Goal: Task Accomplishment & Management: Manage account settings

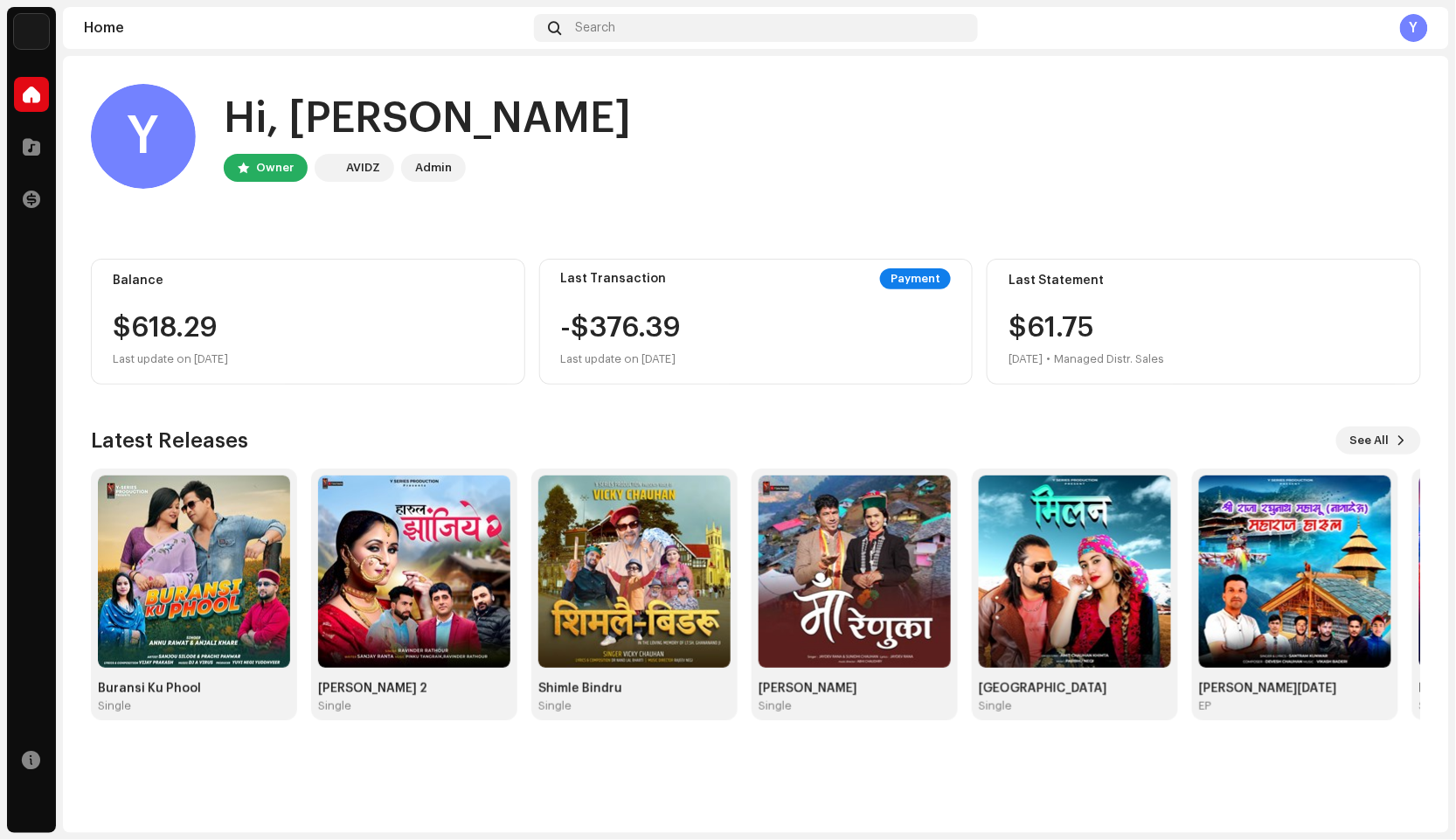
click at [294, 334] on div "$618.29" at bounding box center [308, 327] width 391 height 28
drag, startPoint x: 120, startPoint y: 320, endPoint x: 291, endPoint y: 330, distance: 171.3
click at [291, 330] on div "$618.29" at bounding box center [308, 327] width 391 height 28
click at [39, 90] on span at bounding box center [32, 95] width 17 height 14
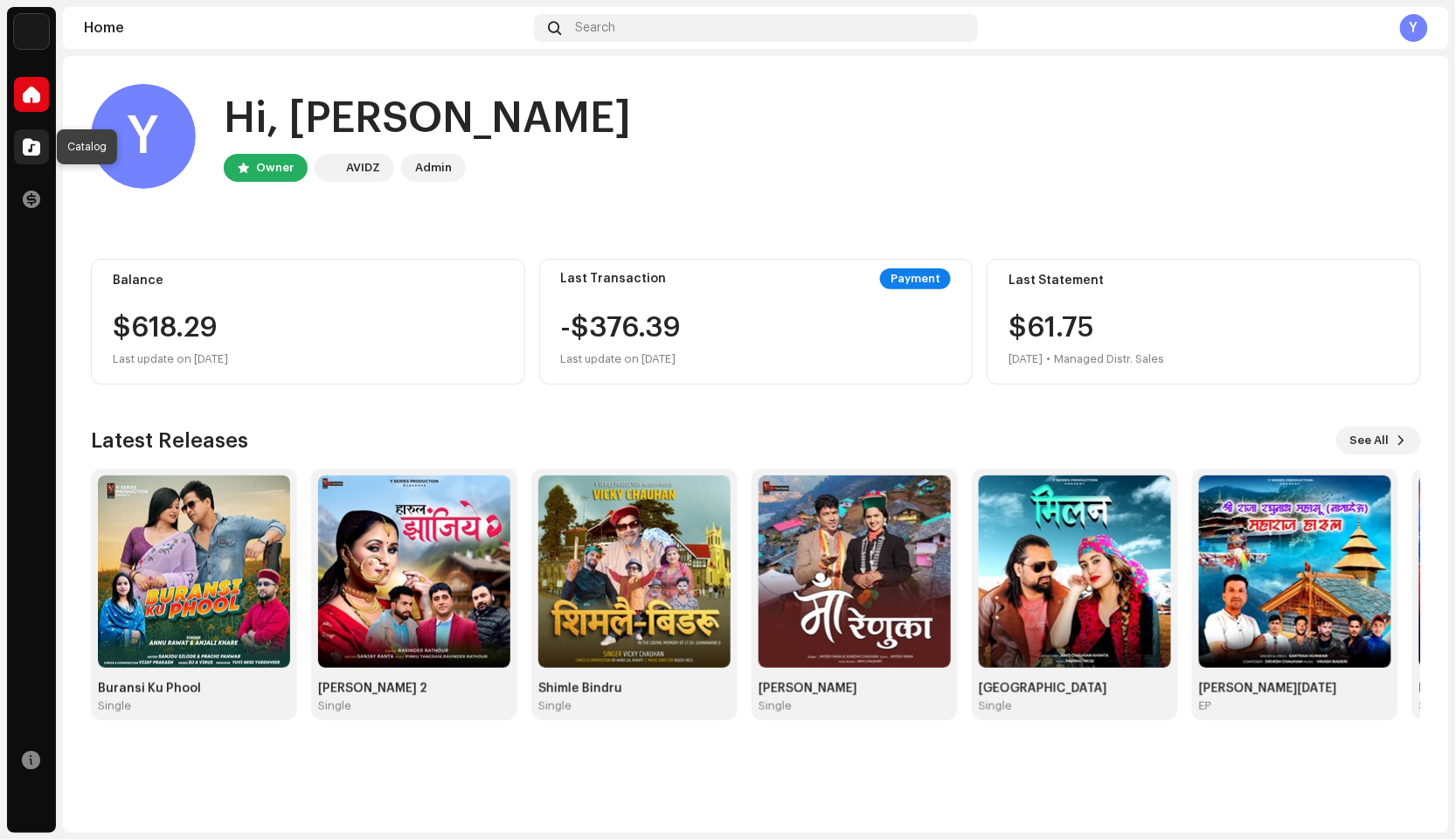
click at [40, 144] on span at bounding box center [32, 147] width 17 height 14
click at [28, 198] on span at bounding box center [32, 199] width 17 height 14
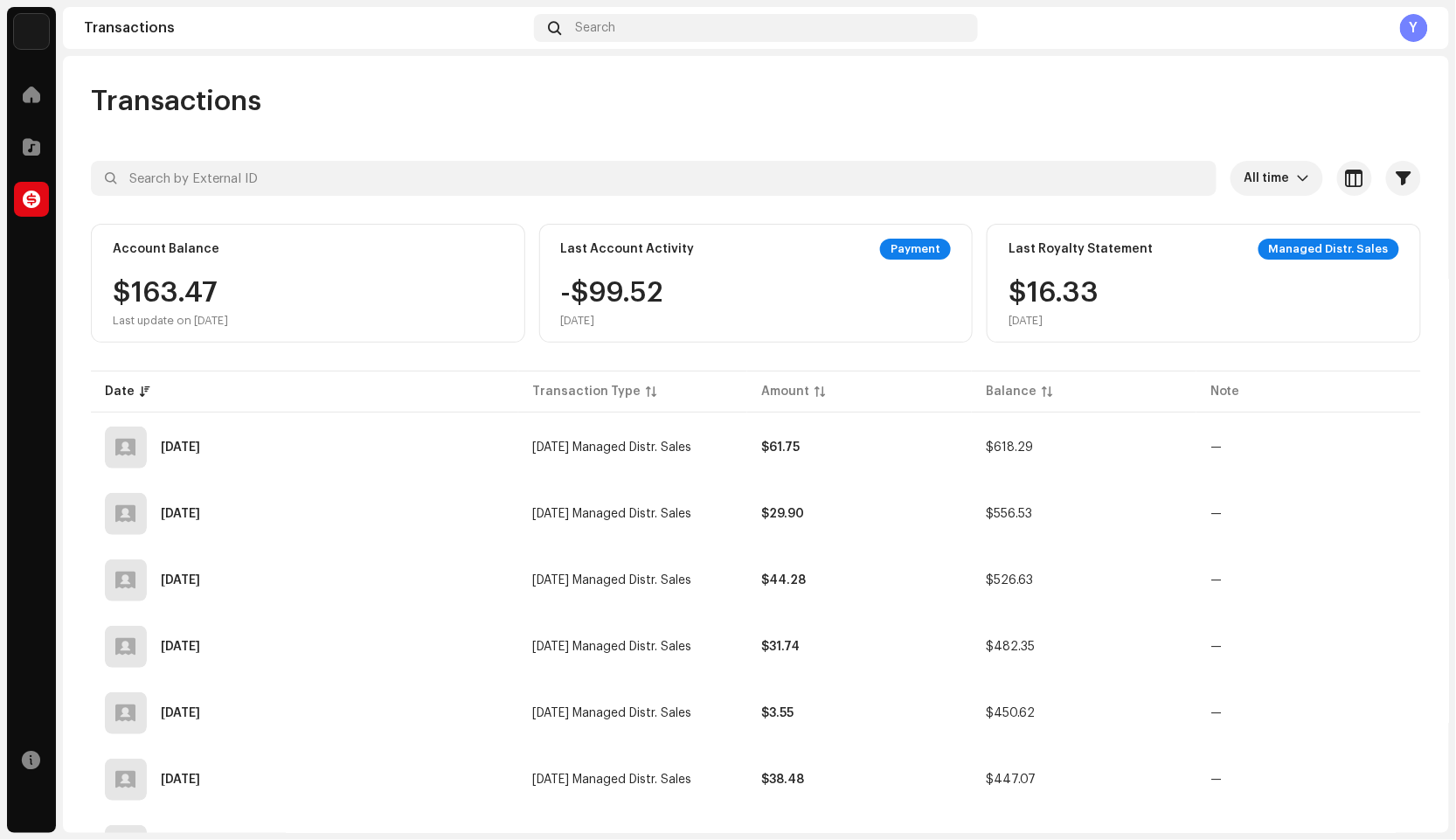
click at [28, 198] on span at bounding box center [32, 199] width 17 height 14
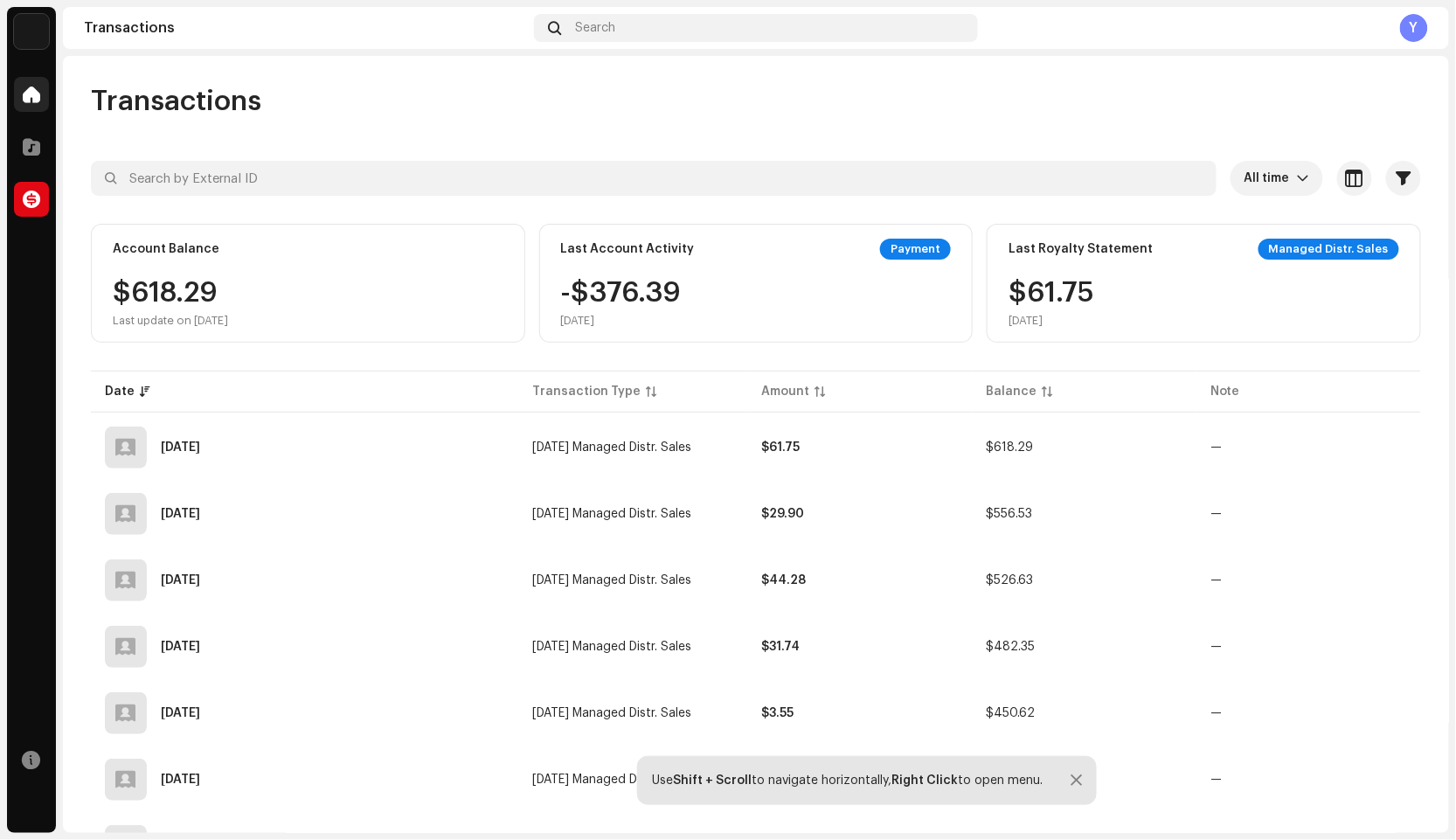
click at [32, 89] on span at bounding box center [32, 95] width 17 height 14
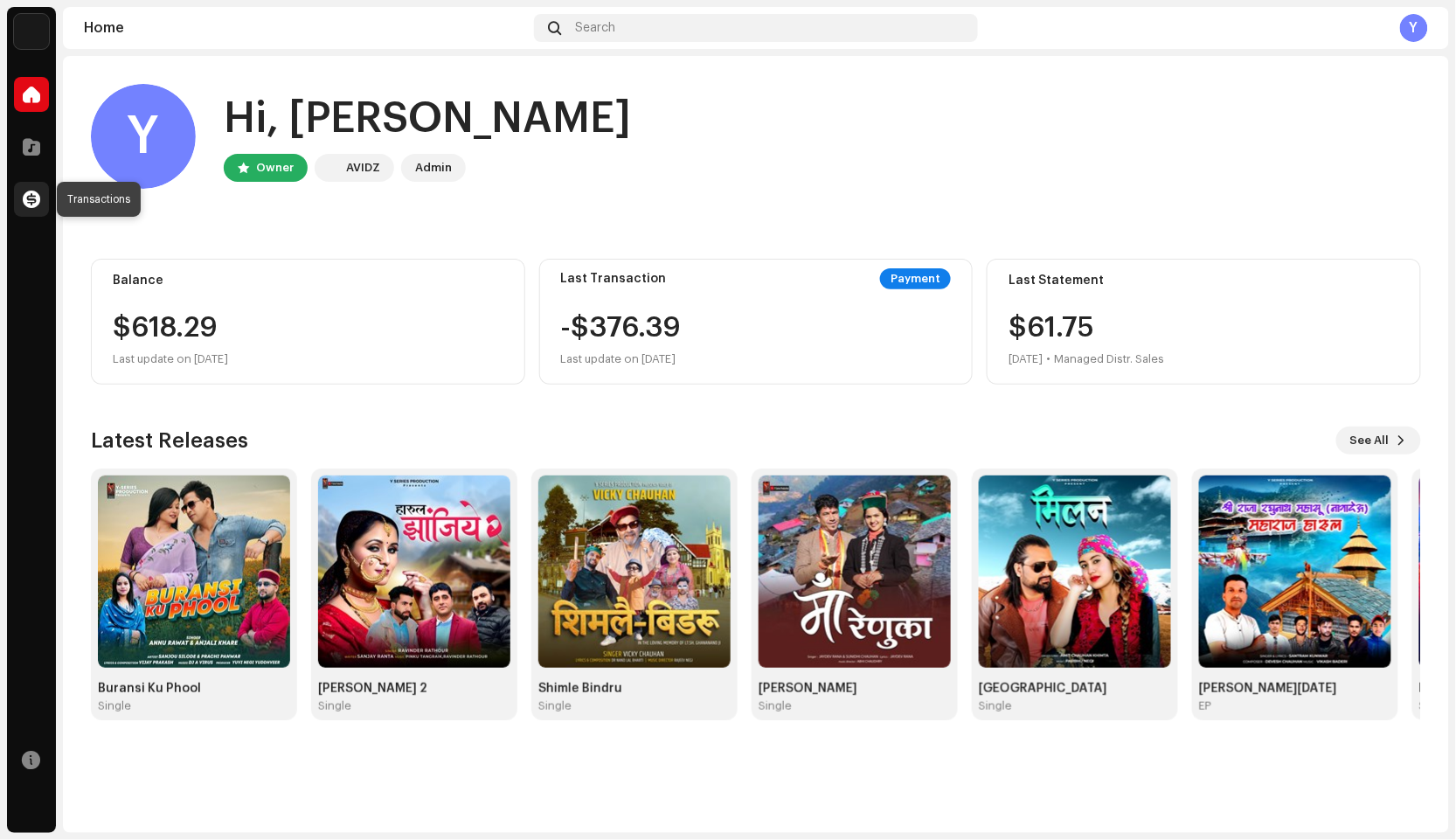
click at [32, 197] on span at bounding box center [32, 199] width 17 height 14
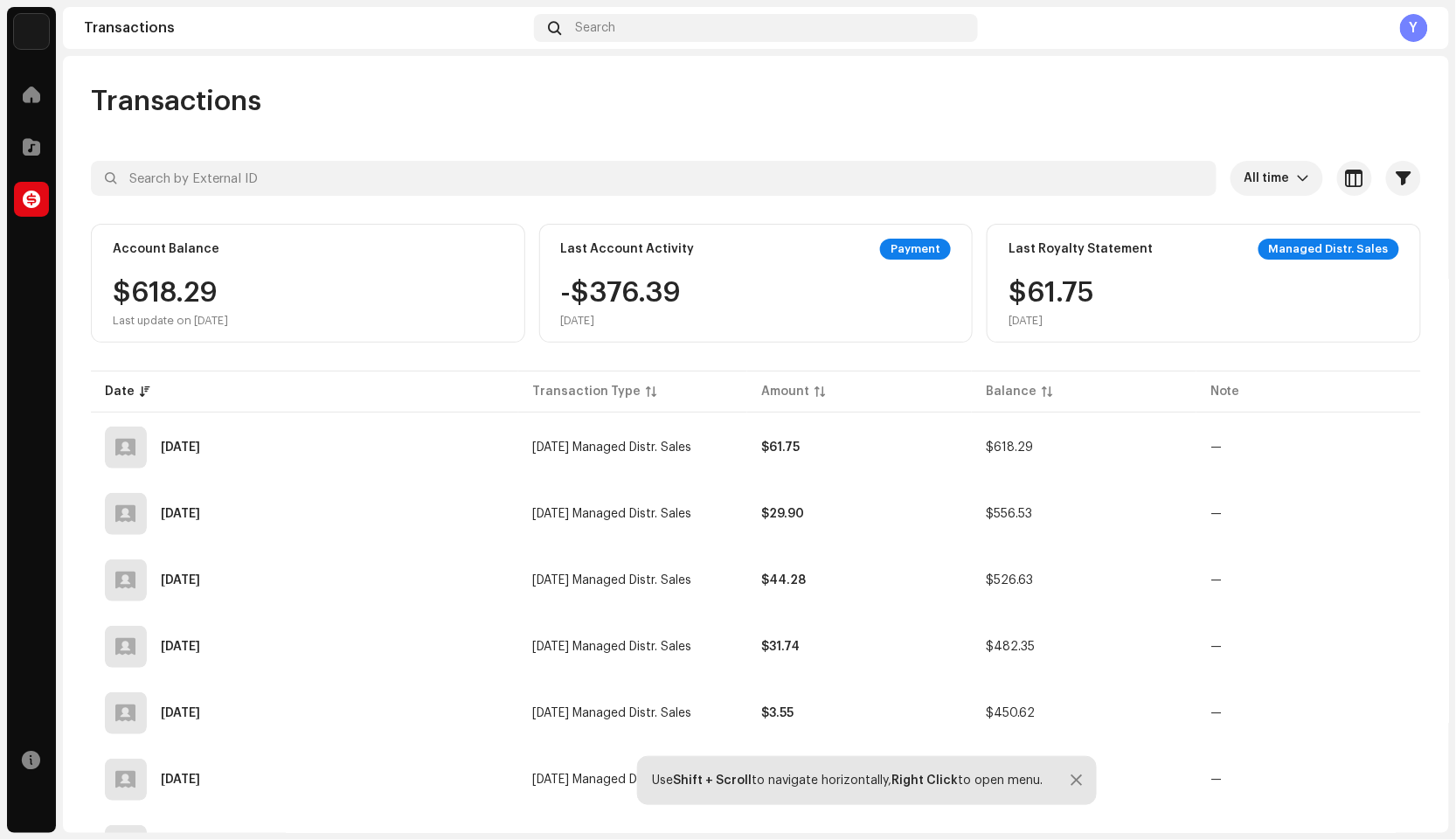
click at [1074, 783] on div at bounding box center [1077, 780] width 12 height 14
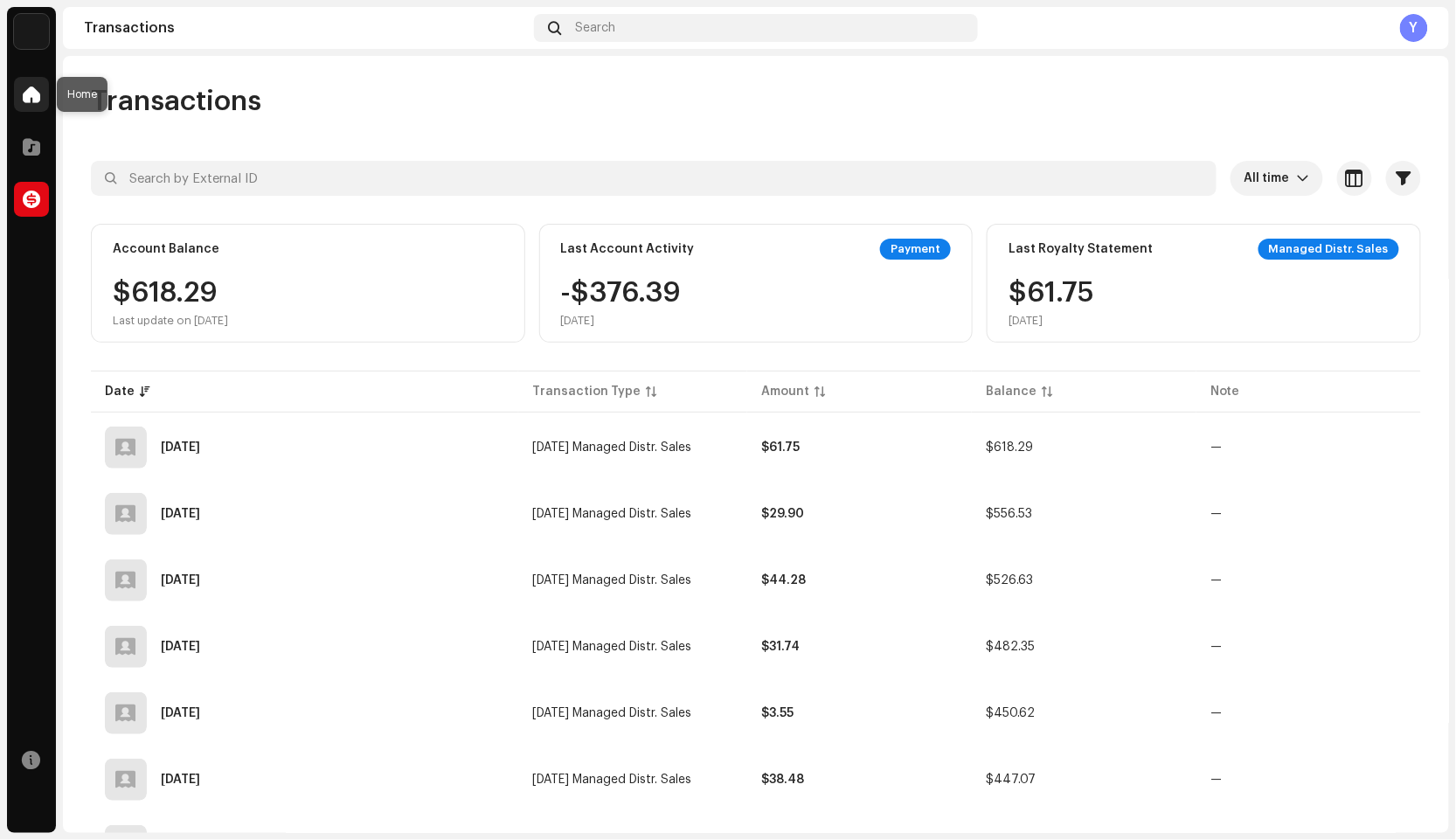
click at [36, 100] on span at bounding box center [32, 95] width 17 height 14
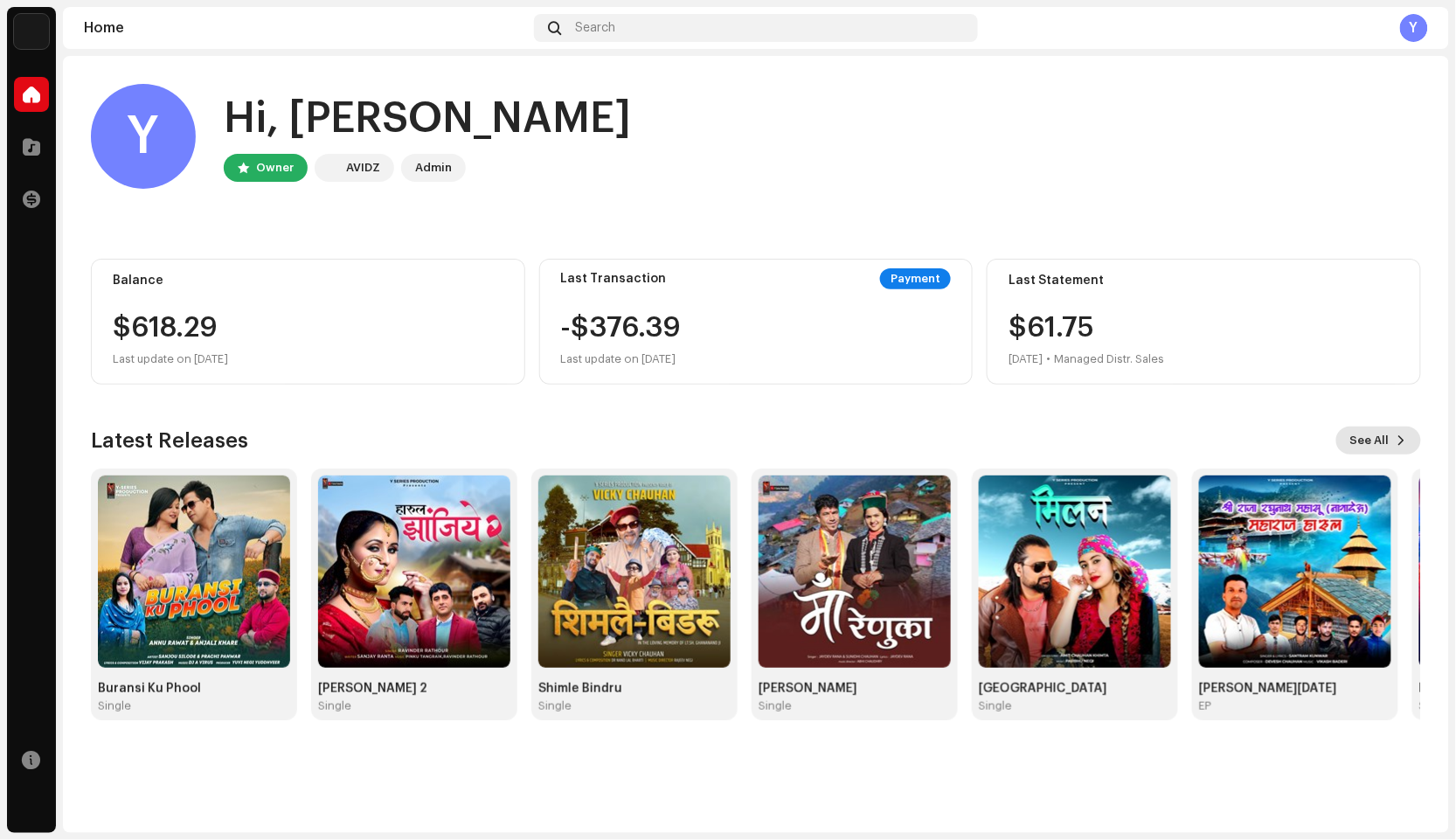
click at [1373, 434] on span "See All" at bounding box center [1369, 440] width 40 height 35
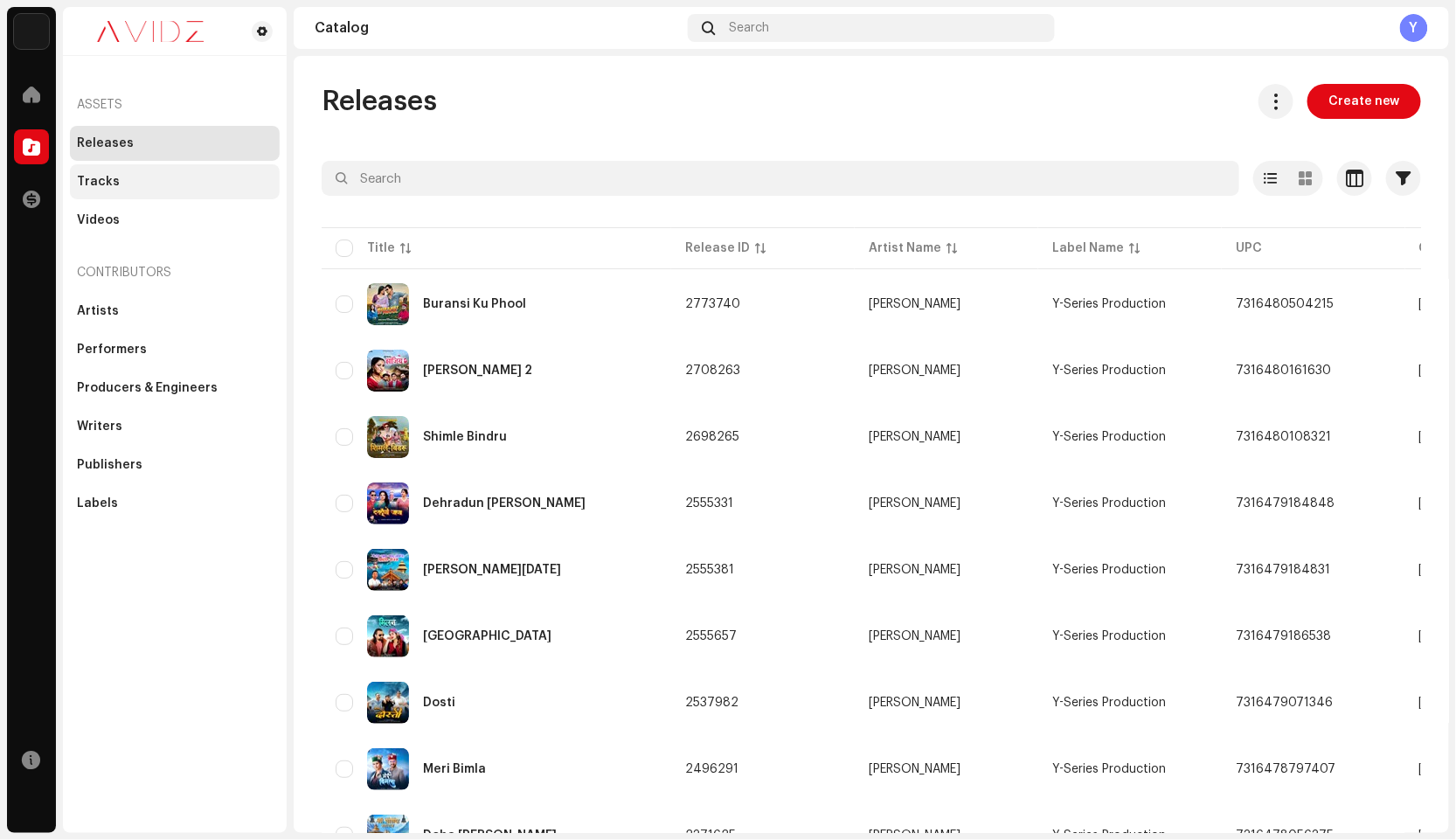
click at [135, 177] on div "Tracks" at bounding box center [175, 182] width 196 height 14
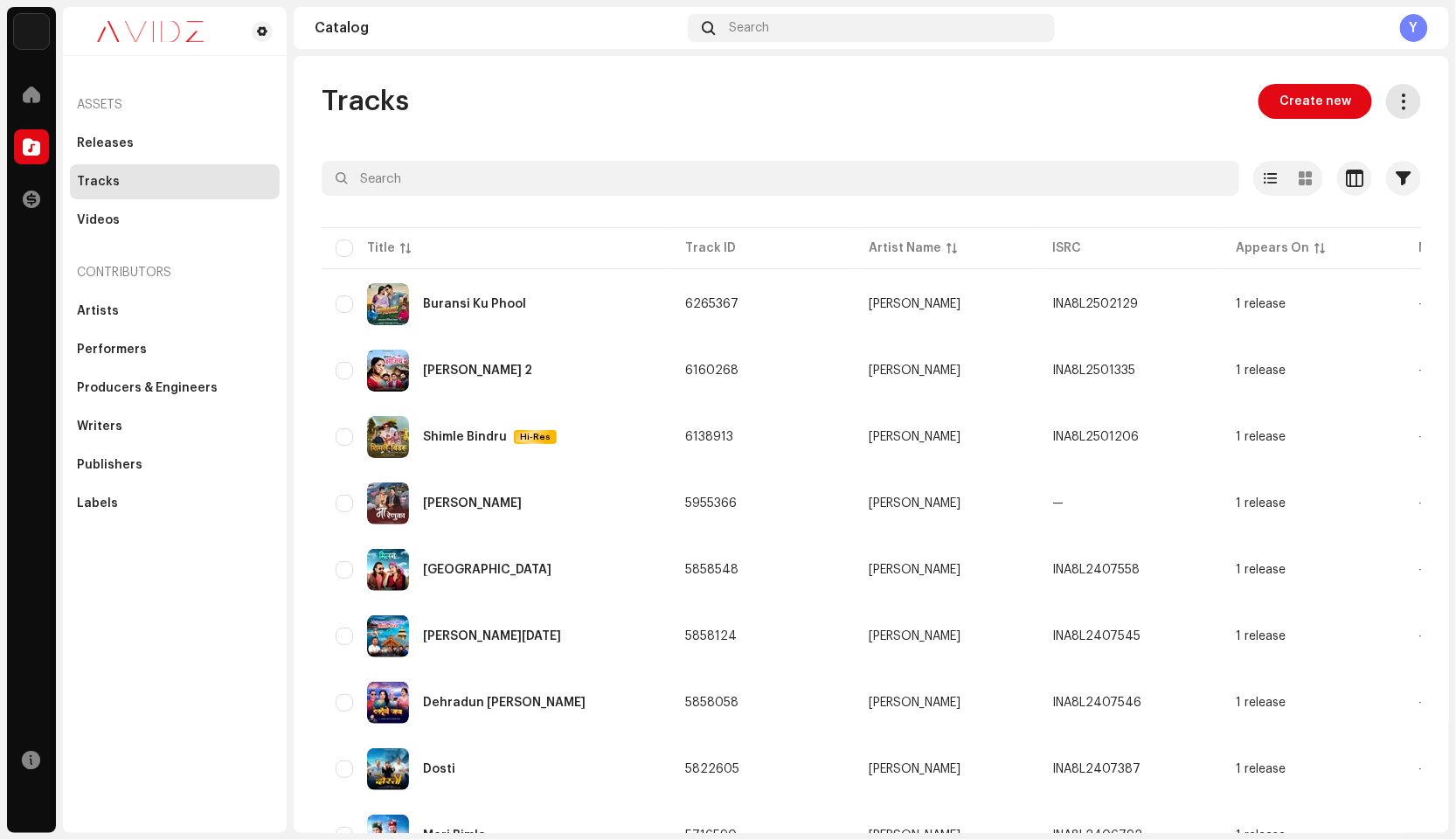
click at [1390, 88] on button at bounding box center [1404, 101] width 35 height 35
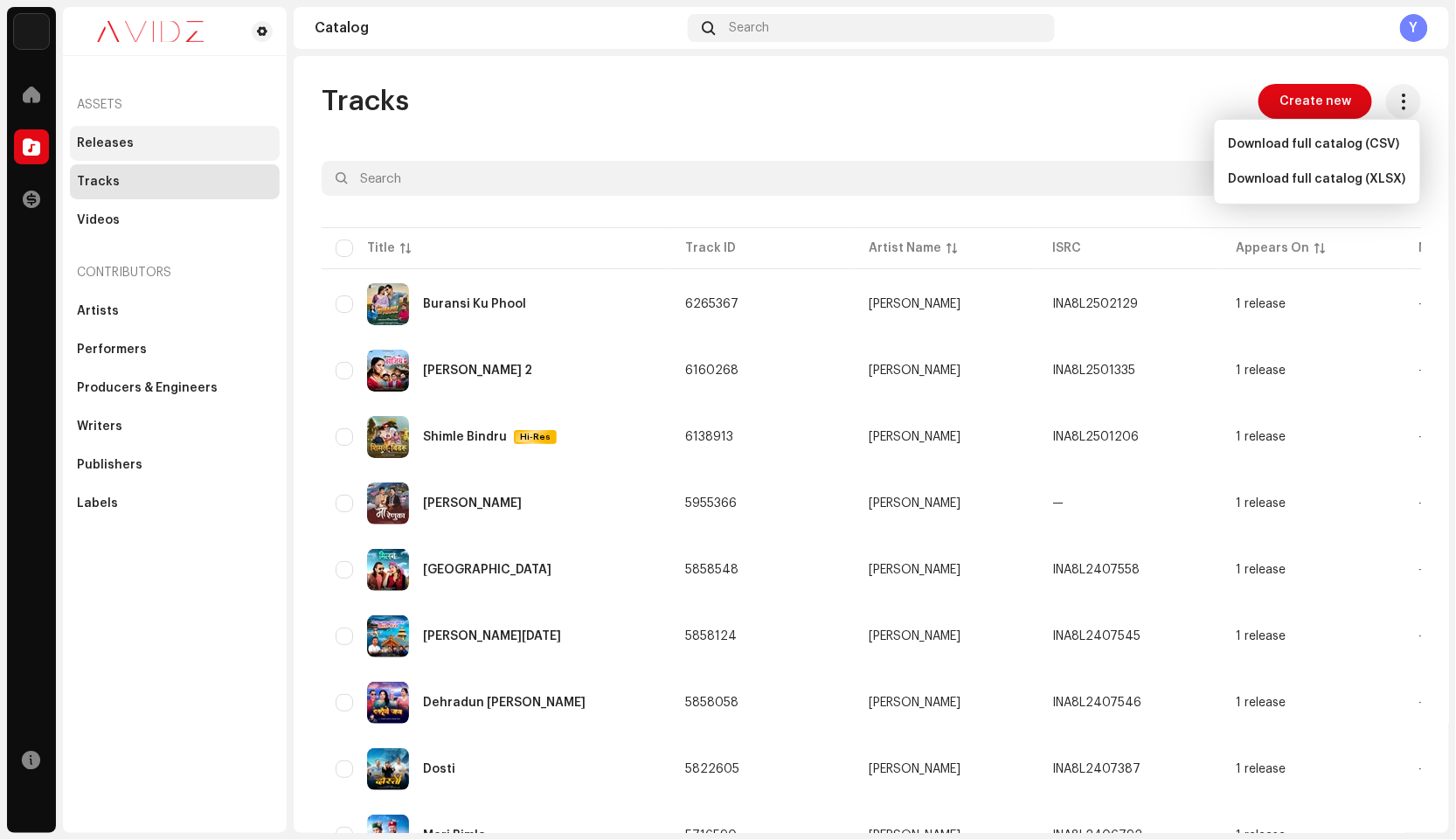
click at [176, 149] on div "Releases" at bounding box center [175, 143] width 196 height 14
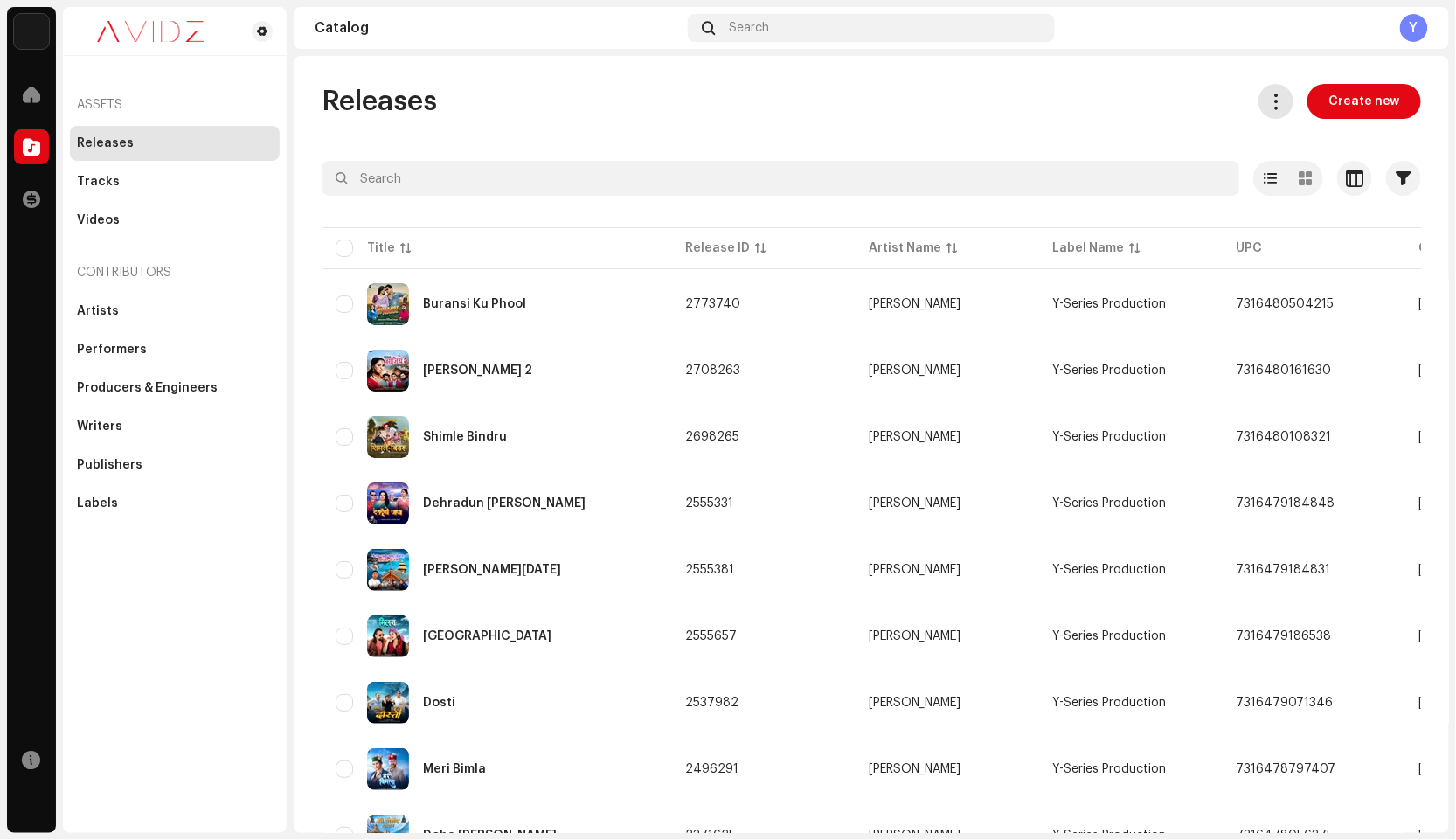
click at [1268, 104] on span at bounding box center [1275, 101] width 16 height 14
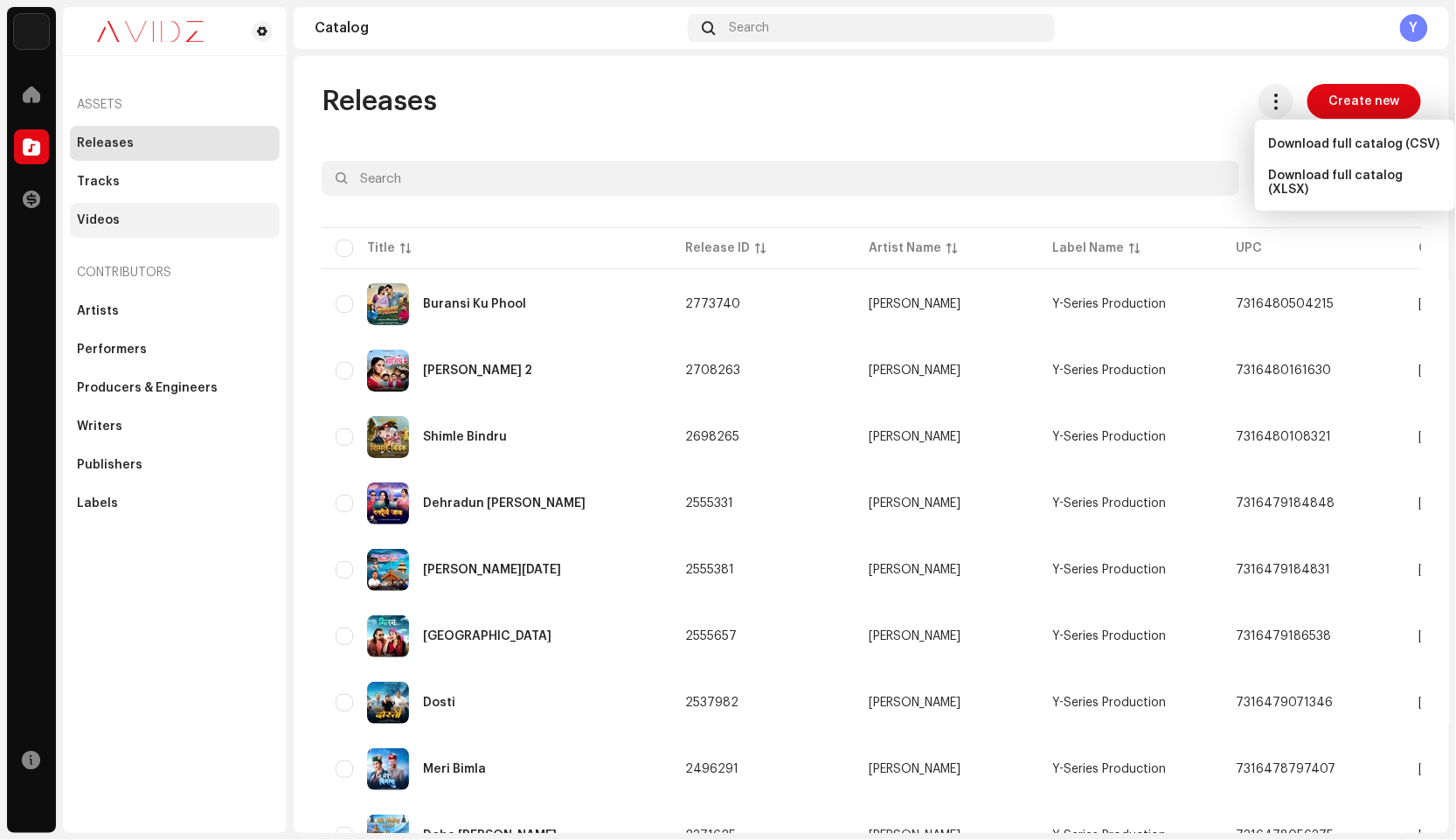
click at [183, 229] on div "Videos" at bounding box center [174, 220] width 210 height 35
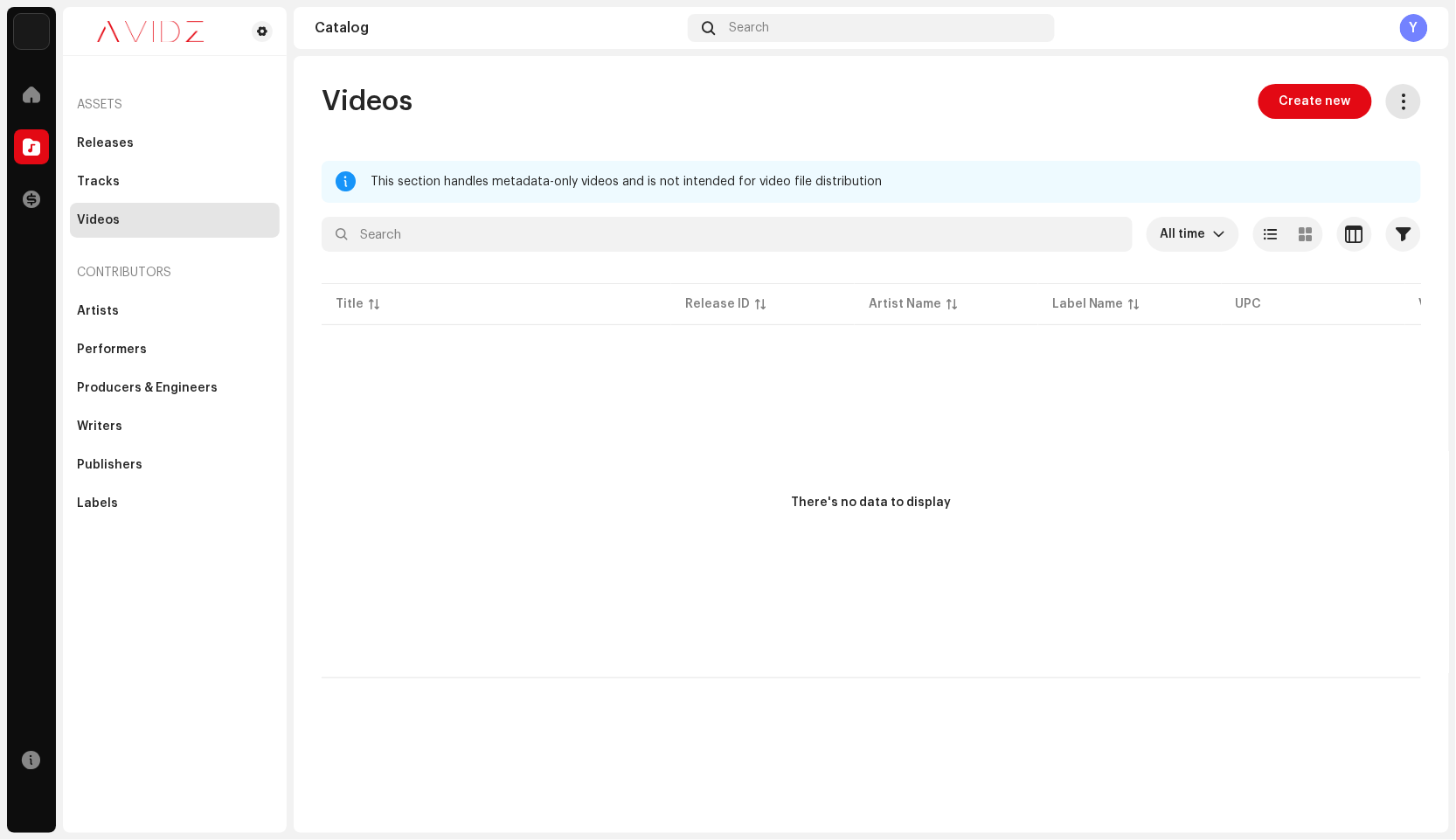
click at [1396, 106] on span at bounding box center [1404, 101] width 16 height 14
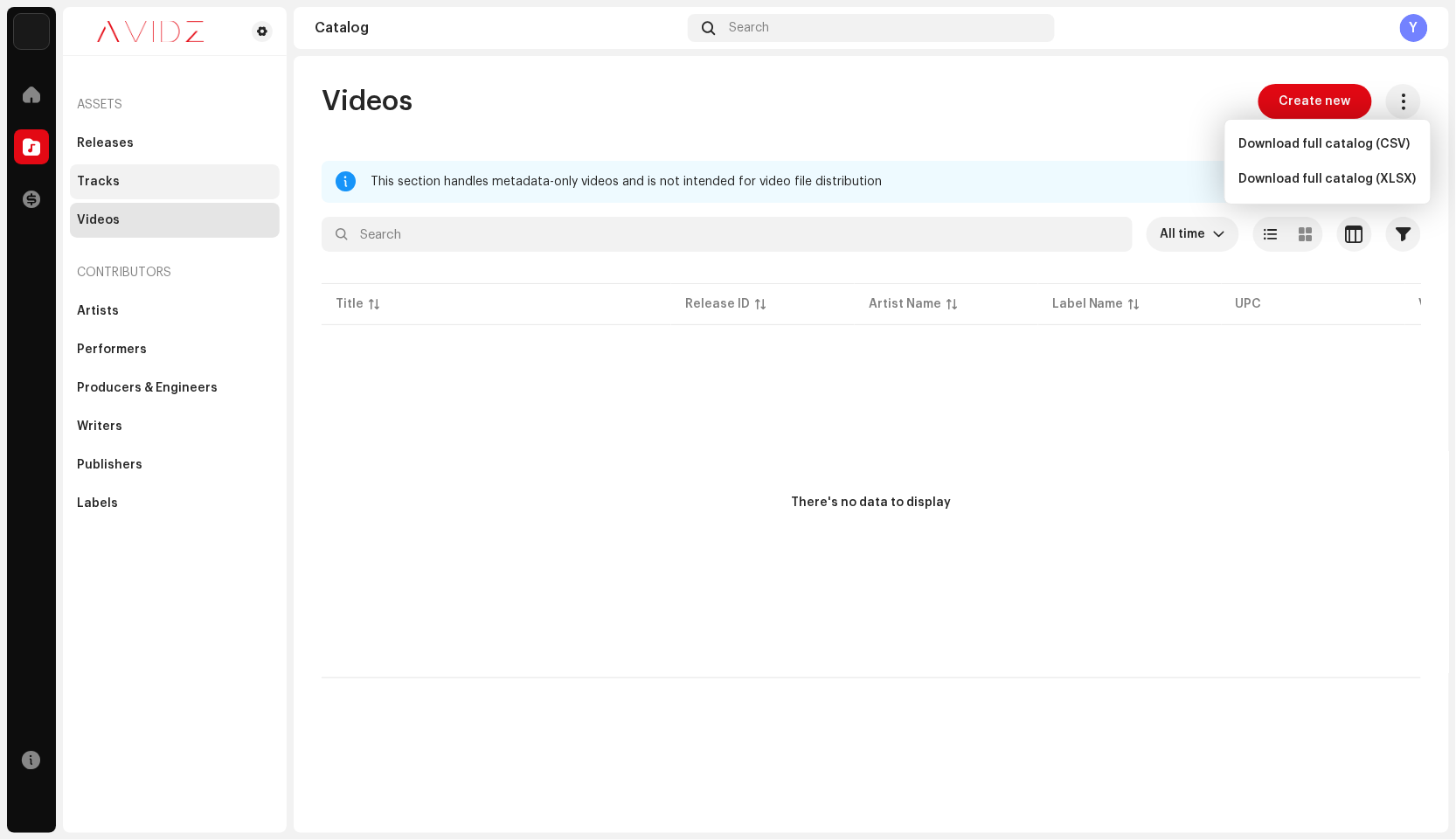
click at [122, 189] on div "Tracks" at bounding box center [174, 182] width 210 height 35
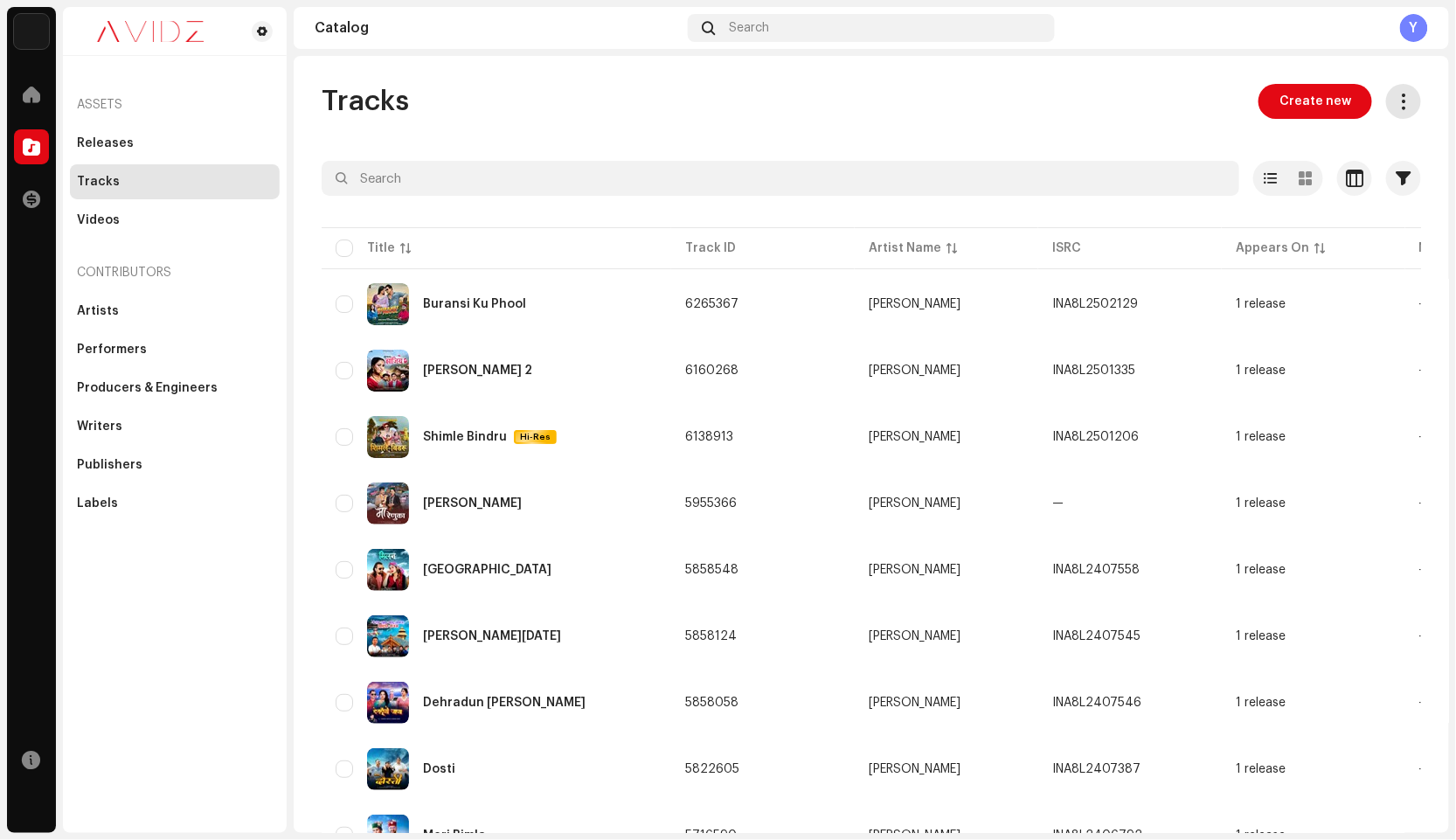
click at [1398, 89] on button at bounding box center [1404, 101] width 35 height 35
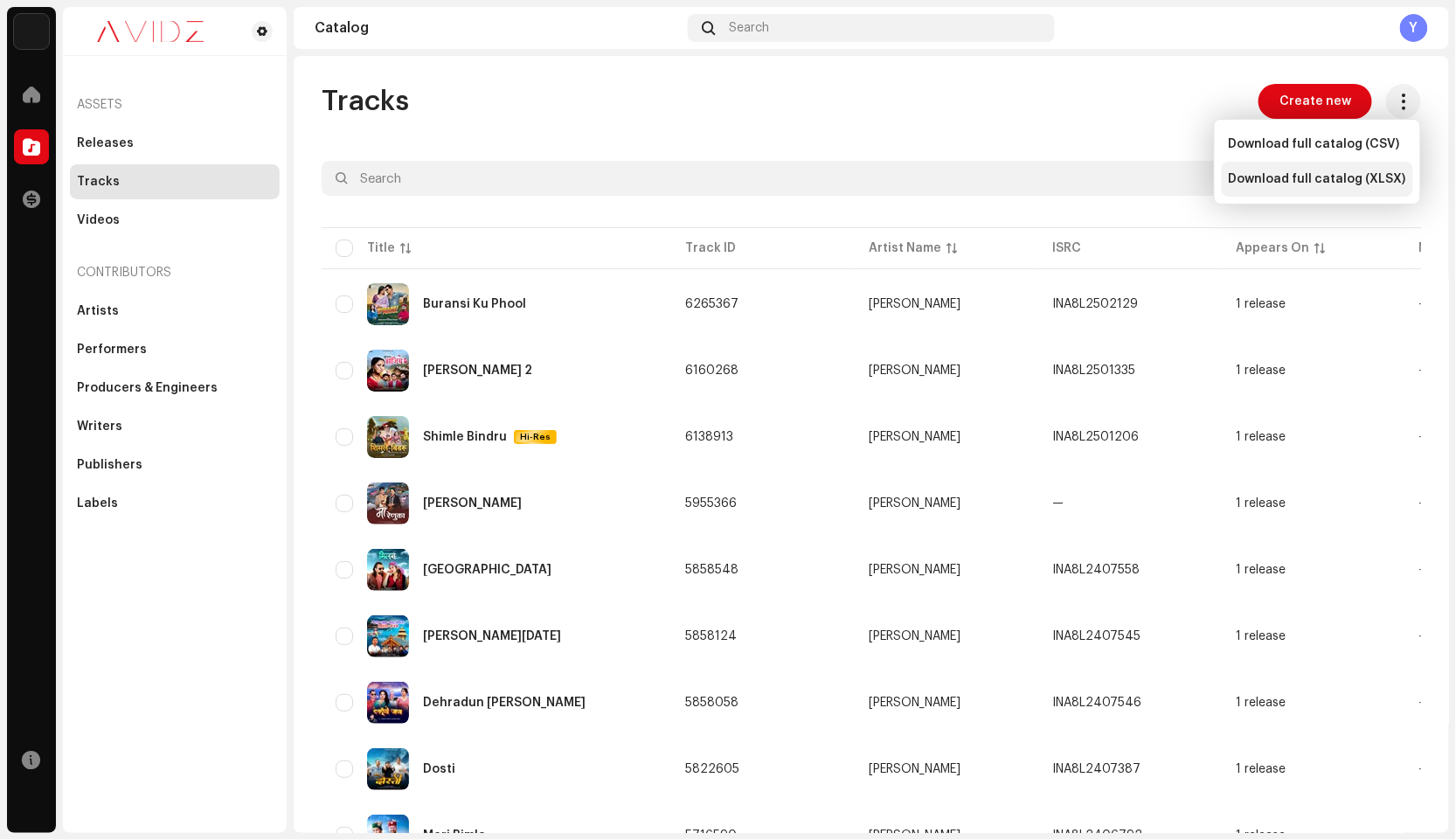
click at [1365, 178] on span "Download full catalog (XLSX)" at bounding box center [1318, 179] width 178 height 14
click at [85, 501] on div "Labels" at bounding box center [98, 503] width 42 height 14
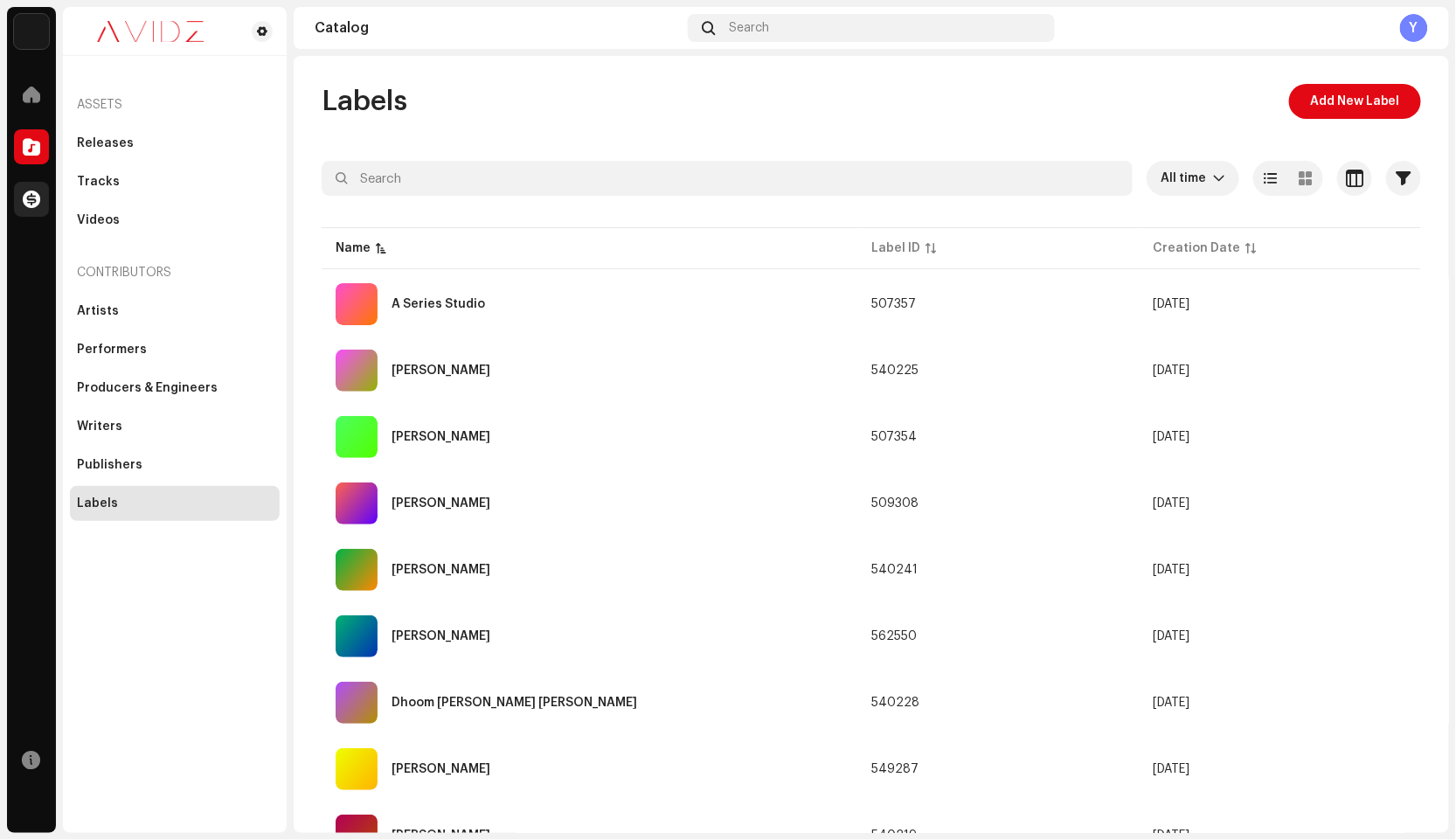
click at [32, 193] on span at bounding box center [32, 199] width 17 height 14
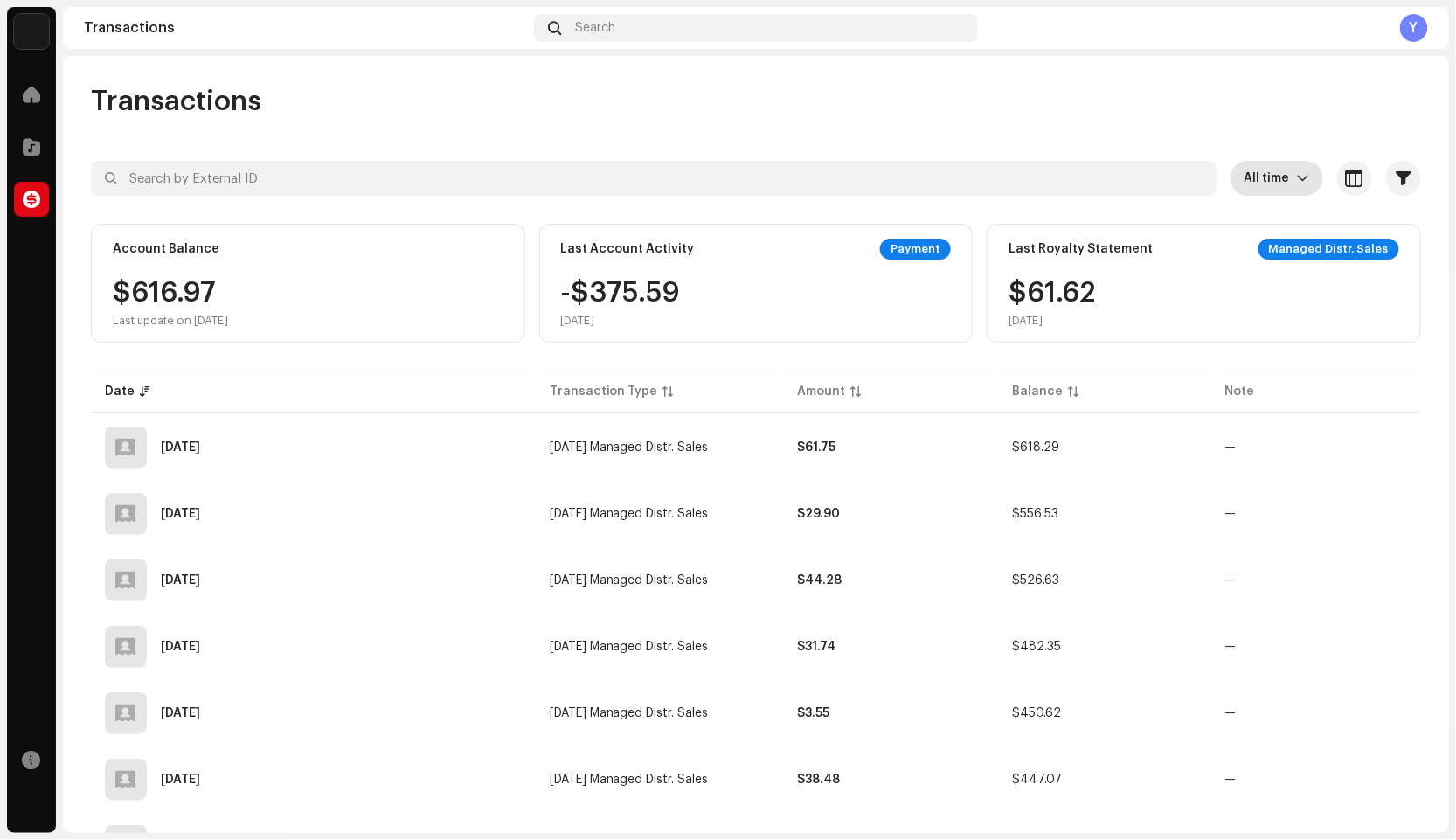
click at [1308, 175] on p-select "All time" at bounding box center [1276, 179] width 93 height 35
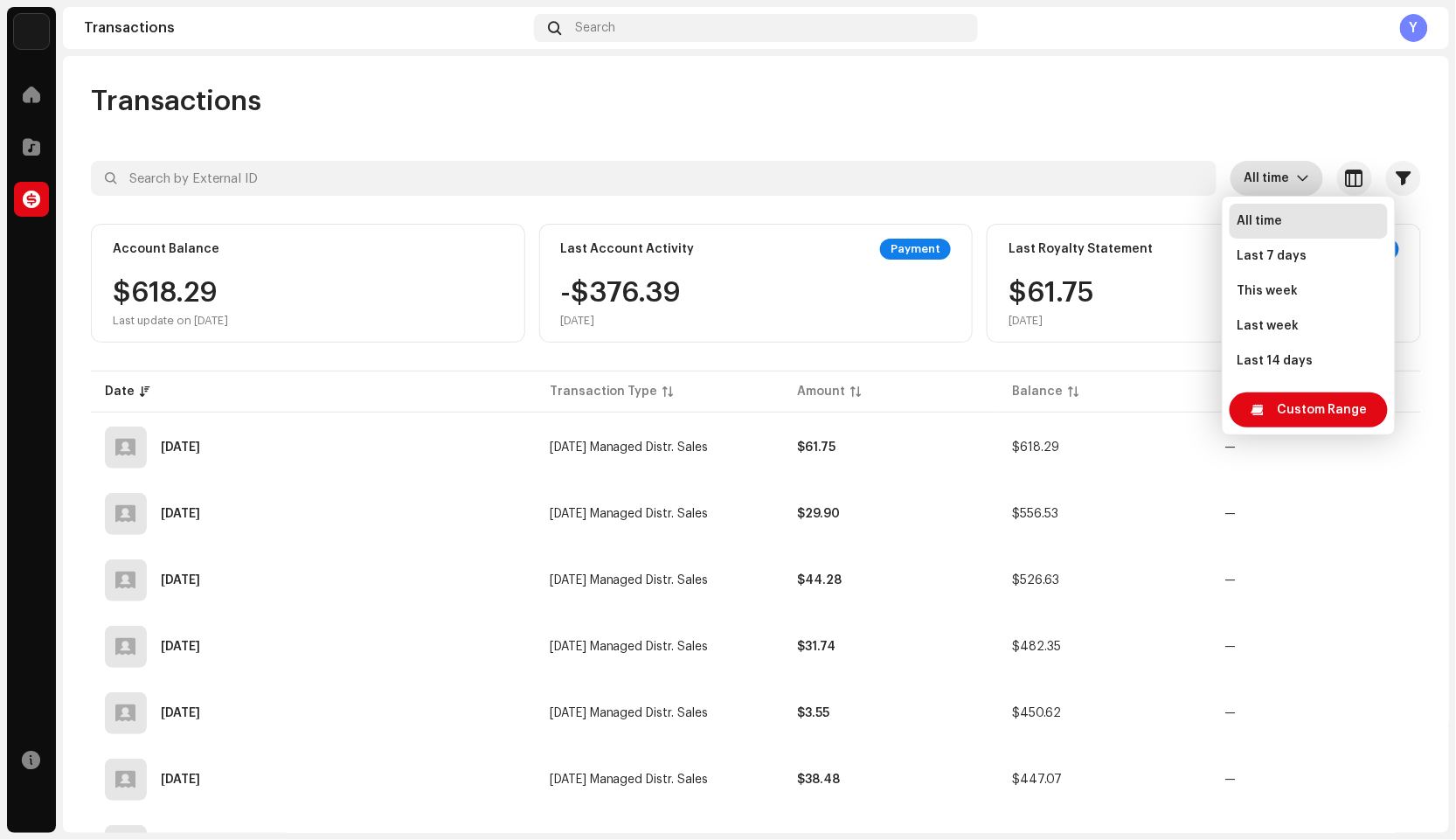
click at [1257, 235] on li "All time" at bounding box center [1309, 221] width 158 height 35
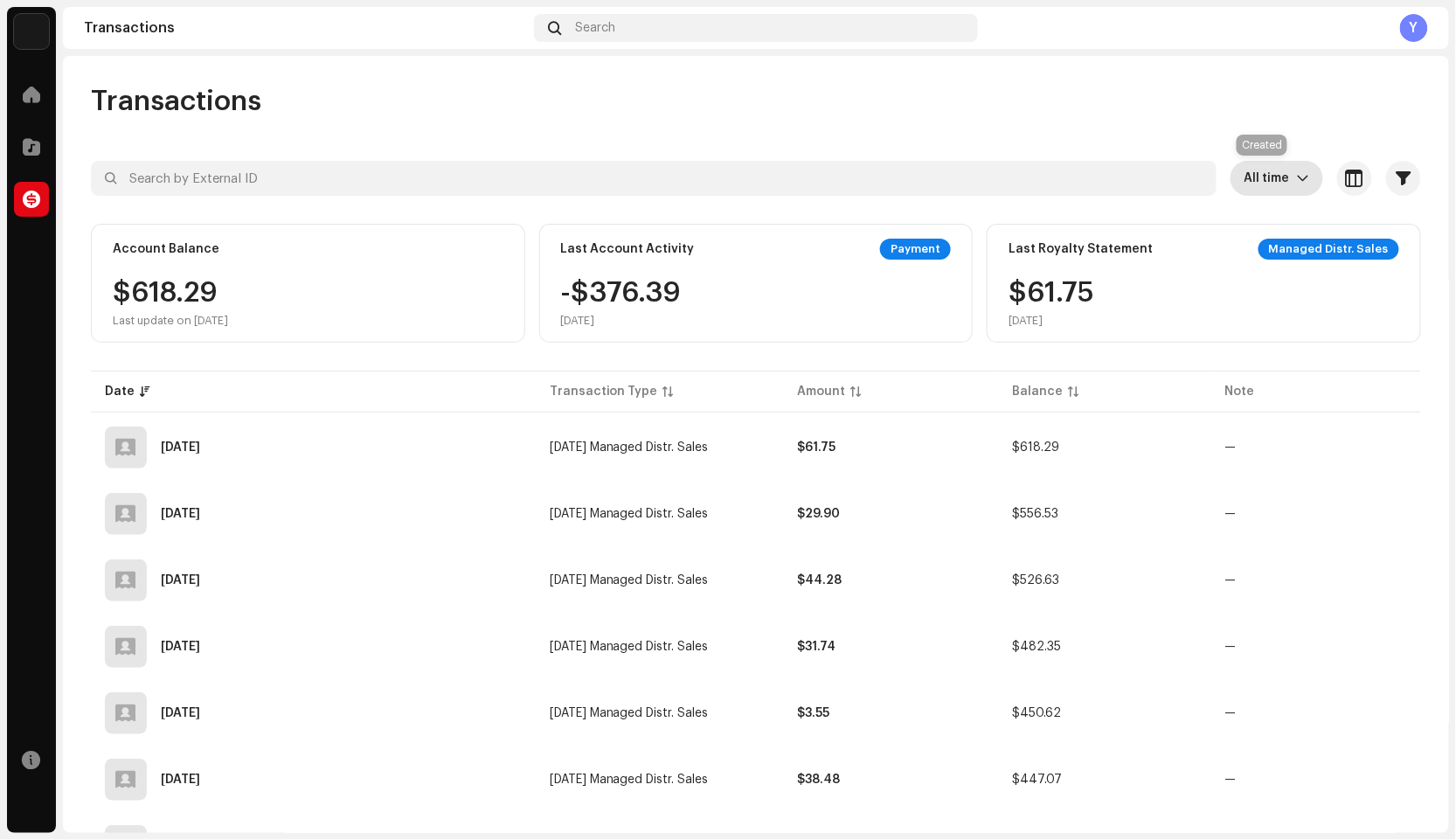
click at [1250, 186] on span "All time" at bounding box center [1271, 179] width 52 height 35
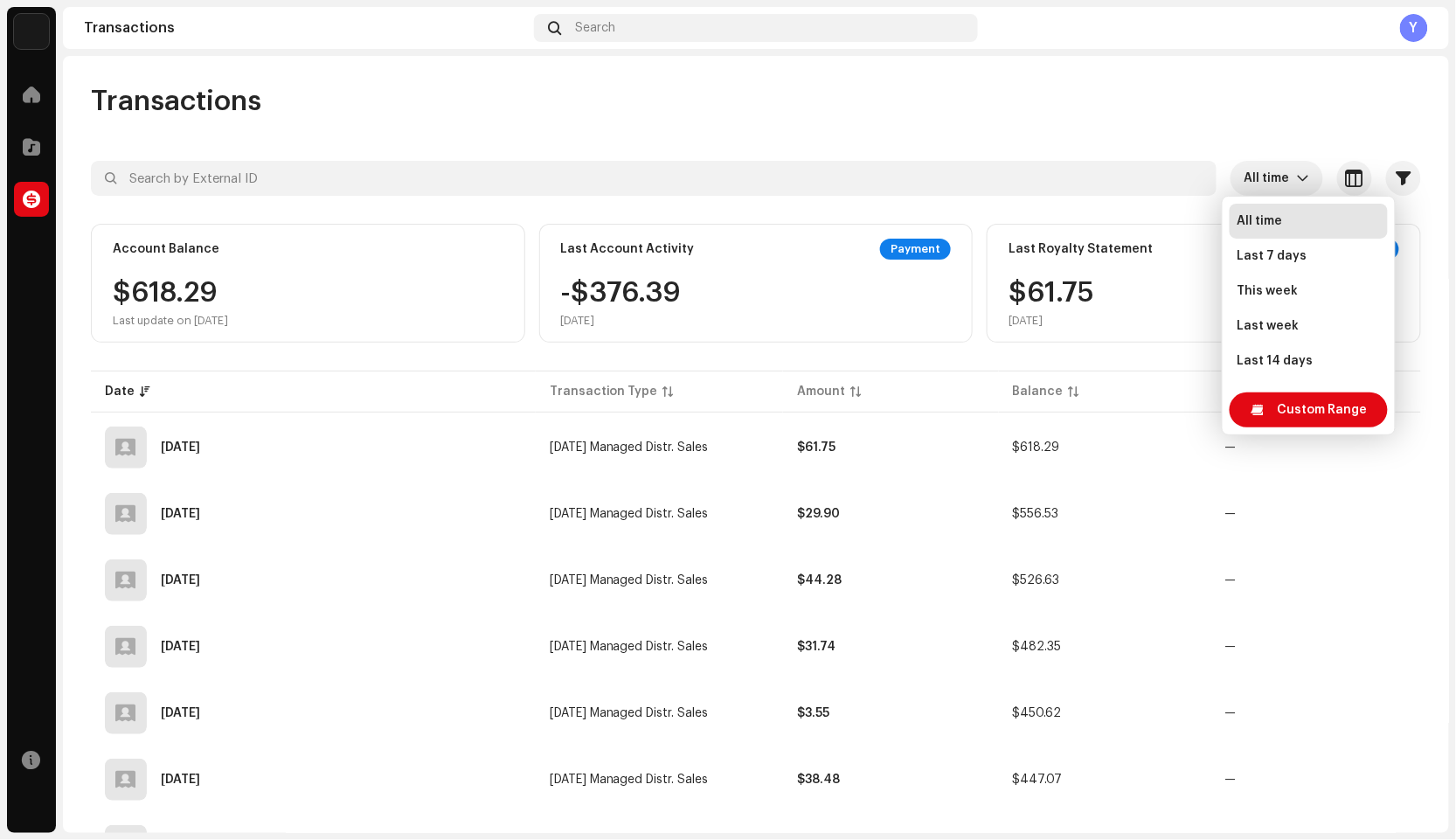
click at [1258, 217] on span "All time" at bounding box center [1259, 221] width 45 height 17
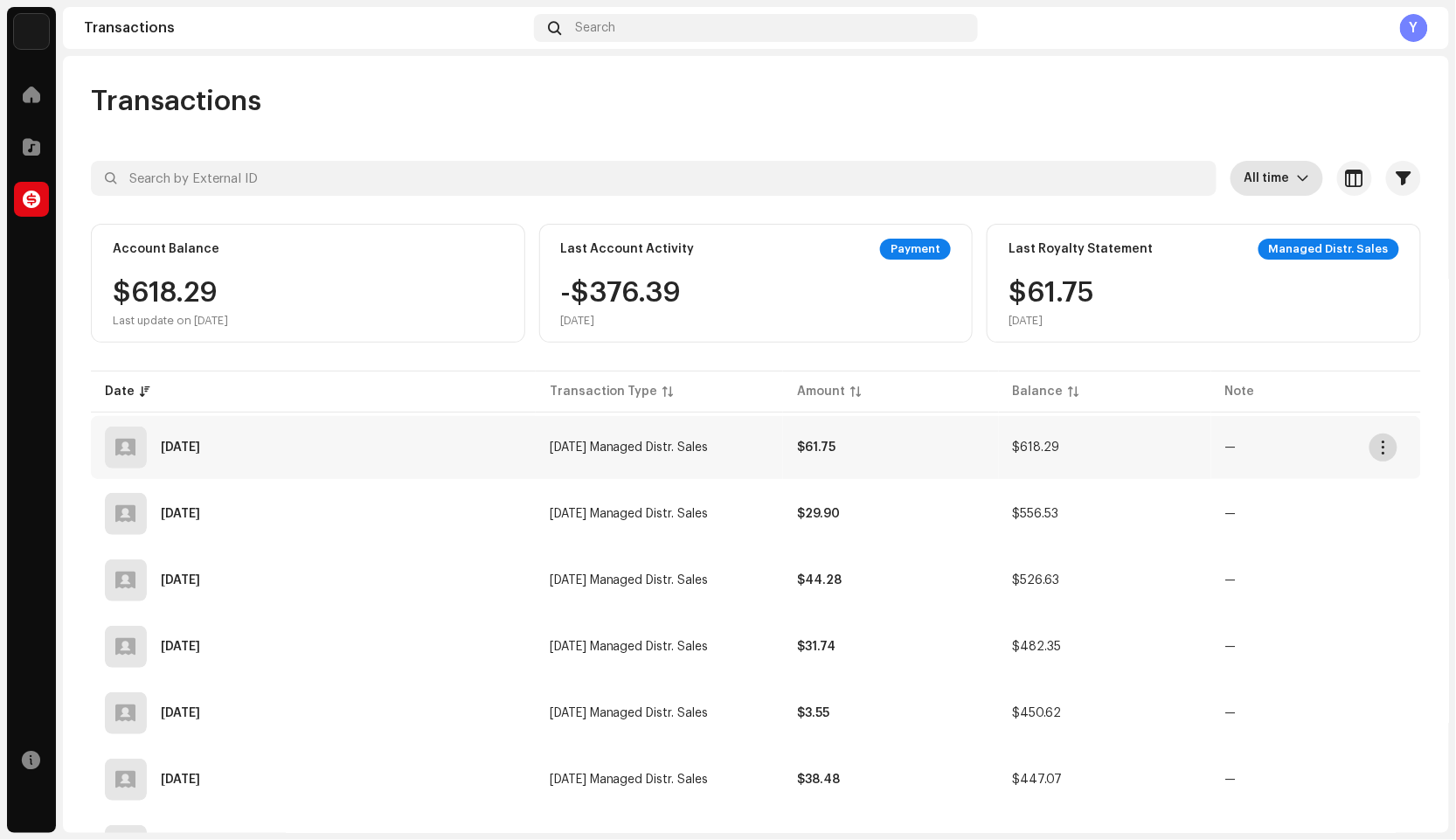
click at [1386, 445] on span "button" at bounding box center [1384, 447] width 14 height 14
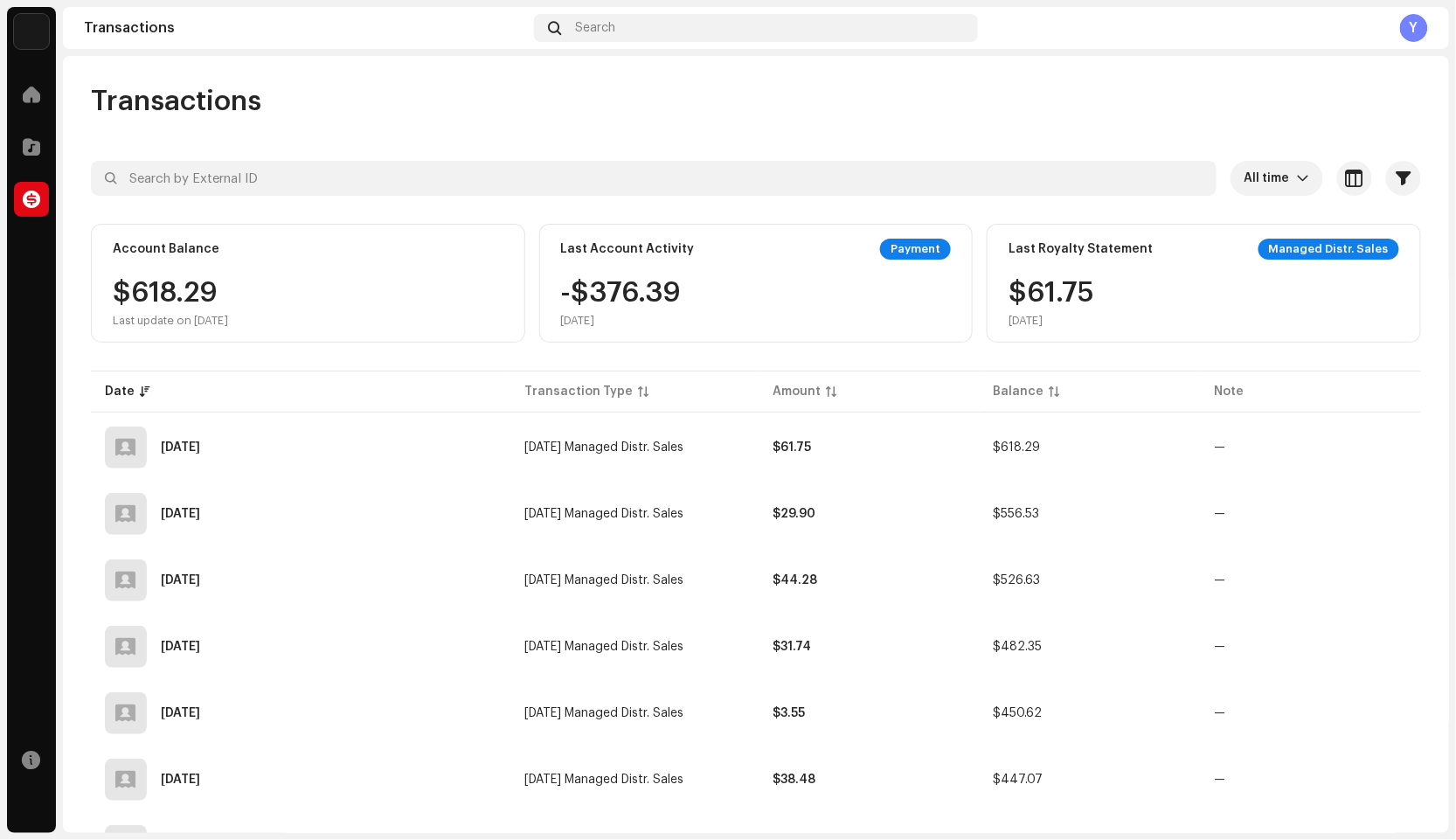
click at [1072, 267] on div "Last Royalty Statement Managed Distr. Sales $61.75 Jun 2025" at bounding box center [1204, 283] width 434 height 119
click at [284, 241] on div "Account Balance" at bounding box center [308, 249] width 391 height 21
click at [220, 327] on div "Last update on Oct 9, 2025" at bounding box center [170, 321] width 115 height 14
click at [211, 321] on div "Last update on Oct 9, 2025" at bounding box center [170, 321] width 115 height 14
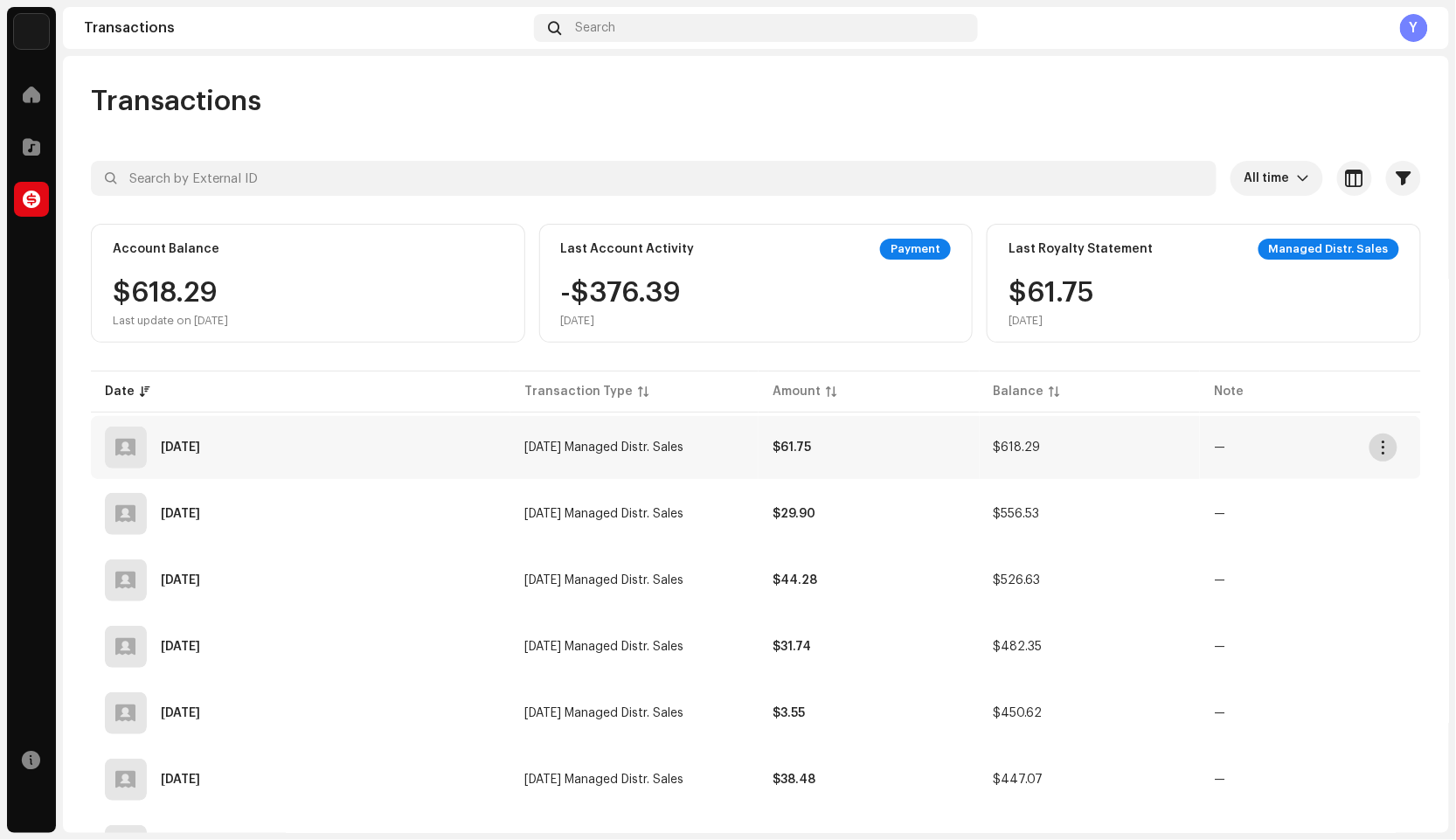
click at [1386, 448] on span "button" at bounding box center [1384, 447] width 14 height 14
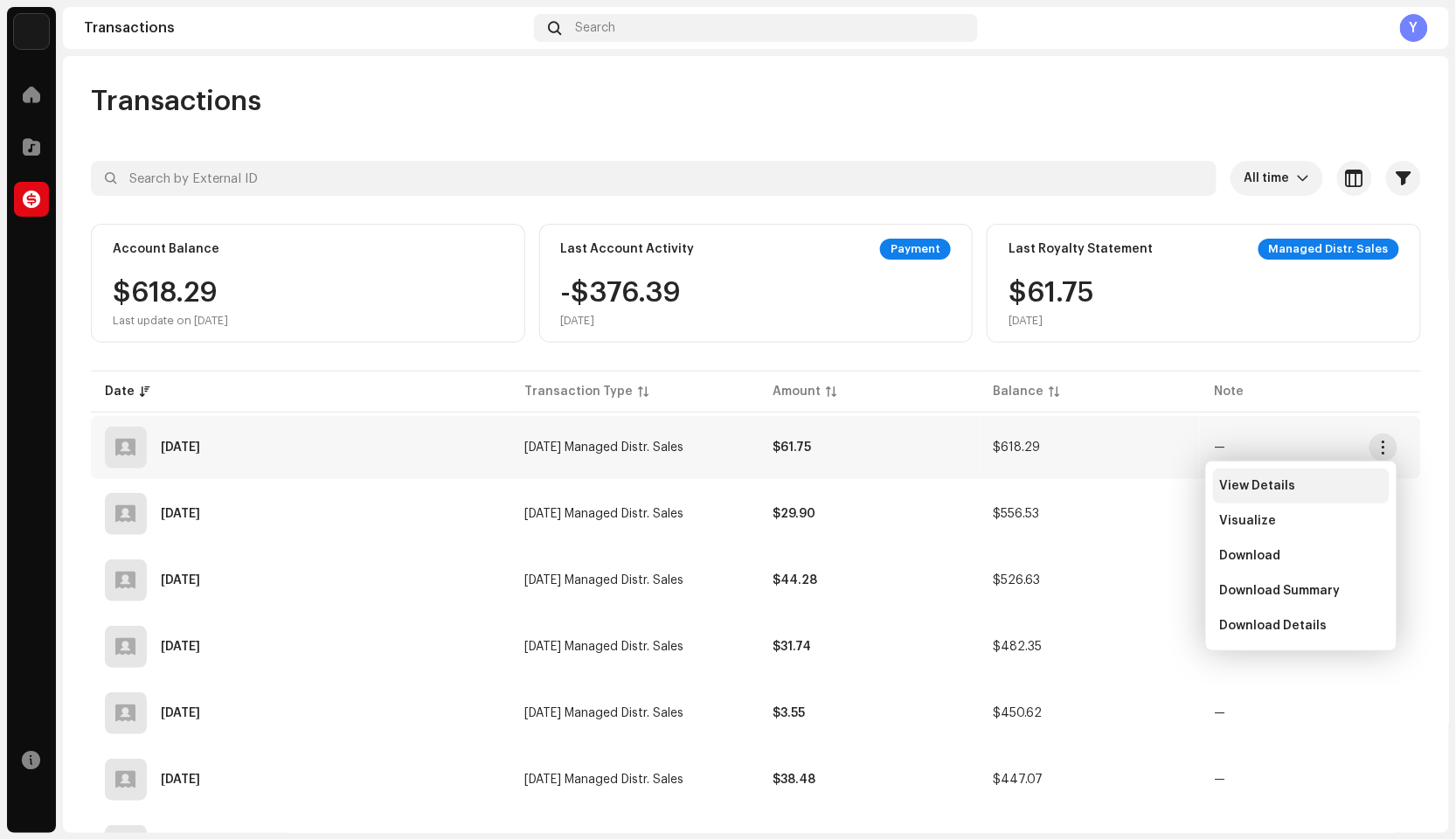
click at [1302, 474] on div "View Details" at bounding box center [1301, 486] width 177 height 35
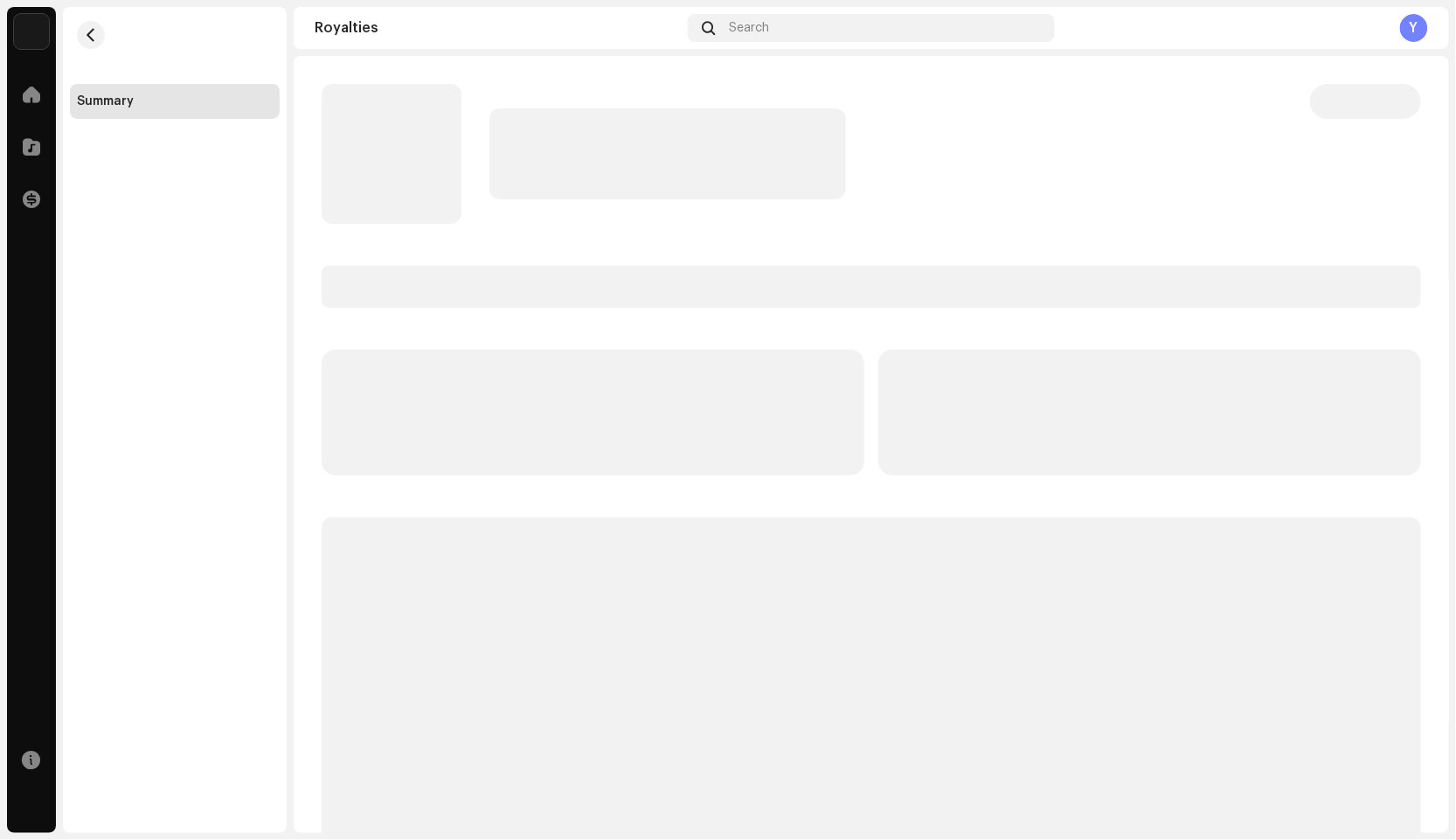
click at [1383, 448] on p-skeleton at bounding box center [1150, 412] width 543 height 126
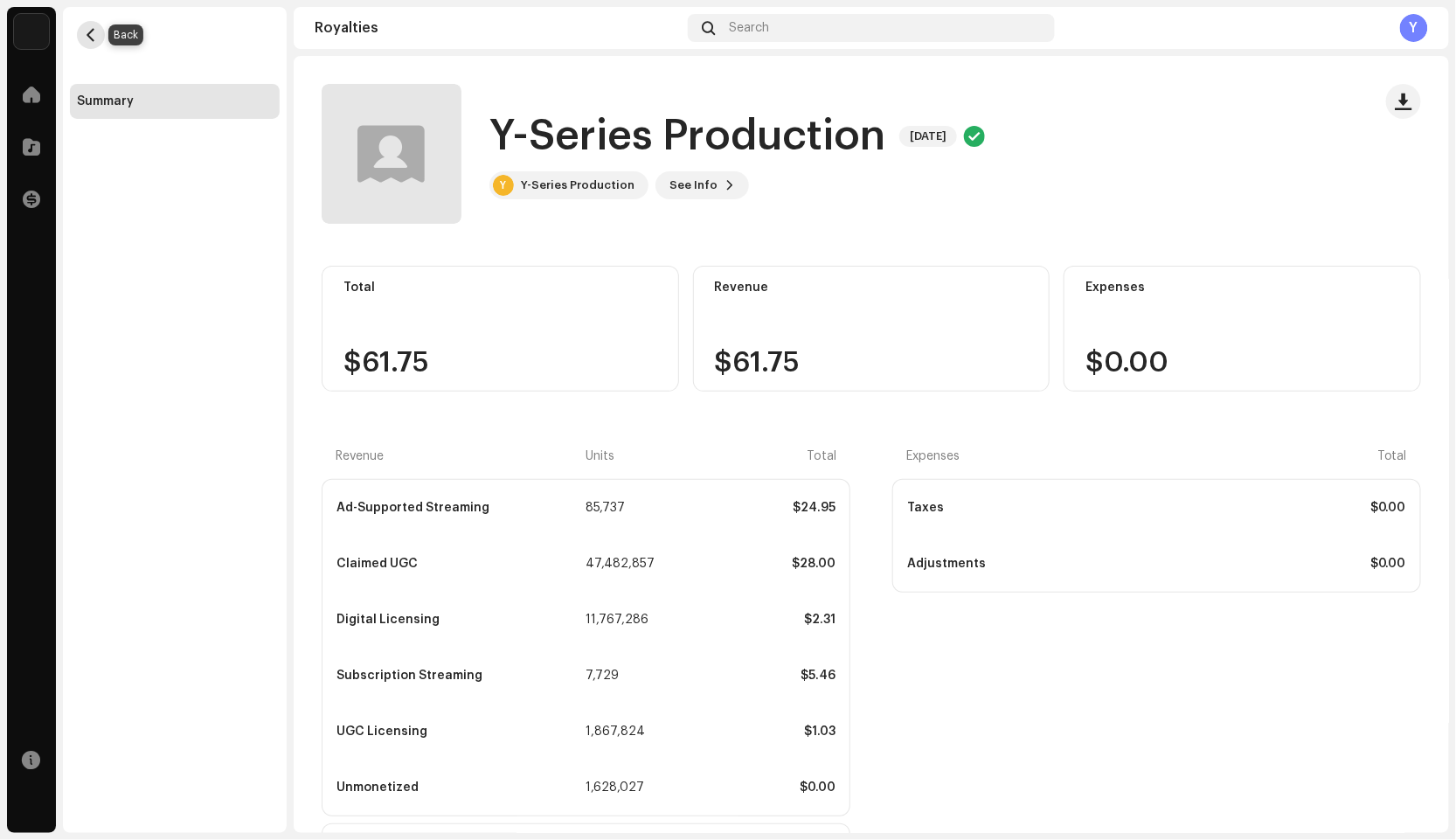
click at [96, 29] on span "button" at bounding box center [92, 35] width 14 height 14
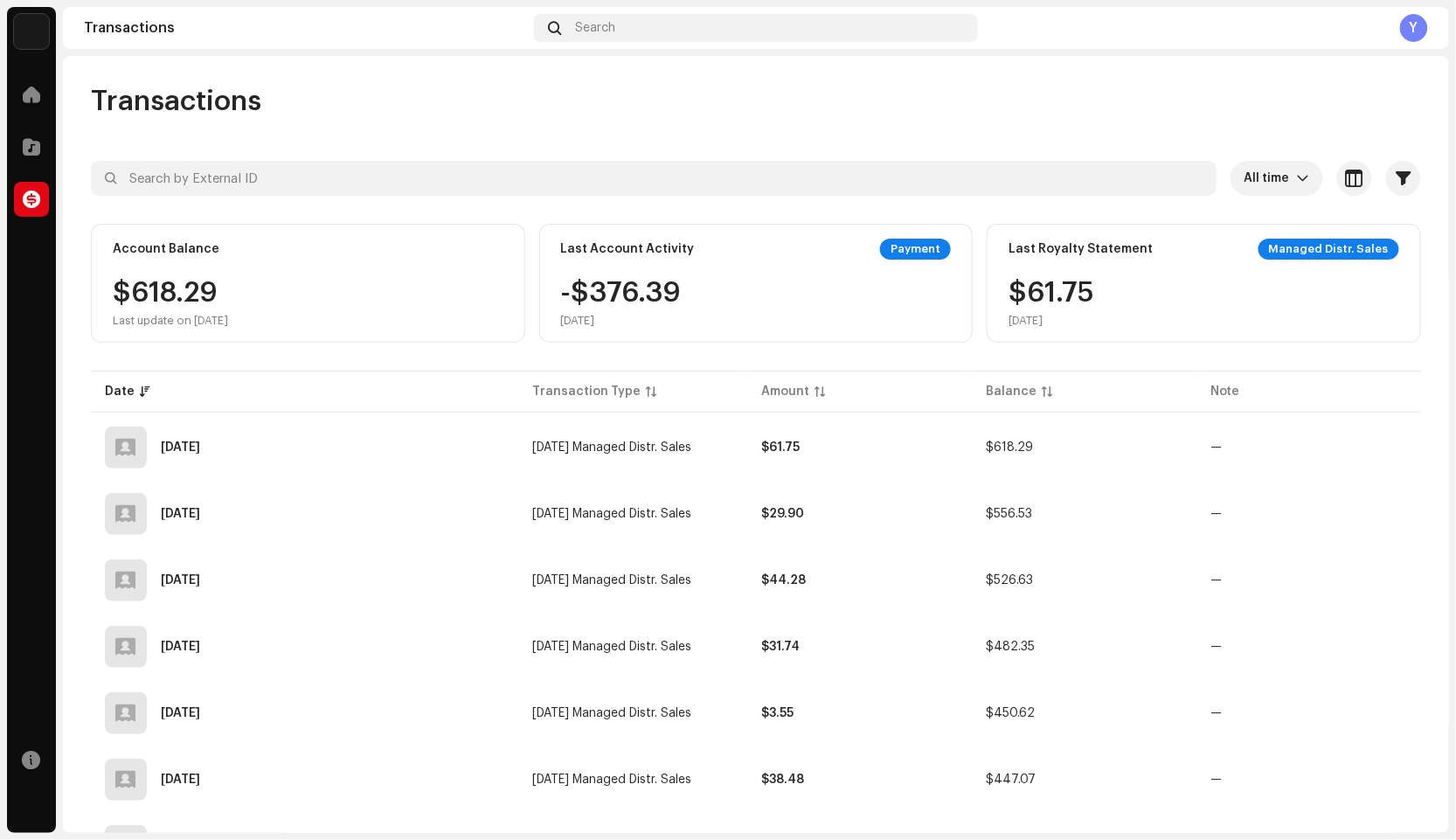
click at [19, 32] on img at bounding box center [31, 31] width 35 height 35
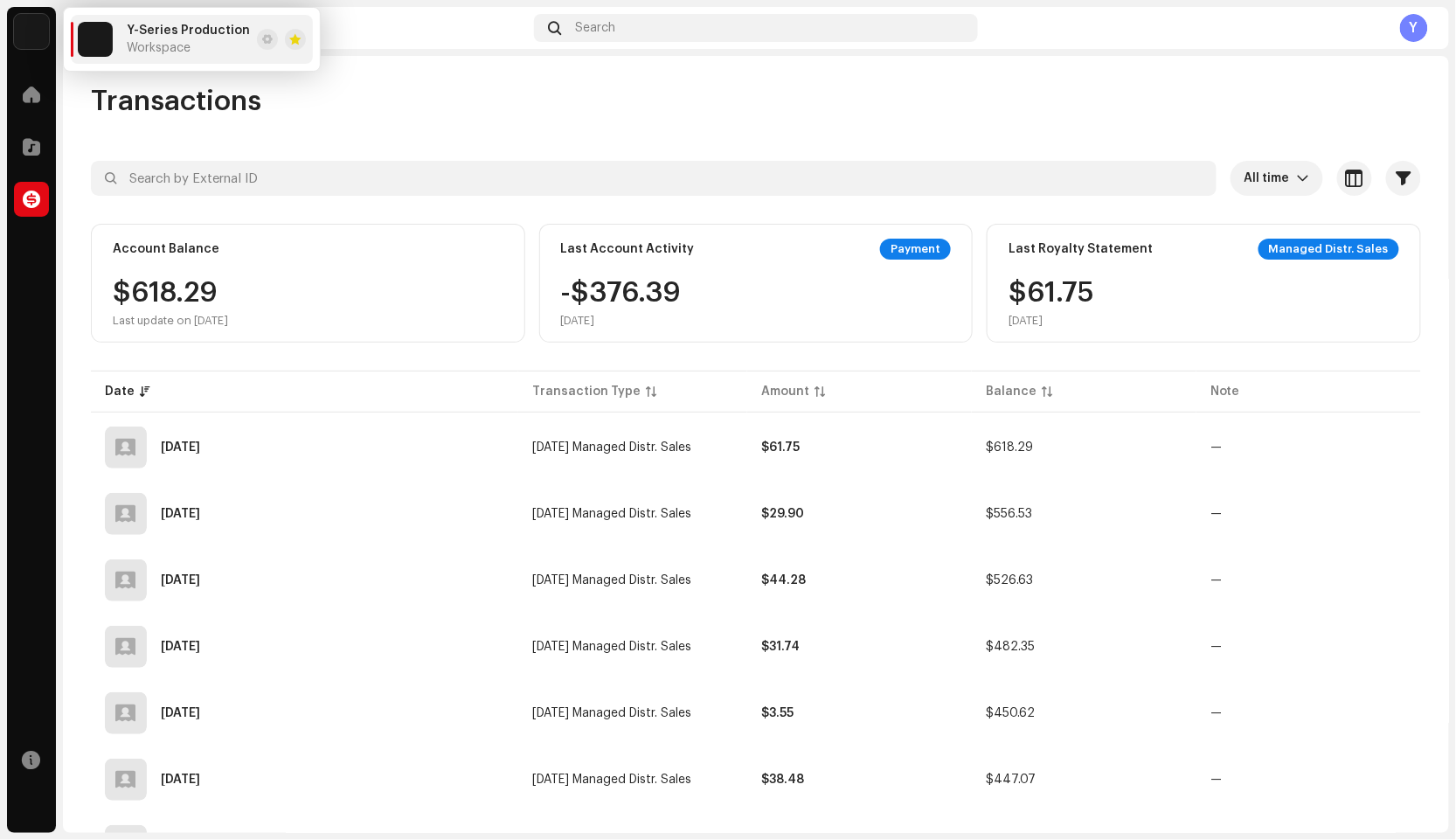
click at [28, 32] on img at bounding box center [31, 31] width 35 height 35
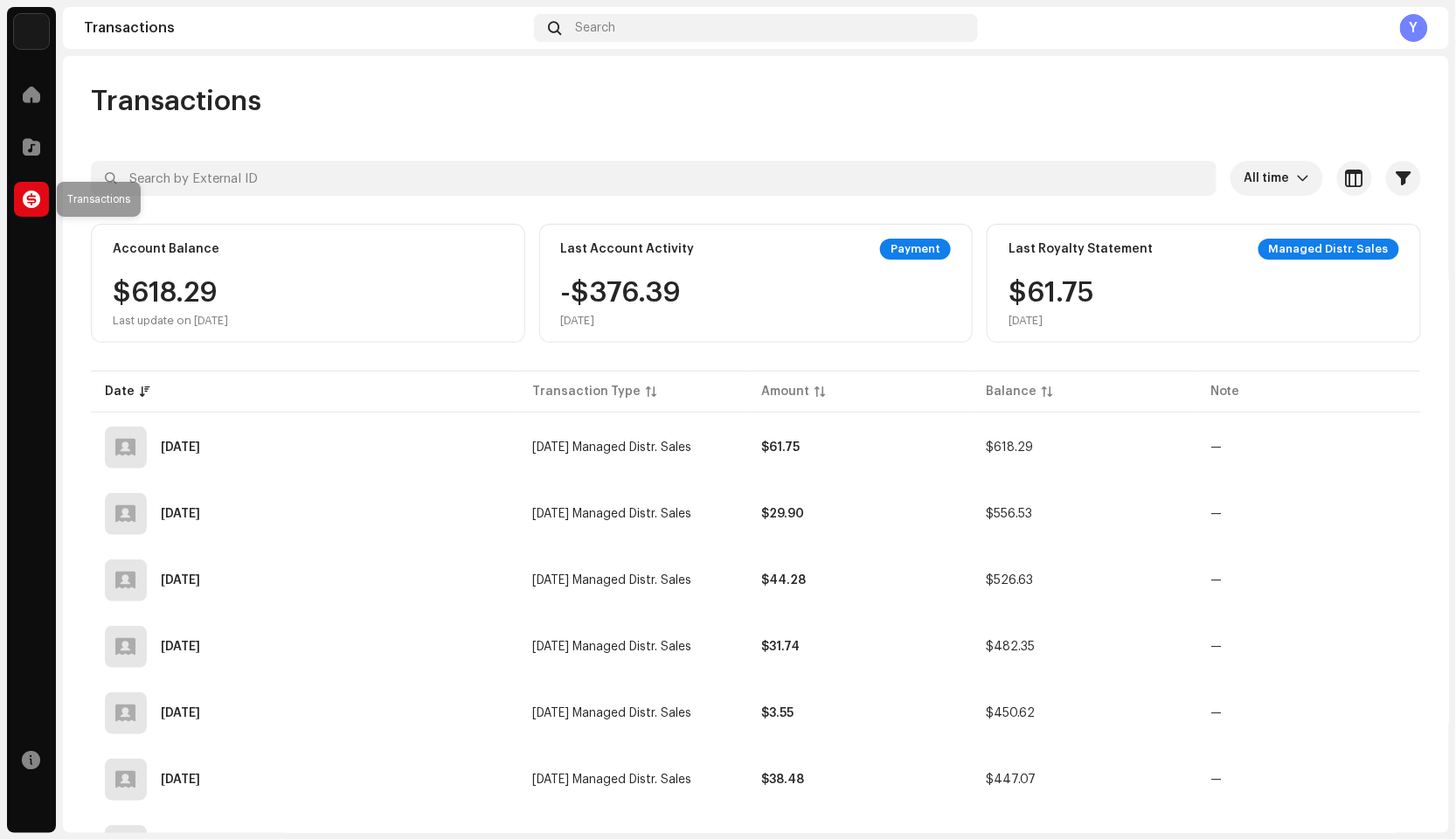
click at [31, 197] on span at bounding box center [32, 199] width 17 height 14
click at [1382, 451] on span "button" at bounding box center [1384, 447] width 14 height 14
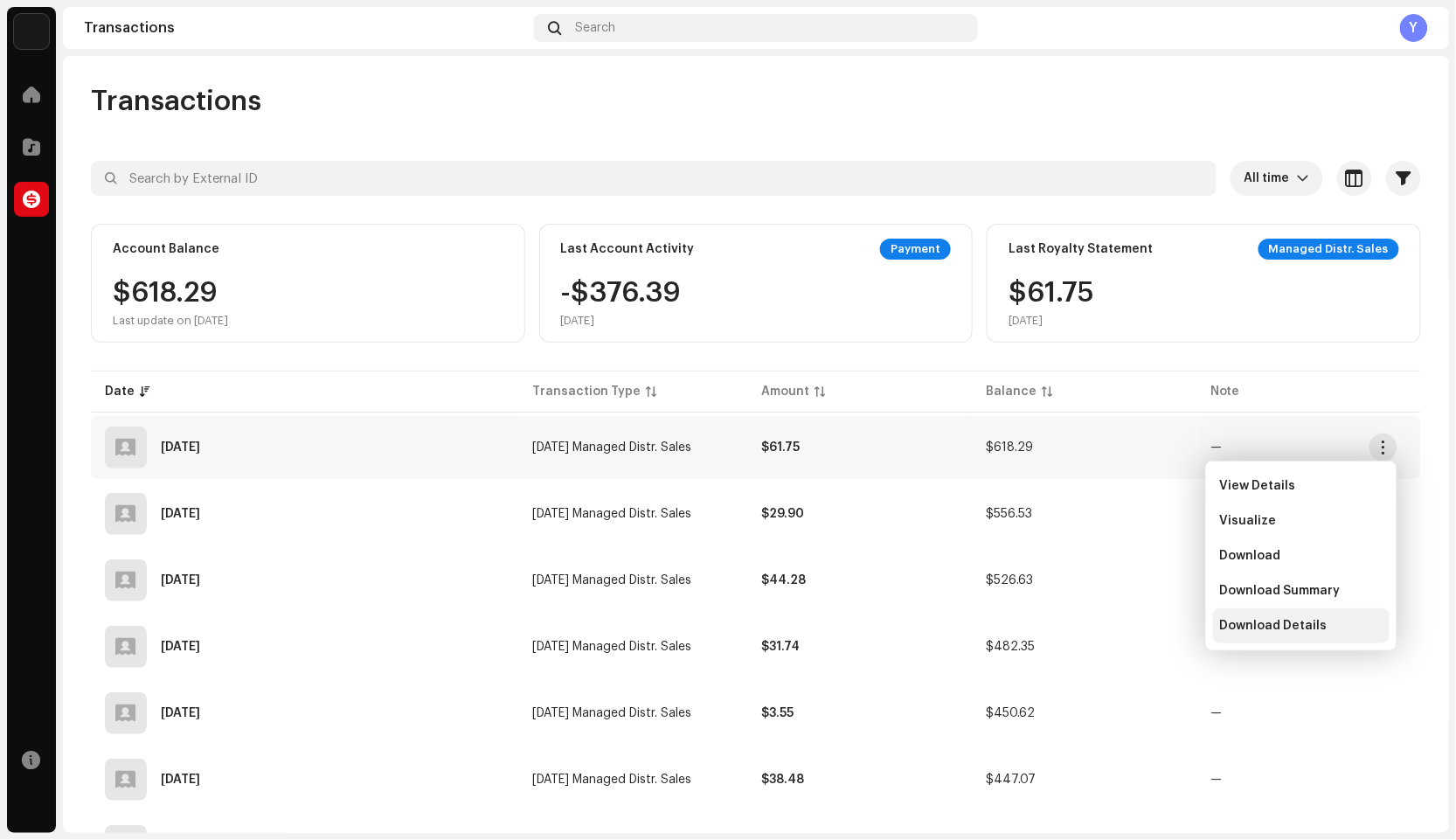
click at [1291, 622] on span "Download Details" at bounding box center [1274, 626] width 107 height 14
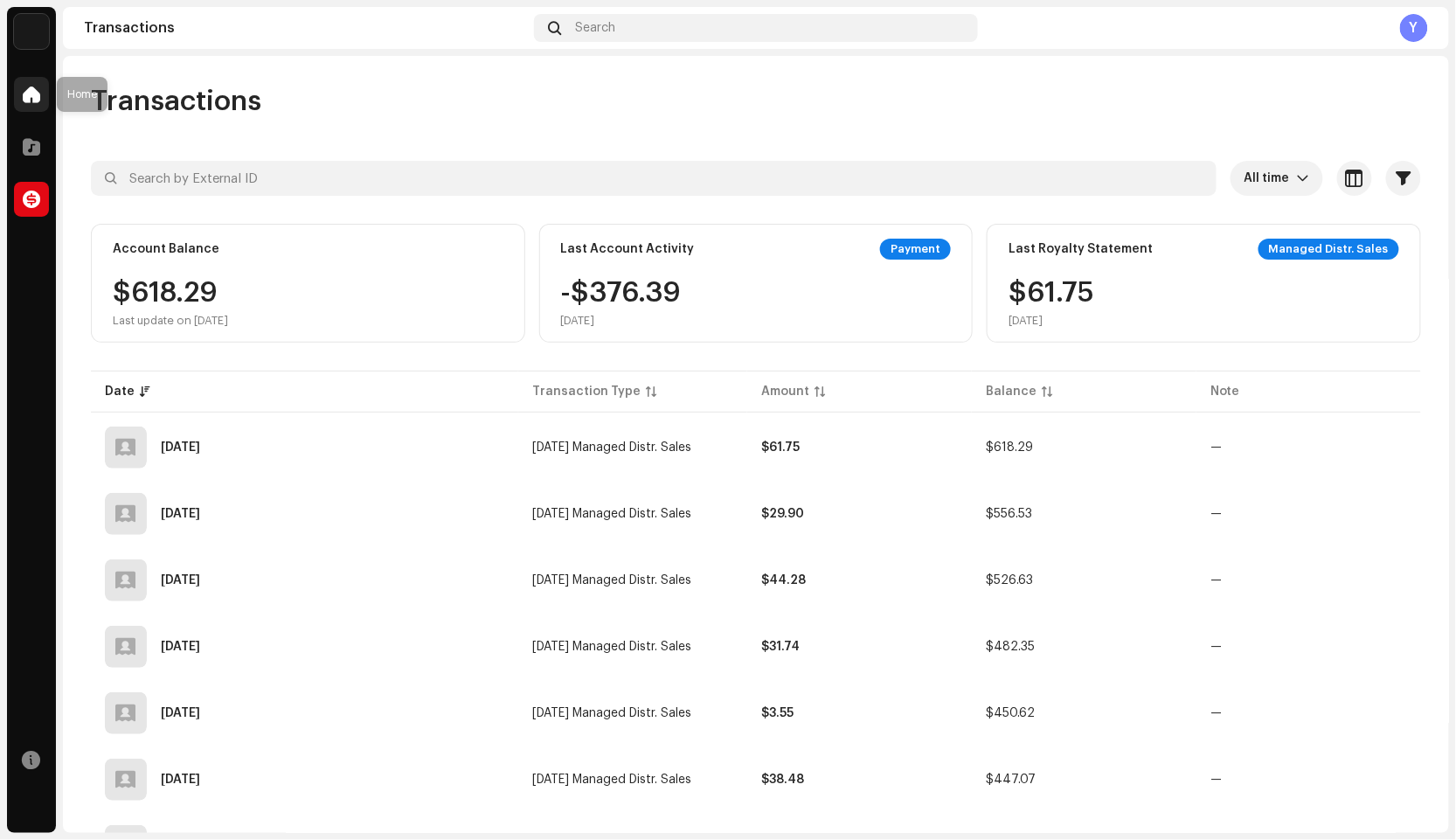
click at [23, 100] on span at bounding box center [32, 95] width 17 height 14
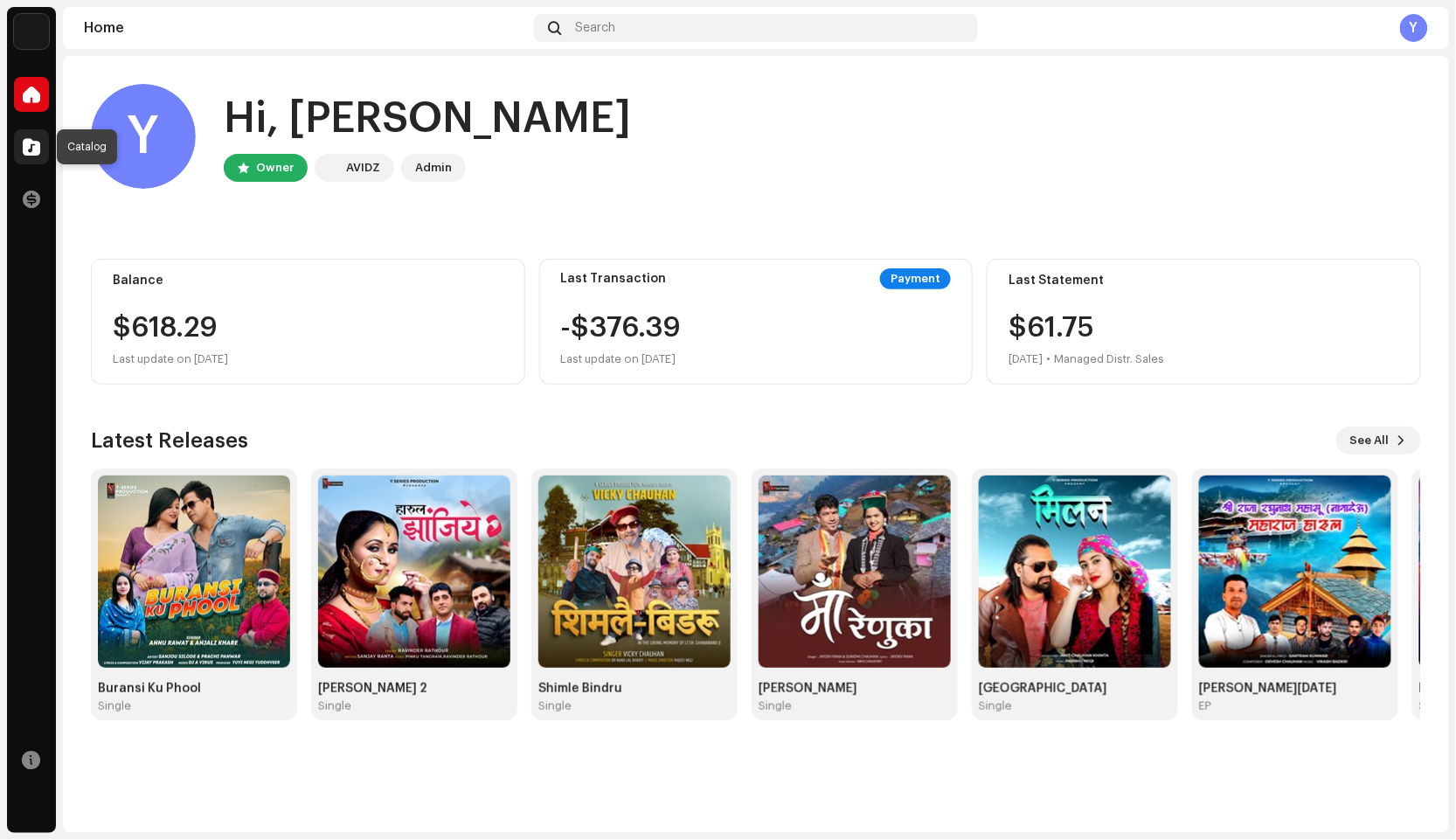
click at [32, 147] on span at bounding box center [32, 147] width 17 height 14
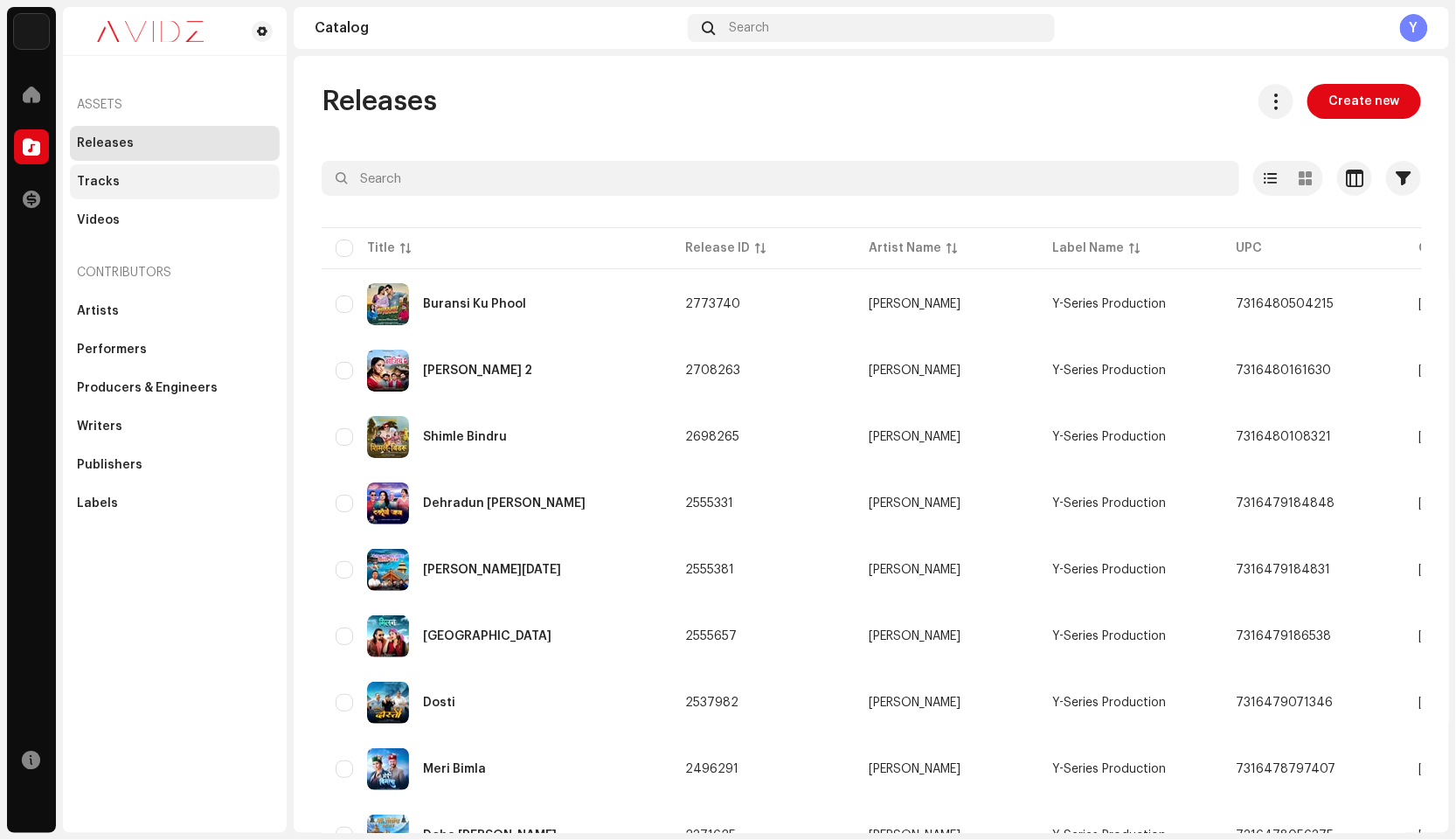
click at [94, 182] on div "Tracks" at bounding box center [98, 182] width 42 height 14
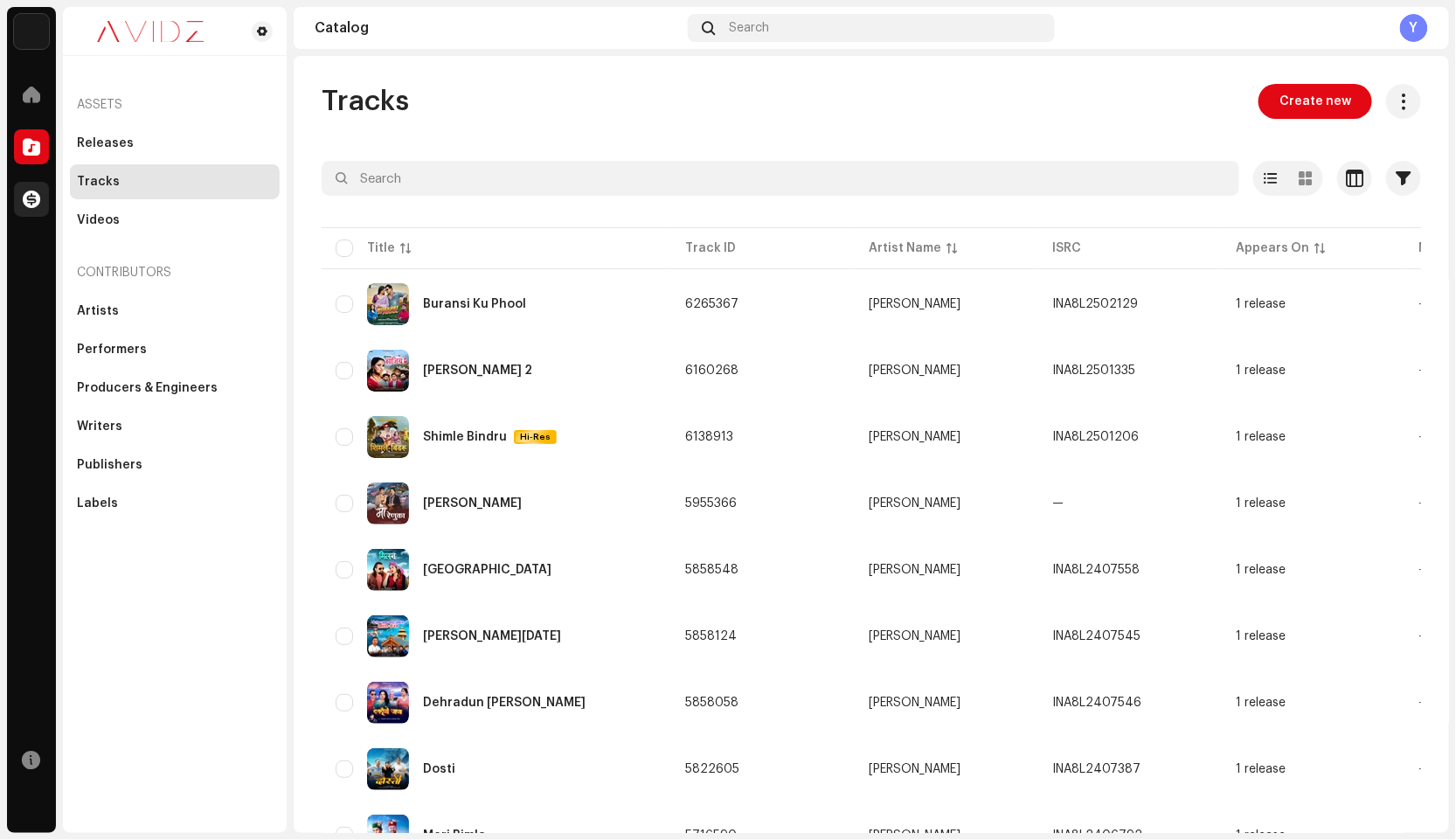
click at [30, 206] on span at bounding box center [32, 199] width 17 height 14
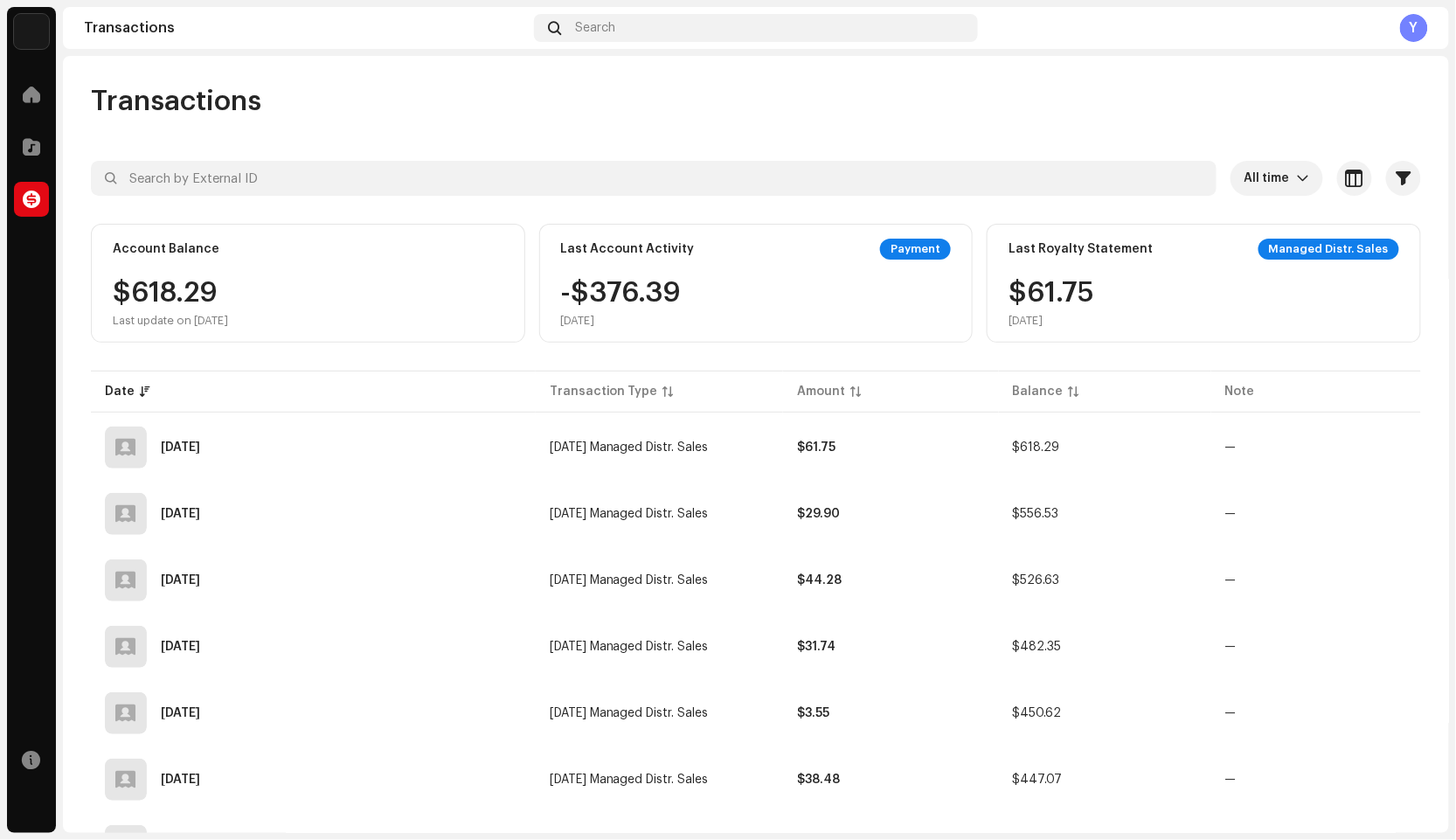
click at [28, 45] on img at bounding box center [31, 31] width 35 height 35
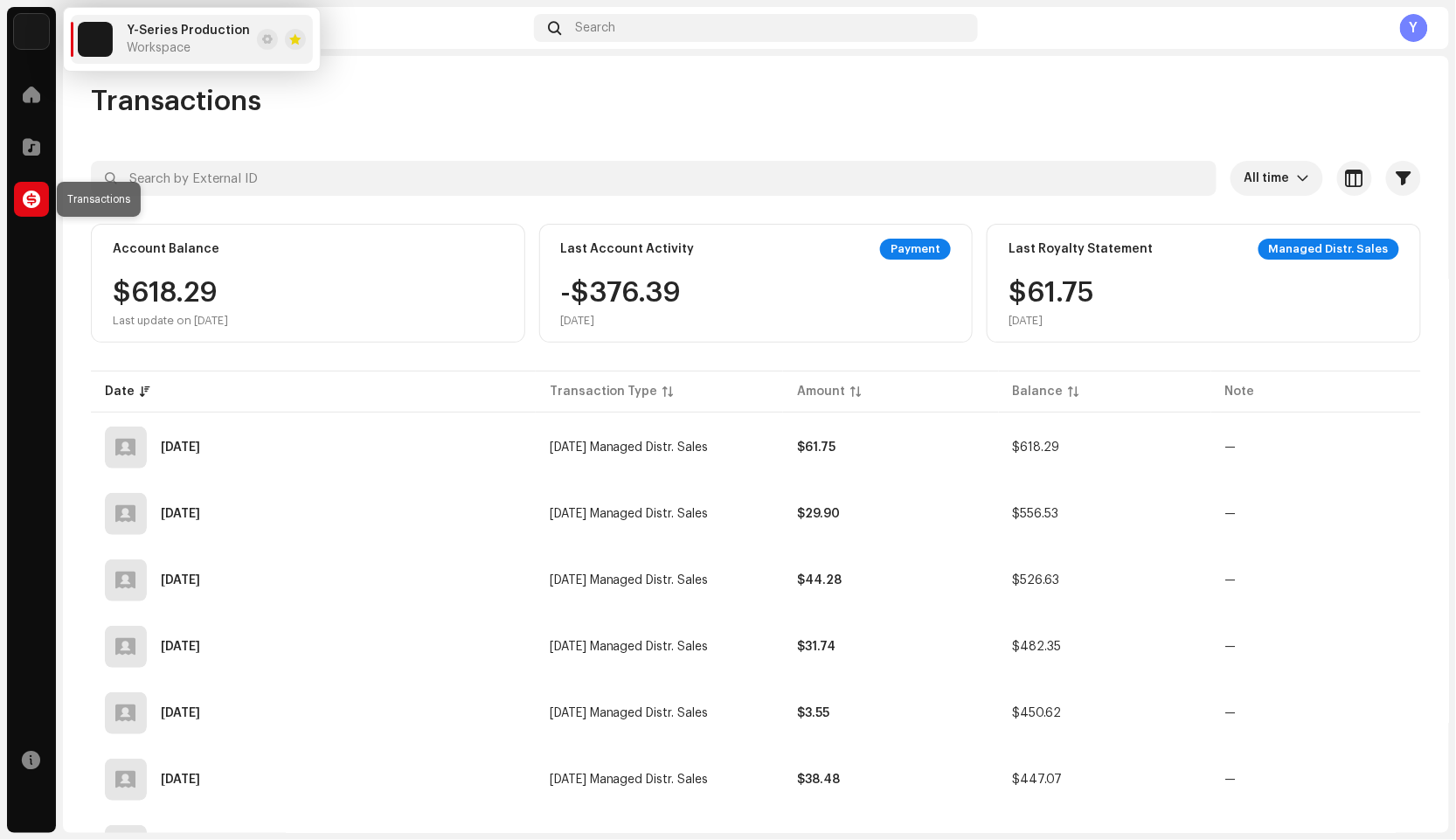
click at [34, 192] on span at bounding box center [32, 199] width 17 height 14
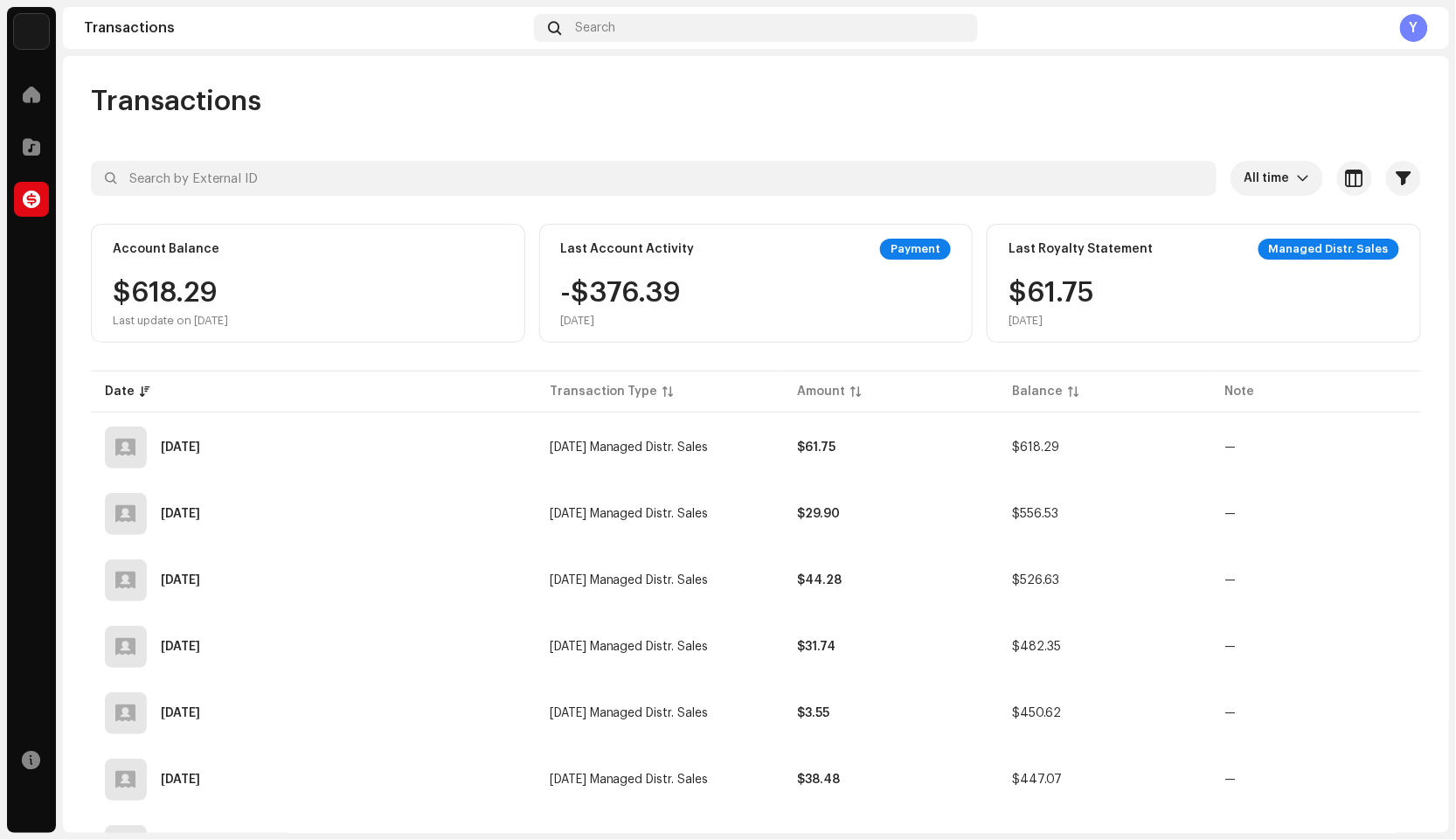
click at [31, 209] on div at bounding box center [31, 199] width 35 height 35
click at [29, 201] on span at bounding box center [32, 199] width 17 height 14
click at [28, 42] on img at bounding box center [31, 31] width 35 height 35
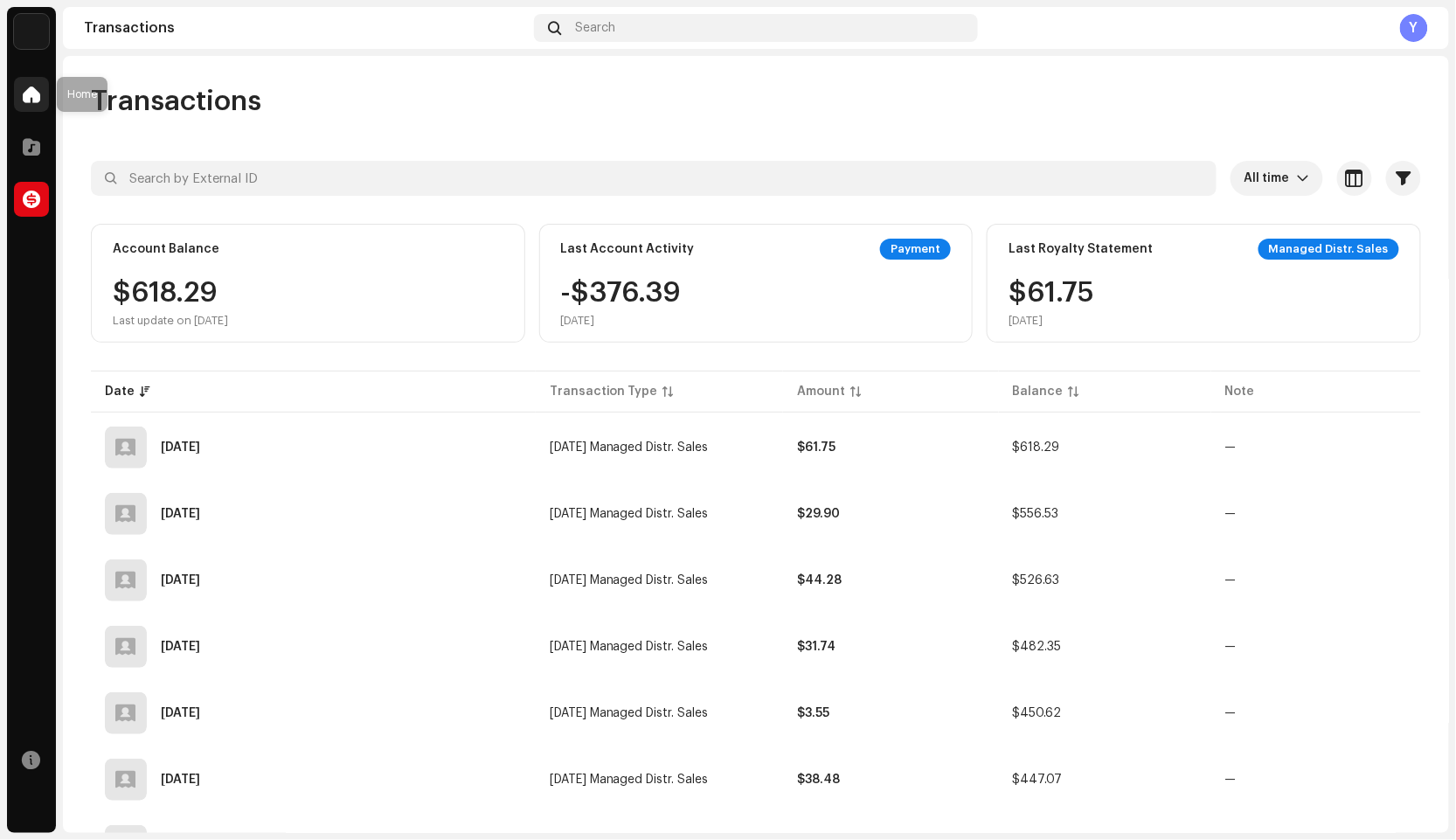
click at [27, 88] on span at bounding box center [32, 95] width 17 height 14
click at [35, 103] on div at bounding box center [31, 95] width 35 height 35
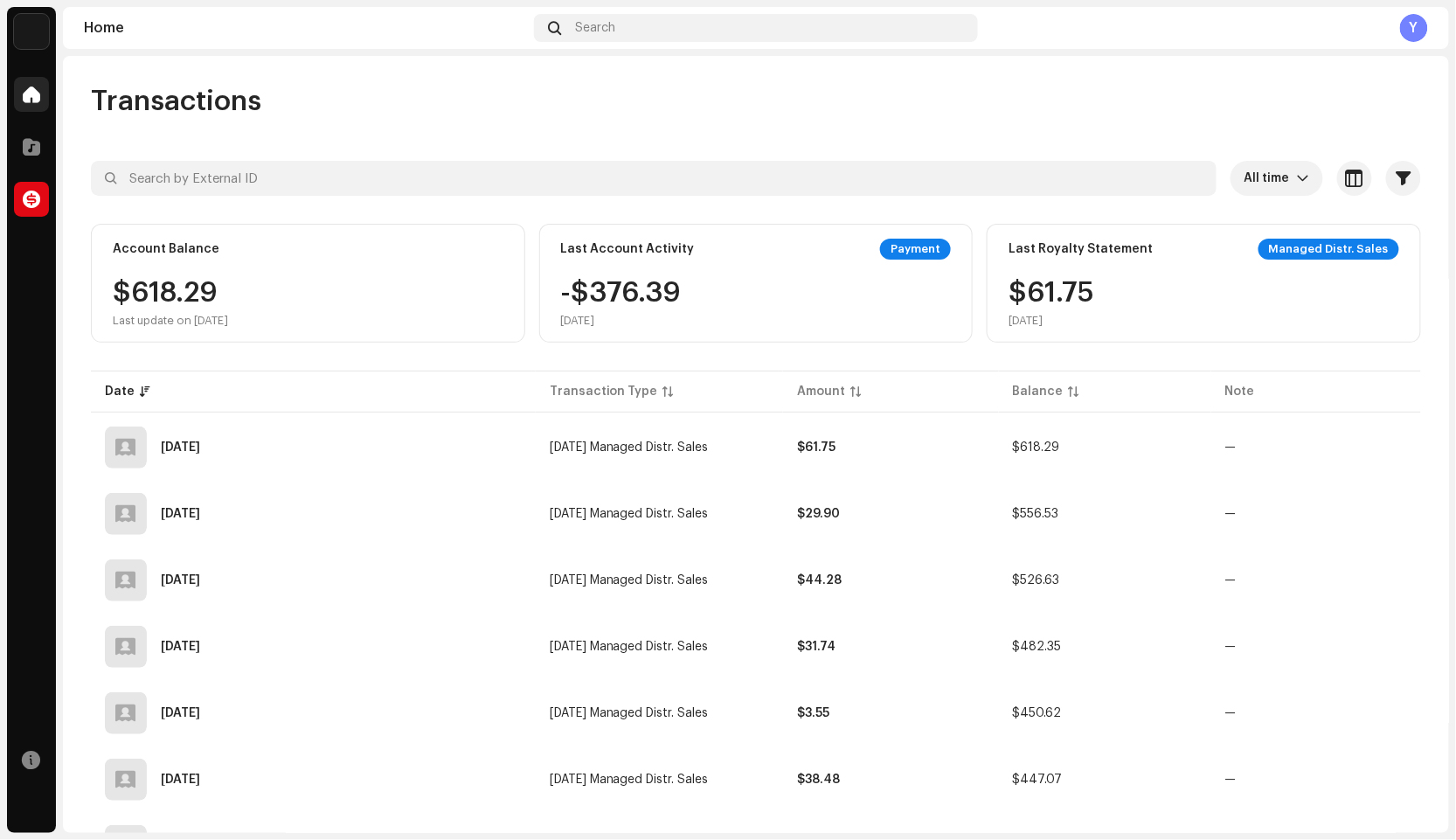
click at [35, 103] on div at bounding box center [31, 95] width 35 height 35
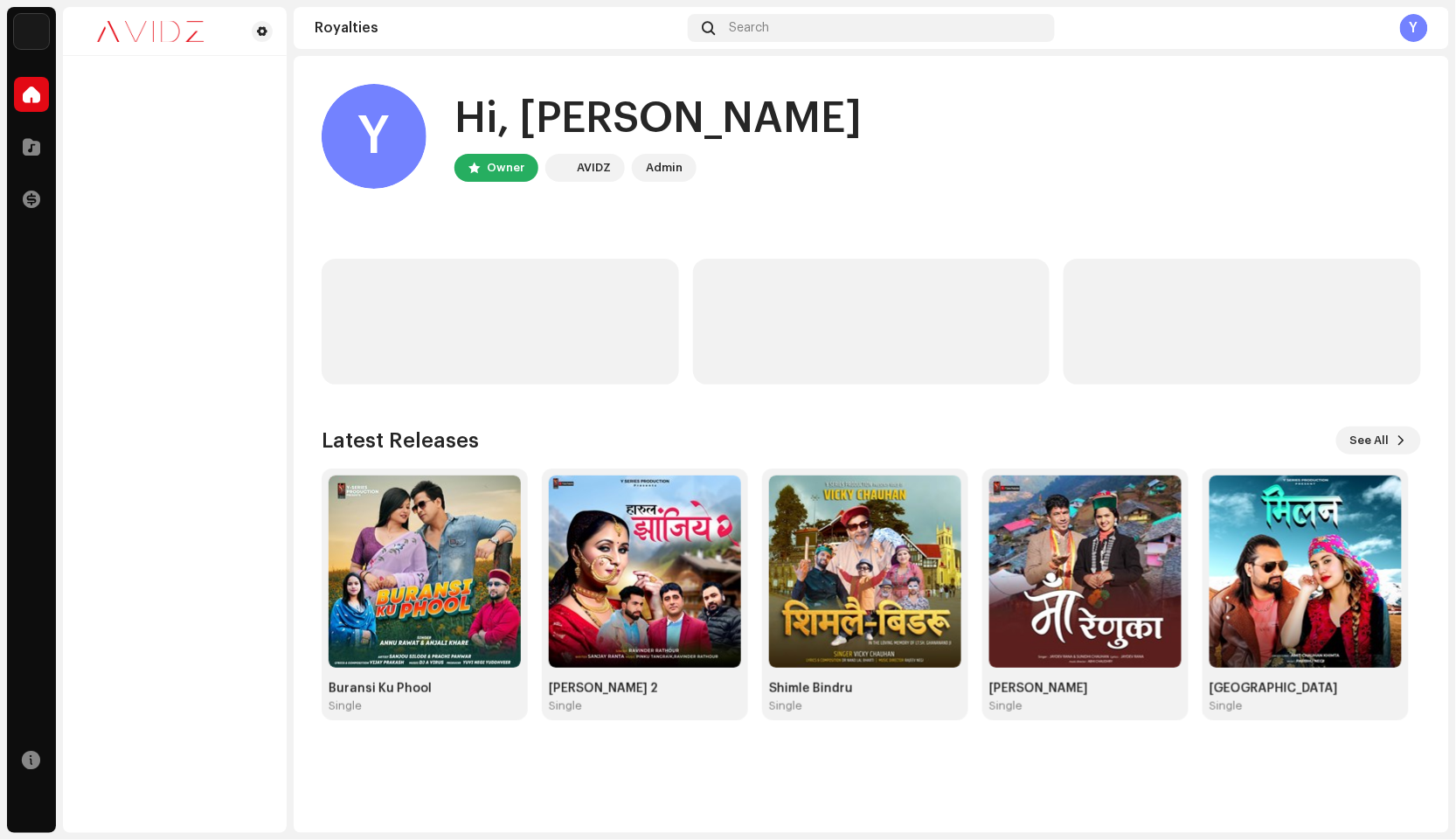
click at [1412, 27] on div "Y" at bounding box center [1414, 27] width 28 height 28
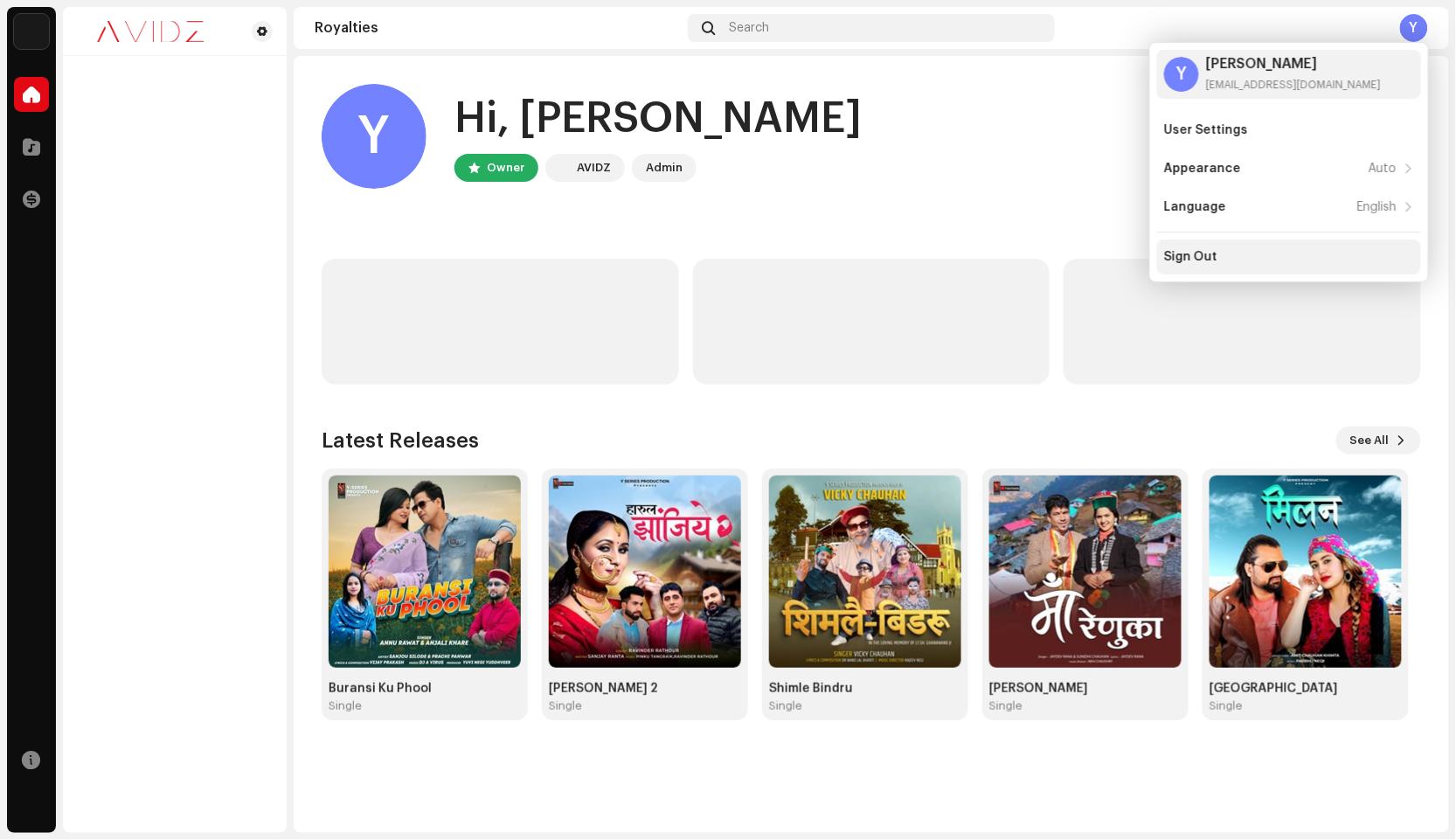
click at [1194, 254] on div "Sign Out" at bounding box center [1190, 257] width 53 height 14
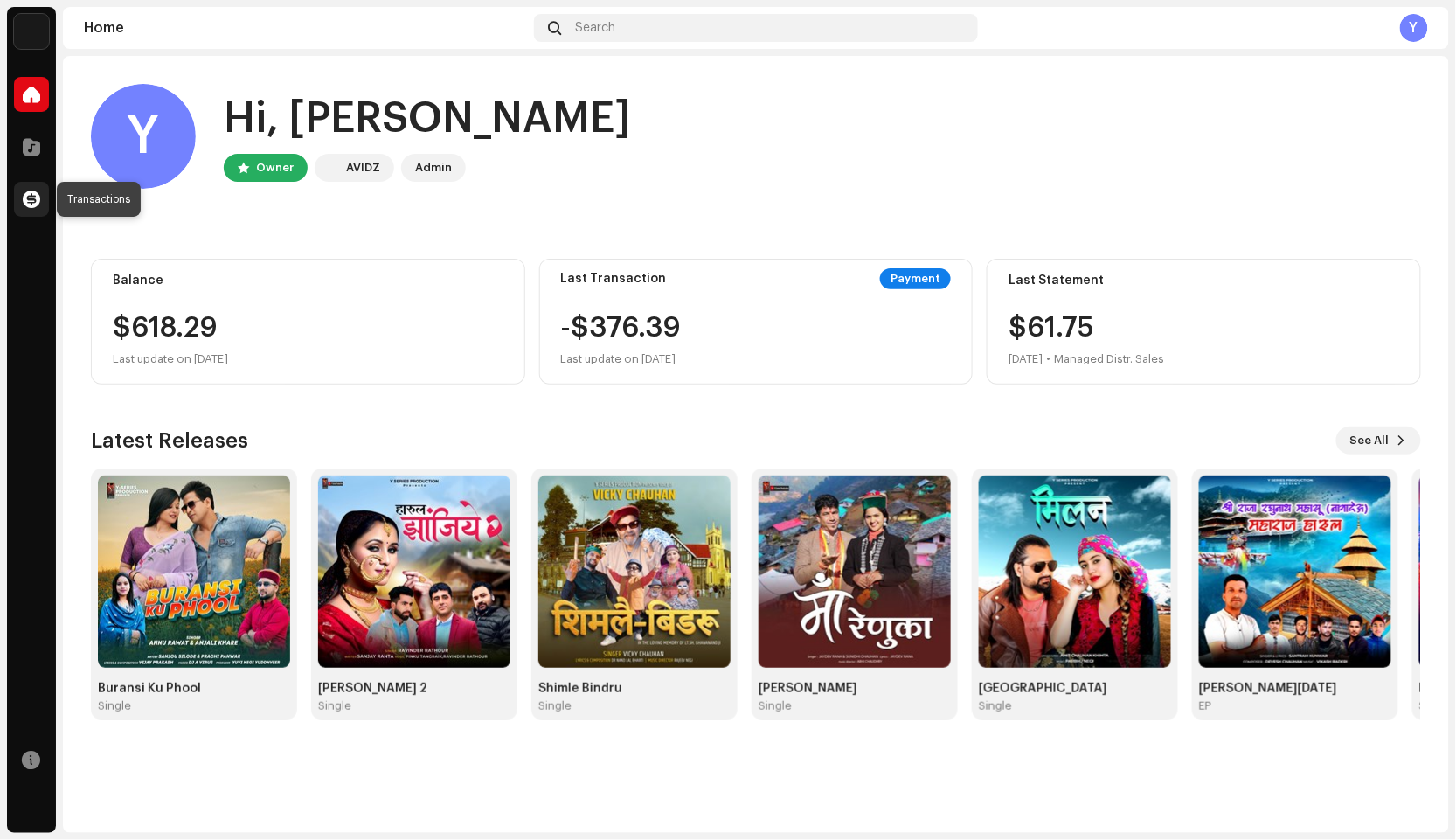
click at [33, 203] on span at bounding box center [32, 199] width 17 height 14
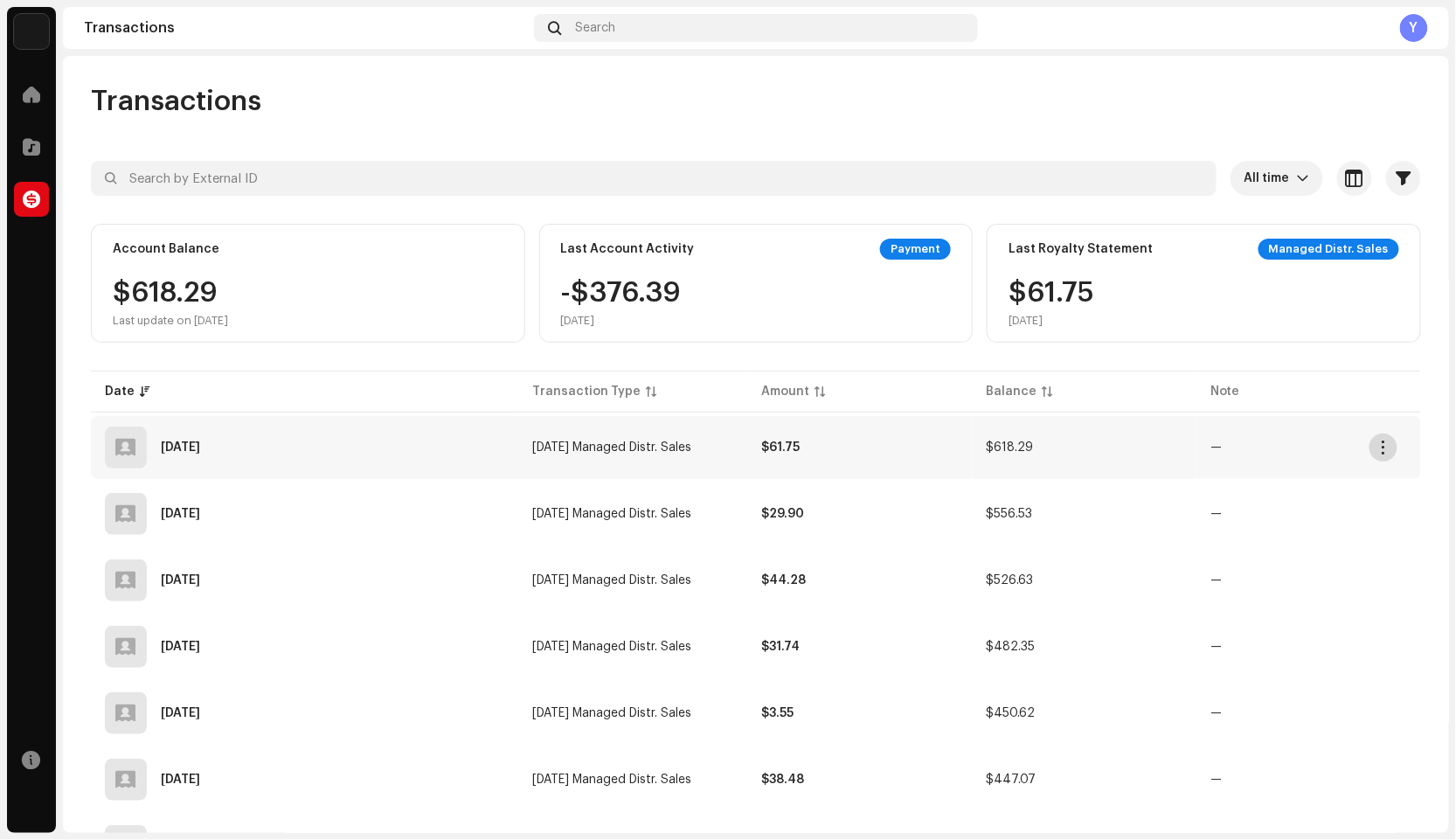
click at [1386, 446] on span "button" at bounding box center [1384, 447] width 14 height 14
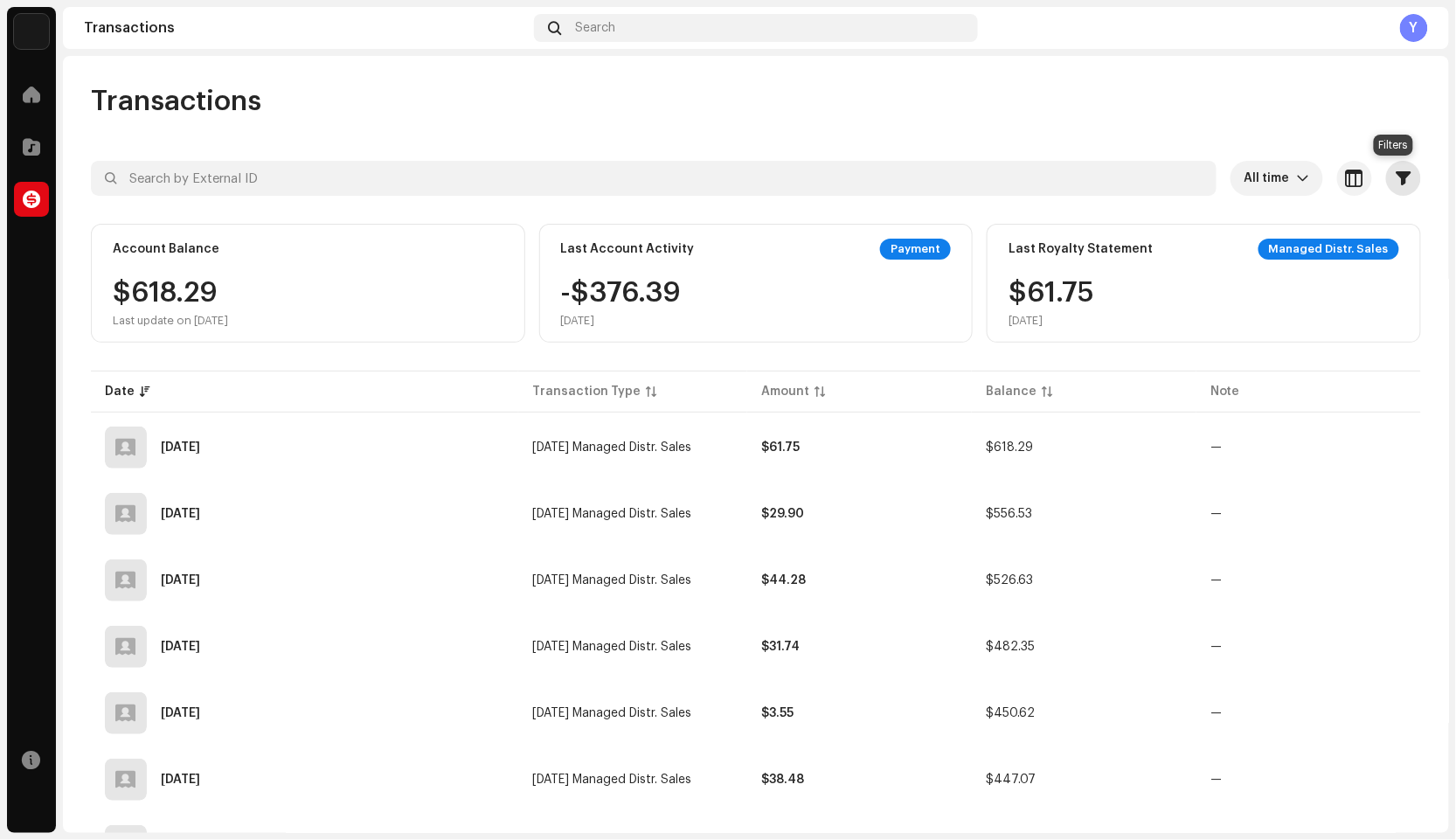
click at [1403, 185] on button "button" at bounding box center [1404, 179] width 35 height 35
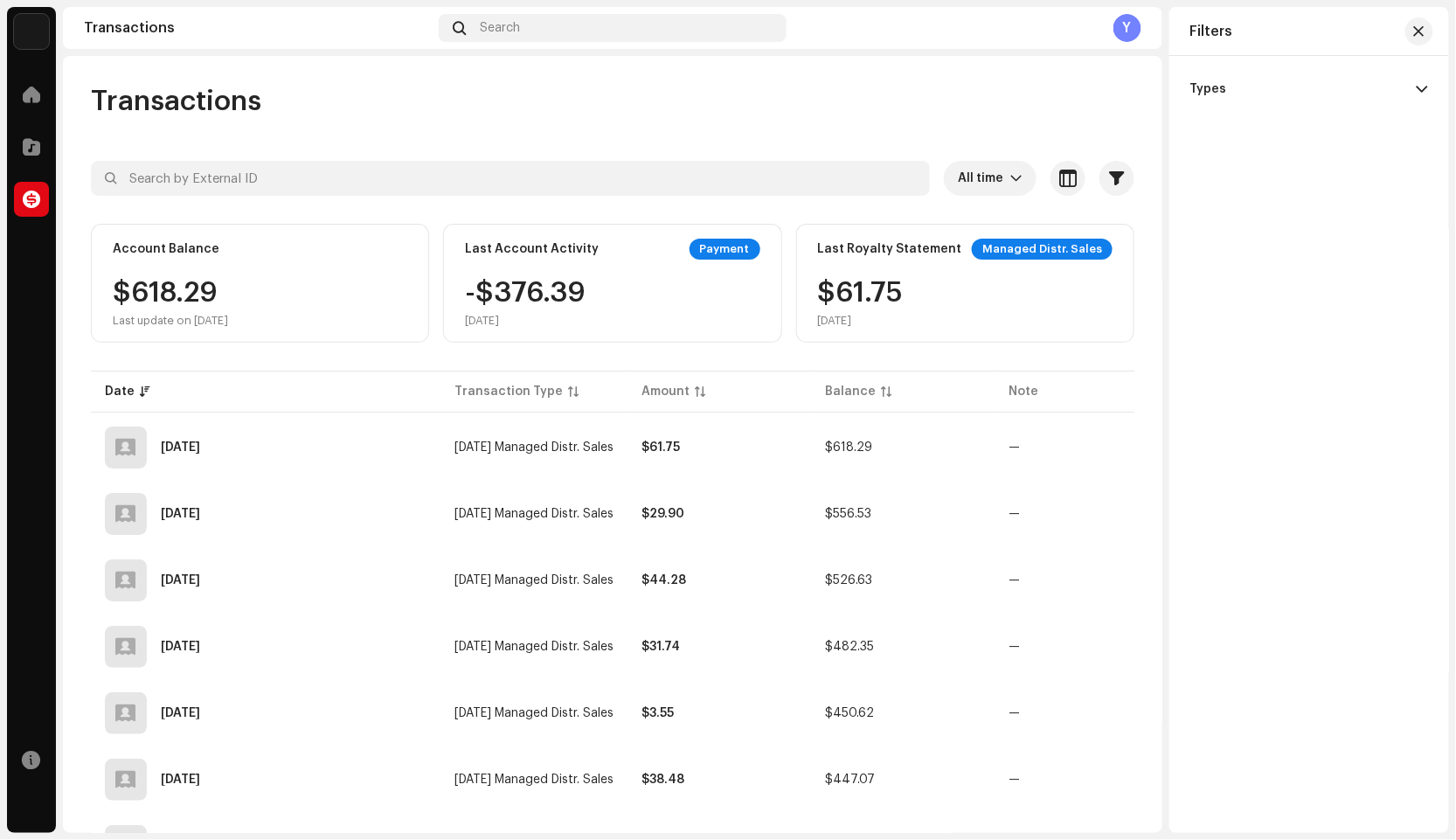
click at [1403, 76] on p-accordion-header "Types" at bounding box center [1309, 89] width 238 height 39
click at [1417, 29] on span "button" at bounding box center [1419, 31] width 11 height 14
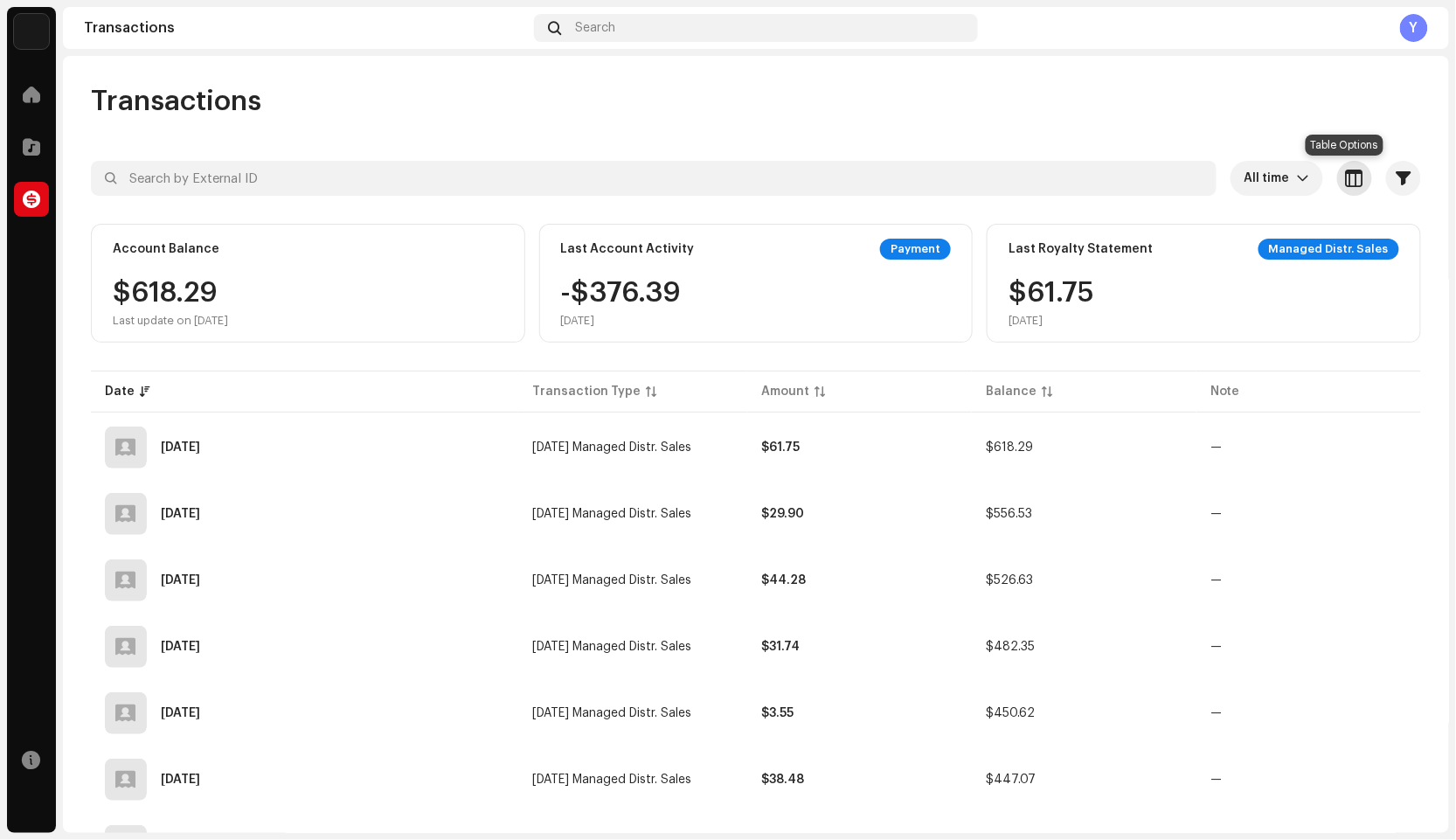
click at [1337, 171] on button "button" at bounding box center [1355, 179] width 35 height 35
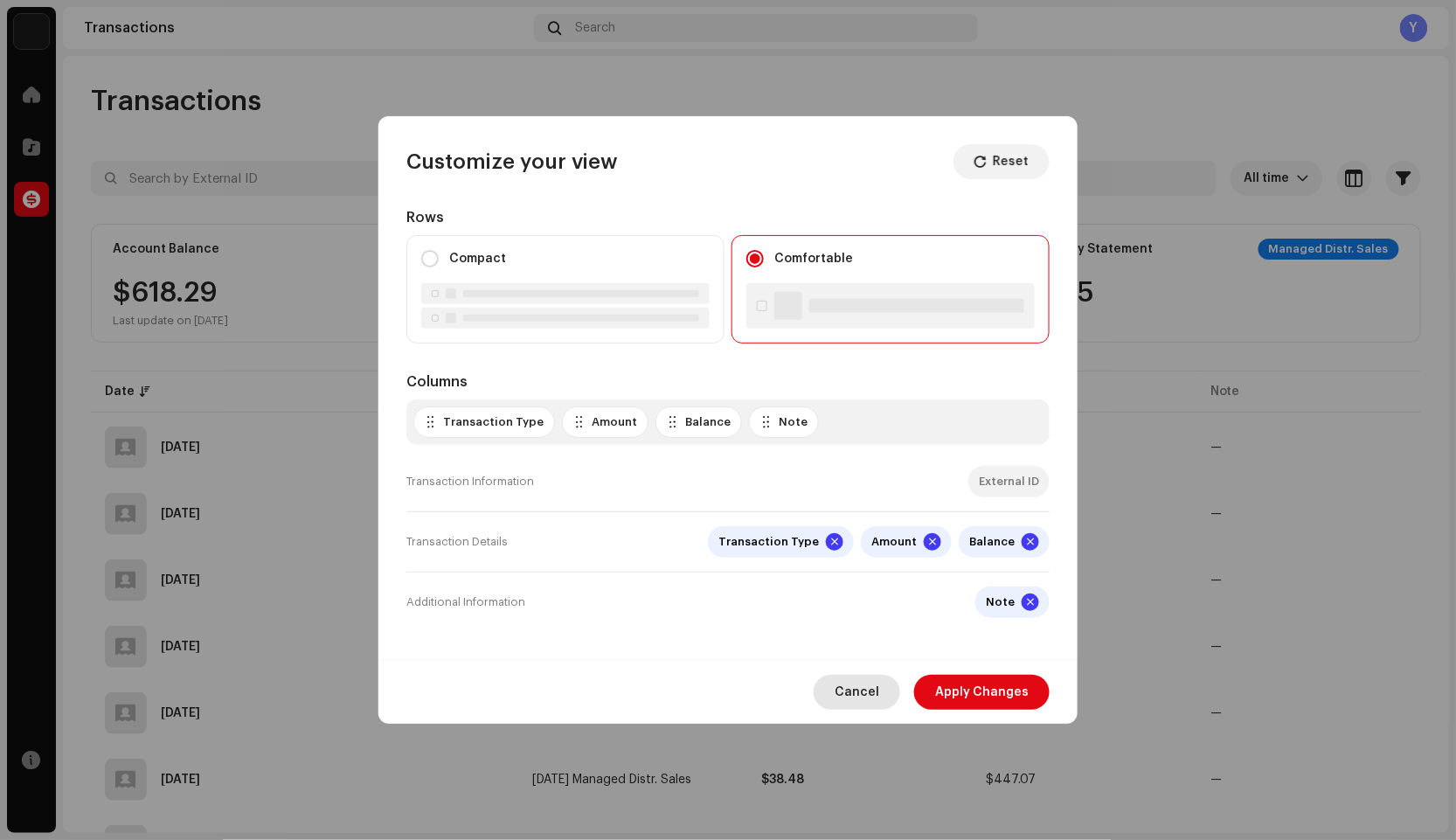
click at [888, 685] on button "Cancel" at bounding box center [857, 692] width 87 height 35
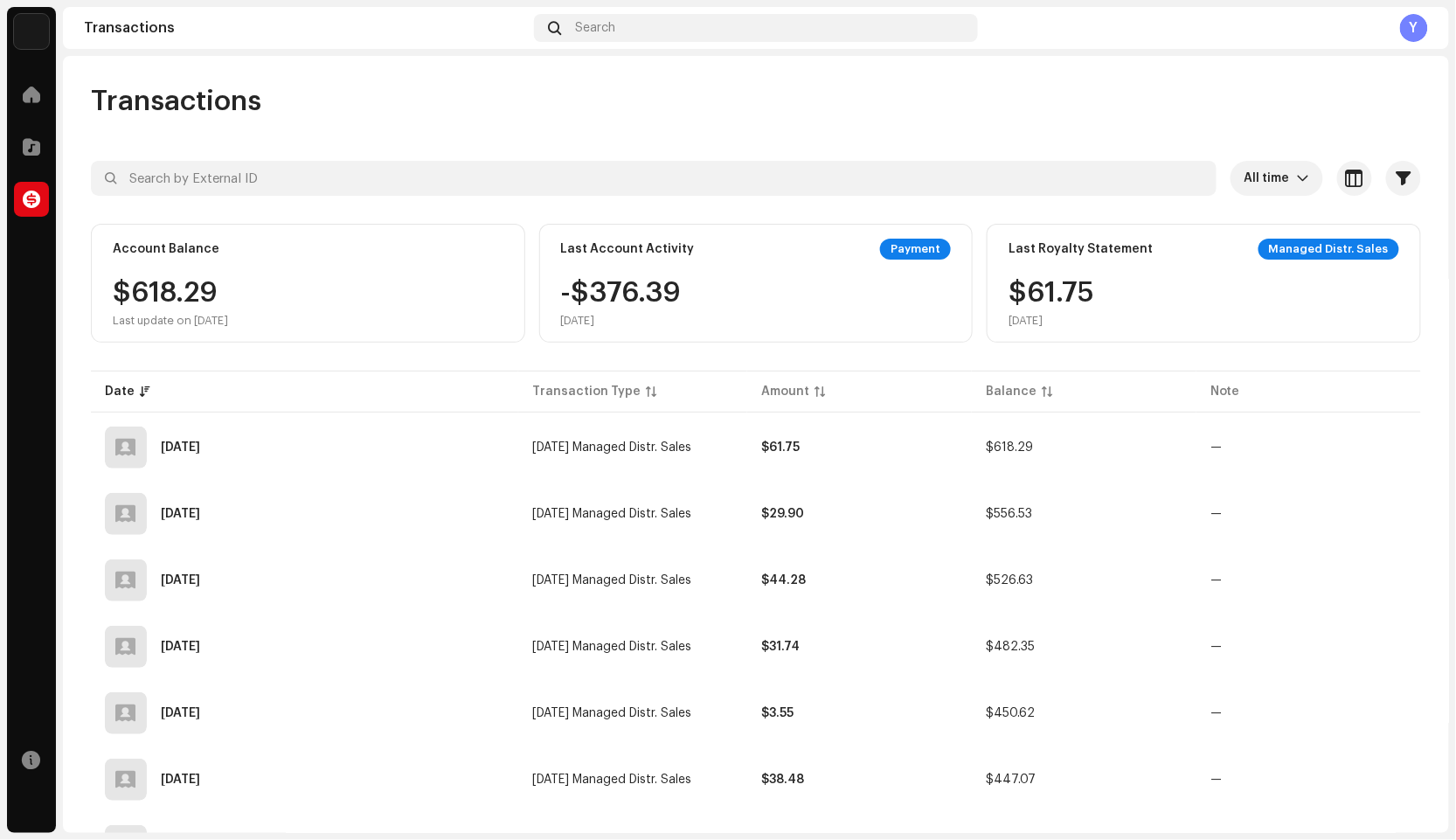
click at [34, 50] on navigation-account-switch "Y-Series Production" at bounding box center [31, 31] width 49 height 49
click at [28, 35] on img at bounding box center [31, 31] width 35 height 35
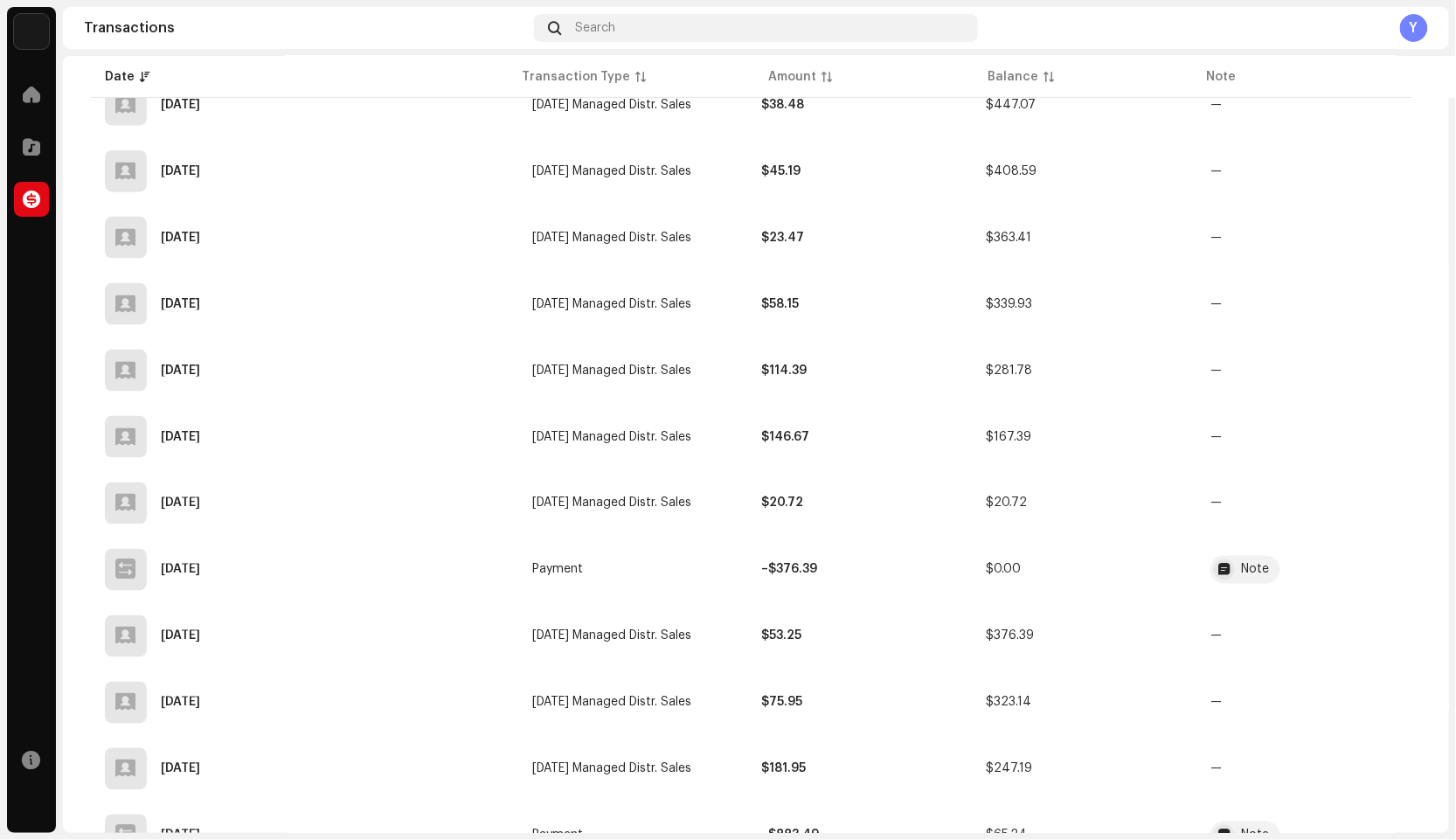
scroll to position [874, 0]
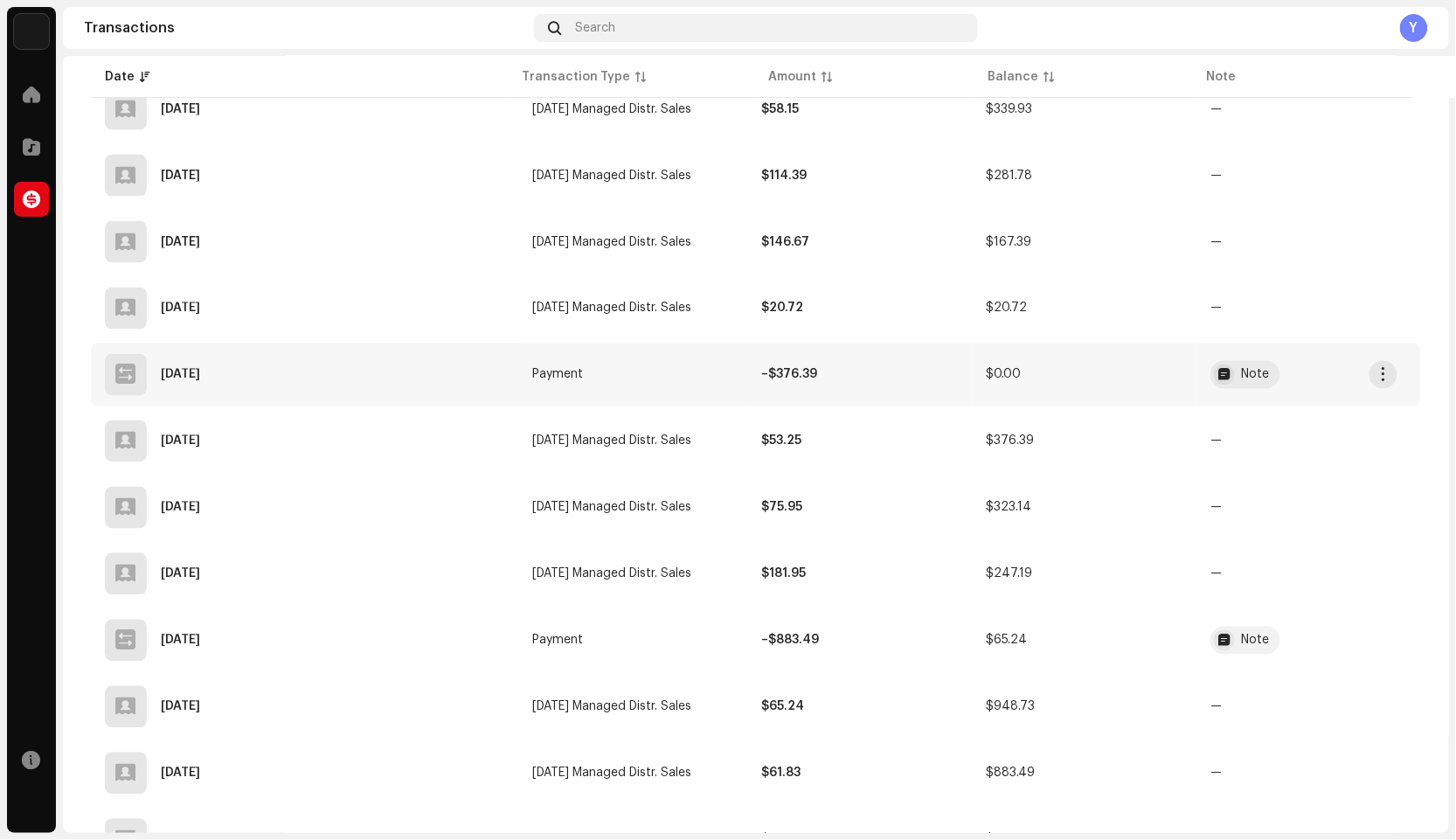
click at [770, 384] on td "–$376.39" at bounding box center [859, 375] width 225 height 63
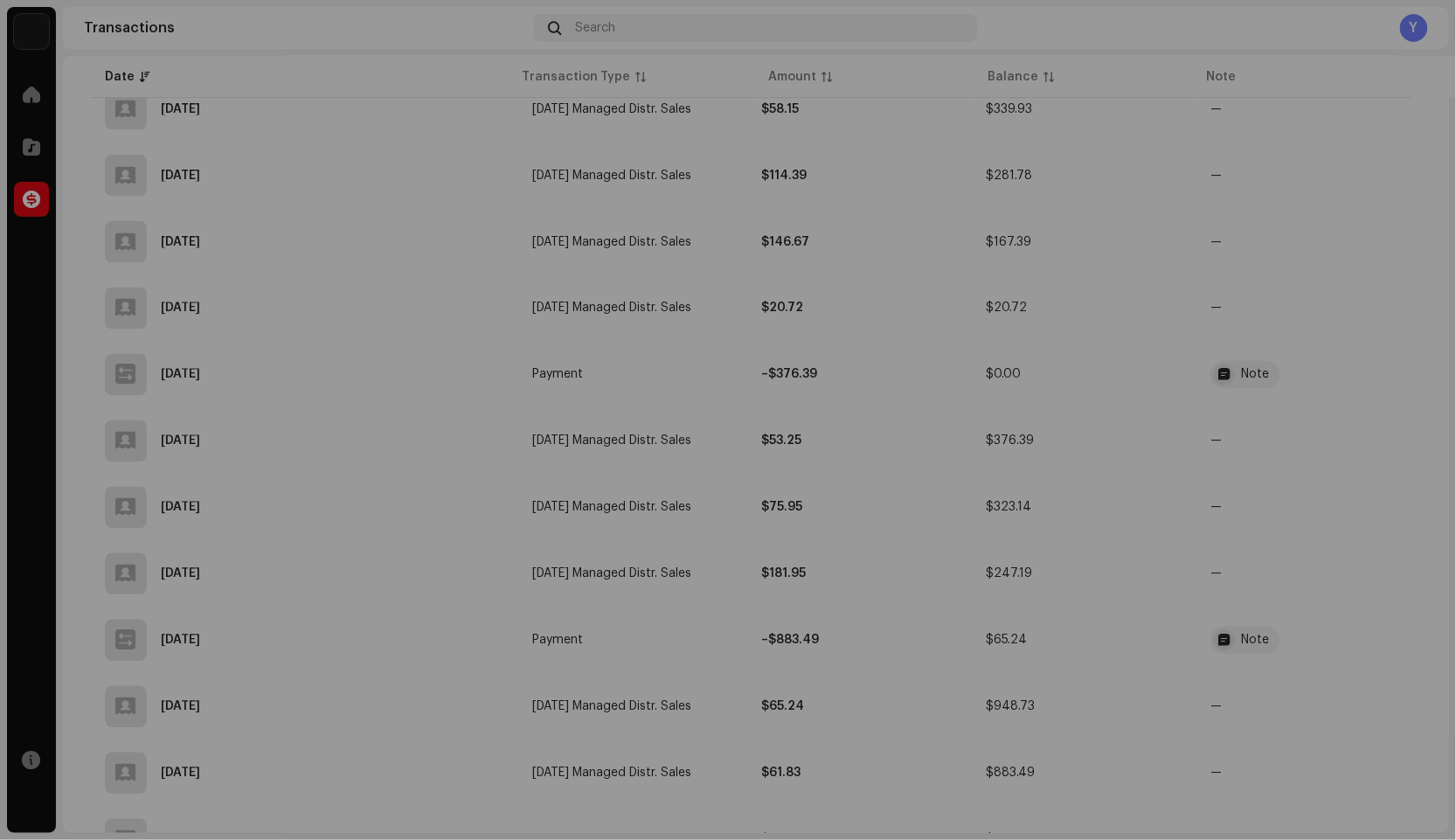
click at [1371, 422] on div "Transaction Details Transaction Type Payment Entry Amount – $376.39 Entry Date …" at bounding box center [728, 420] width 1456 height 840
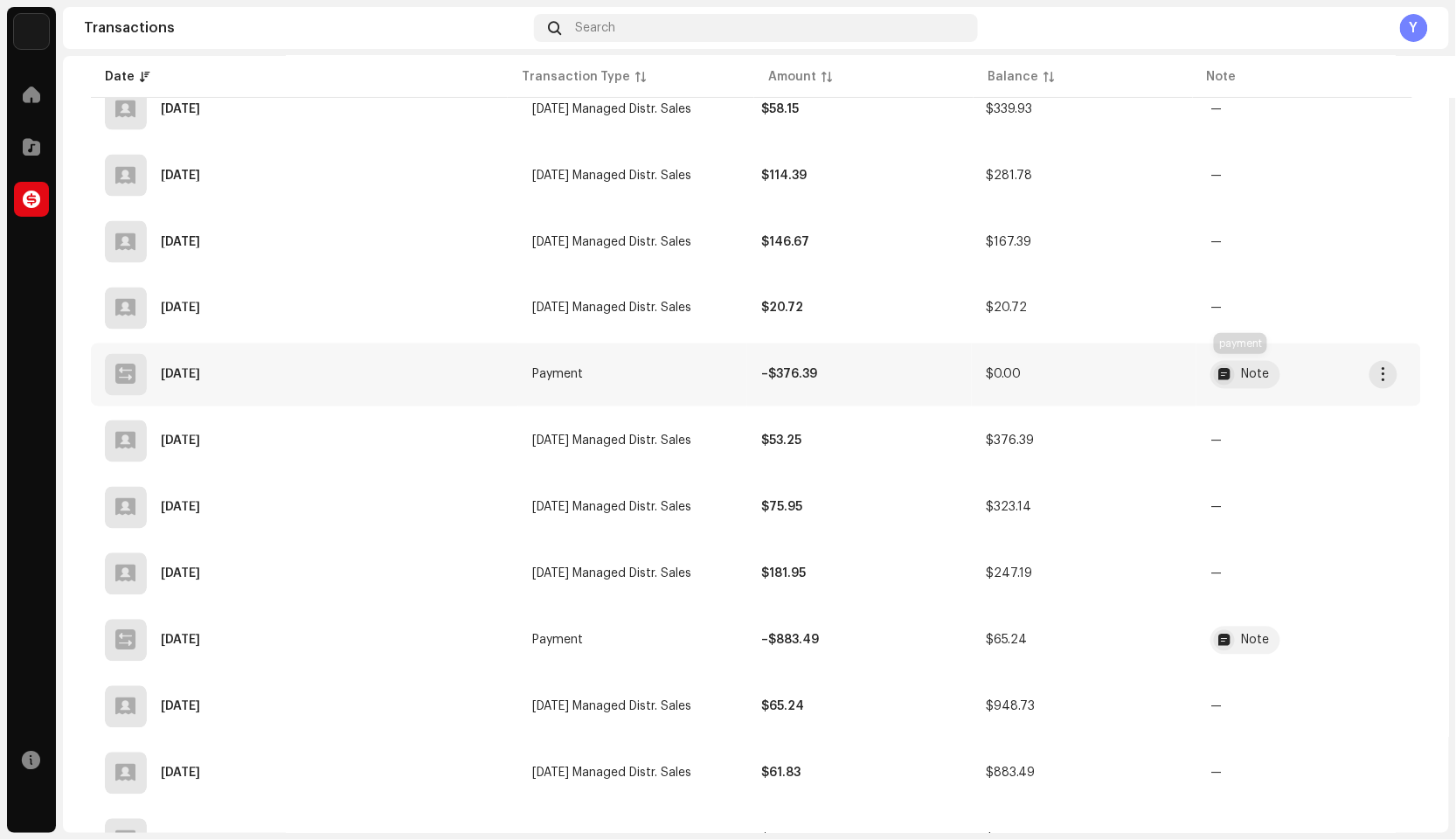
click at [1256, 364] on div "Note" at bounding box center [1246, 375] width 70 height 28
click at [1118, 318] on div "Transaction Details Transaction Type Payment Entry Amount – $376.39 Entry Date …" at bounding box center [728, 420] width 1456 height 840
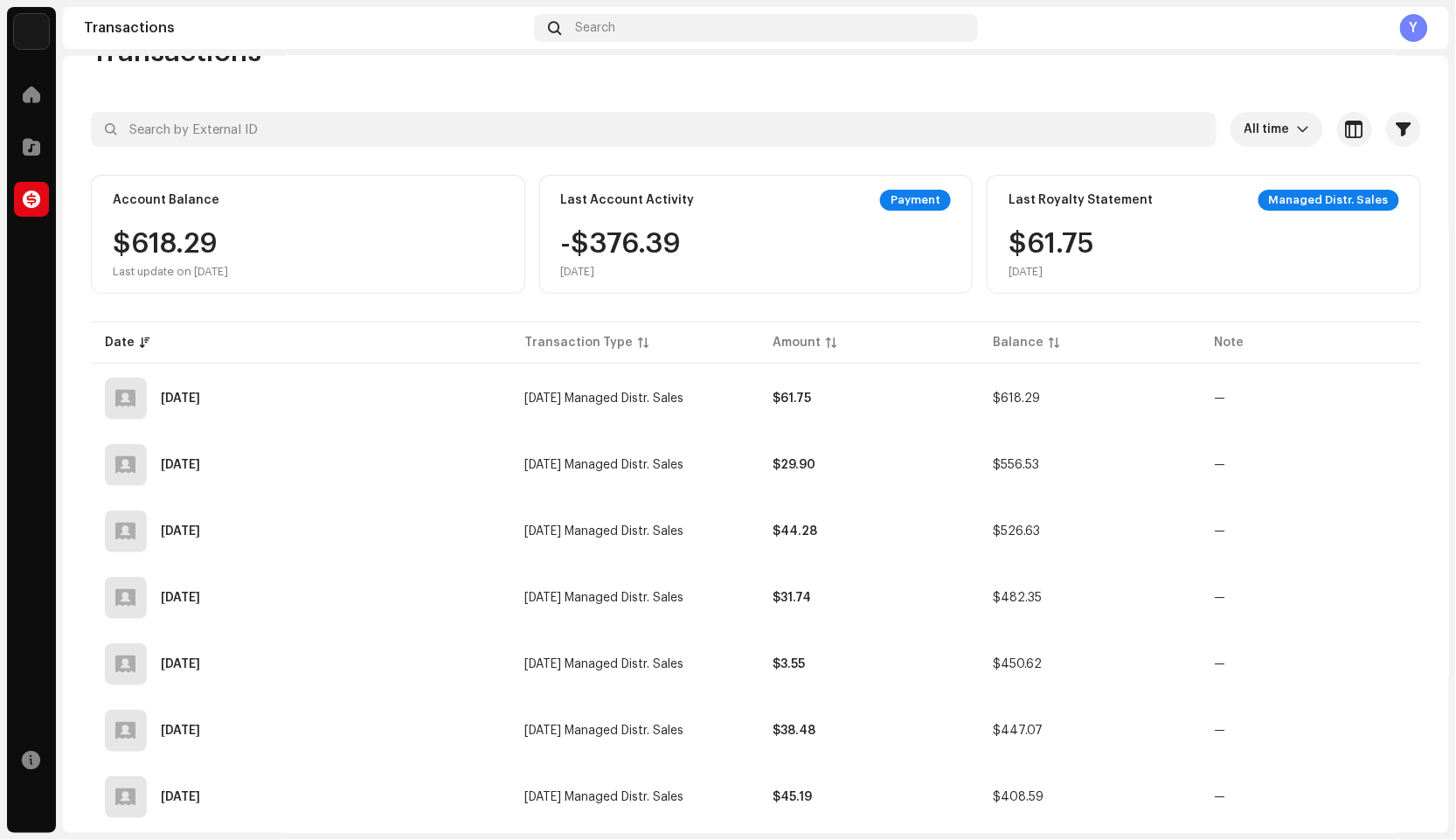
scroll to position [0, 0]
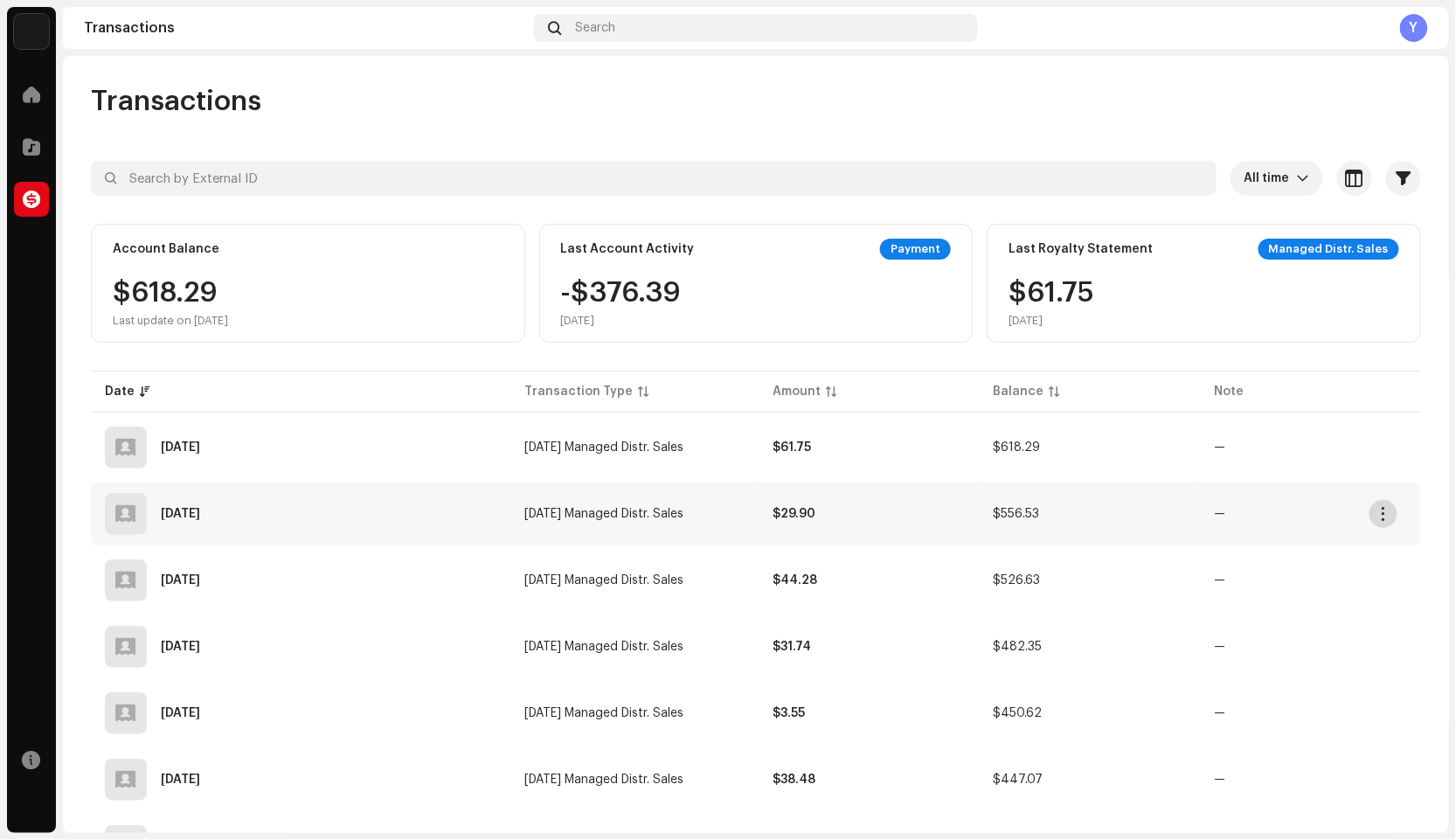
click at [1377, 503] on button "button" at bounding box center [1383, 514] width 28 height 28
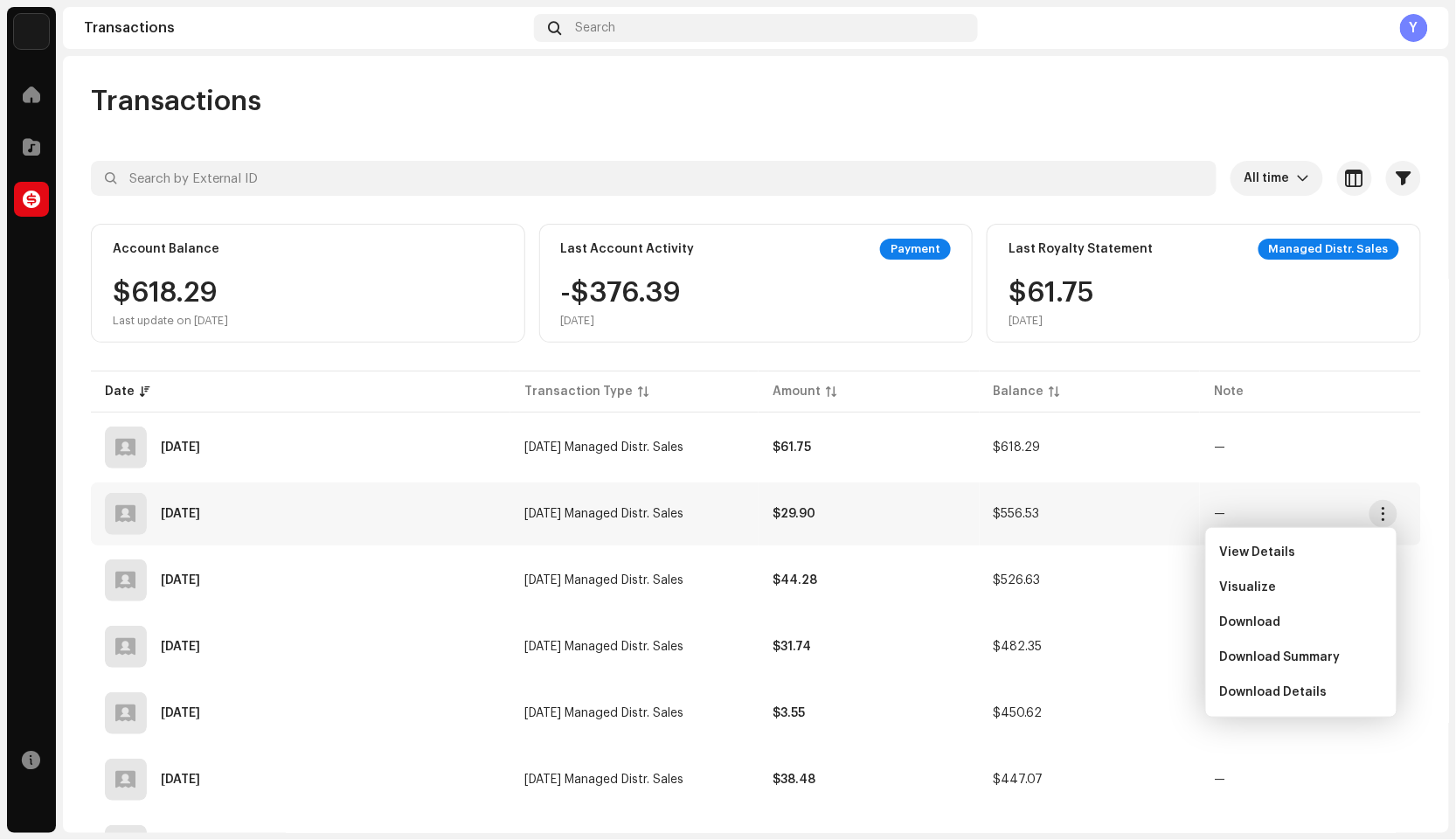
click at [726, 263] on div "Last Account Activity Payment -$376.39 Oct 30, 2024" at bounding box center [756, 283] width 434 height 119
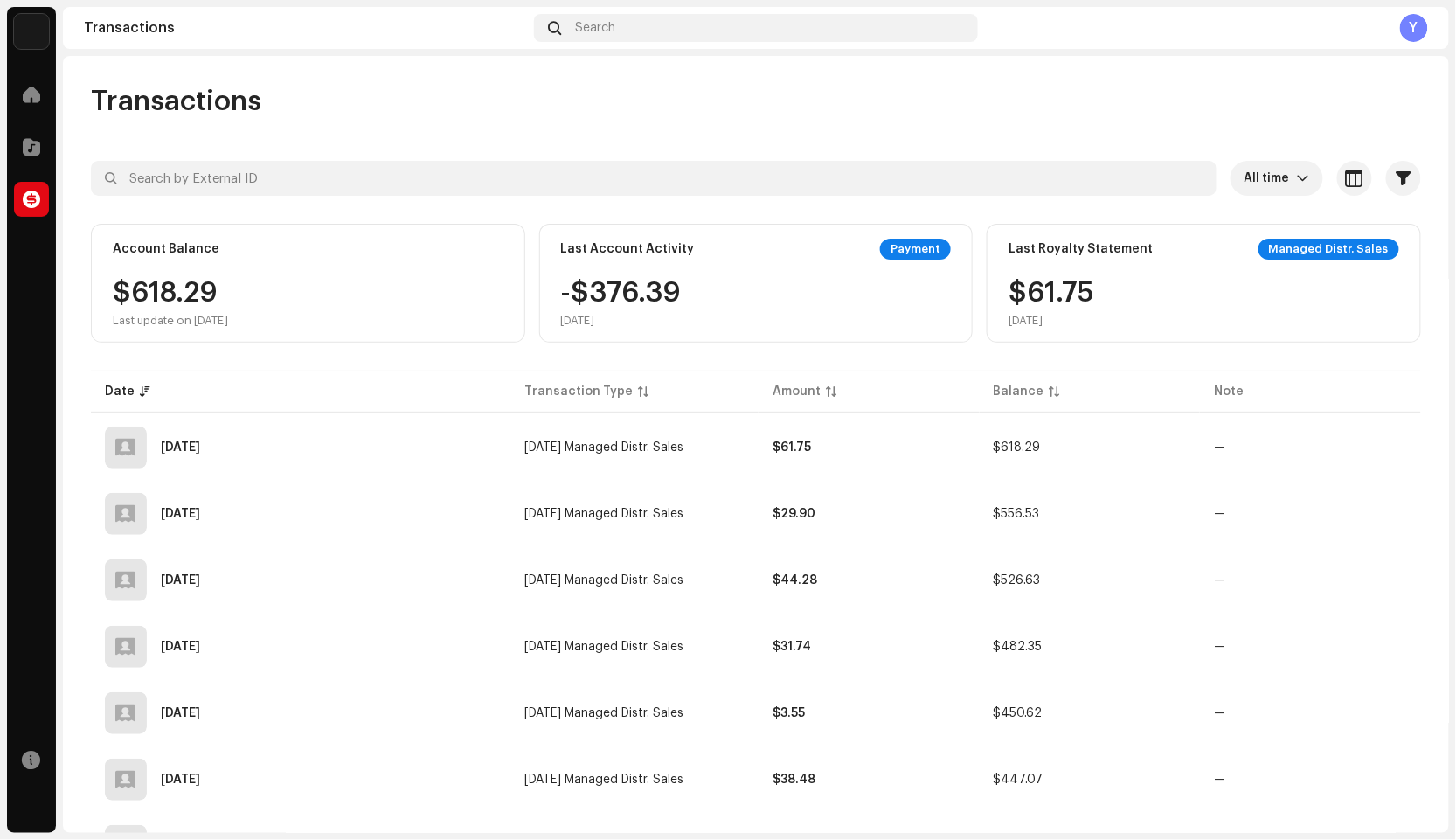
click at [918, 243] on div "Payment" at bounding box center [914, 249] width 70 height 21
click at [1356, 245] on div "Managed Distr. Sales" at bounding box center [1329, 249] width 141 height 21
click at [142, 282] on div "$618.29 Last update on Oct 9, 2025" at bounding box center [170, 303] width 115 height 49
click at [1414, 29] on div "Y" at bounding box center [1414, 27] width 28 height 28
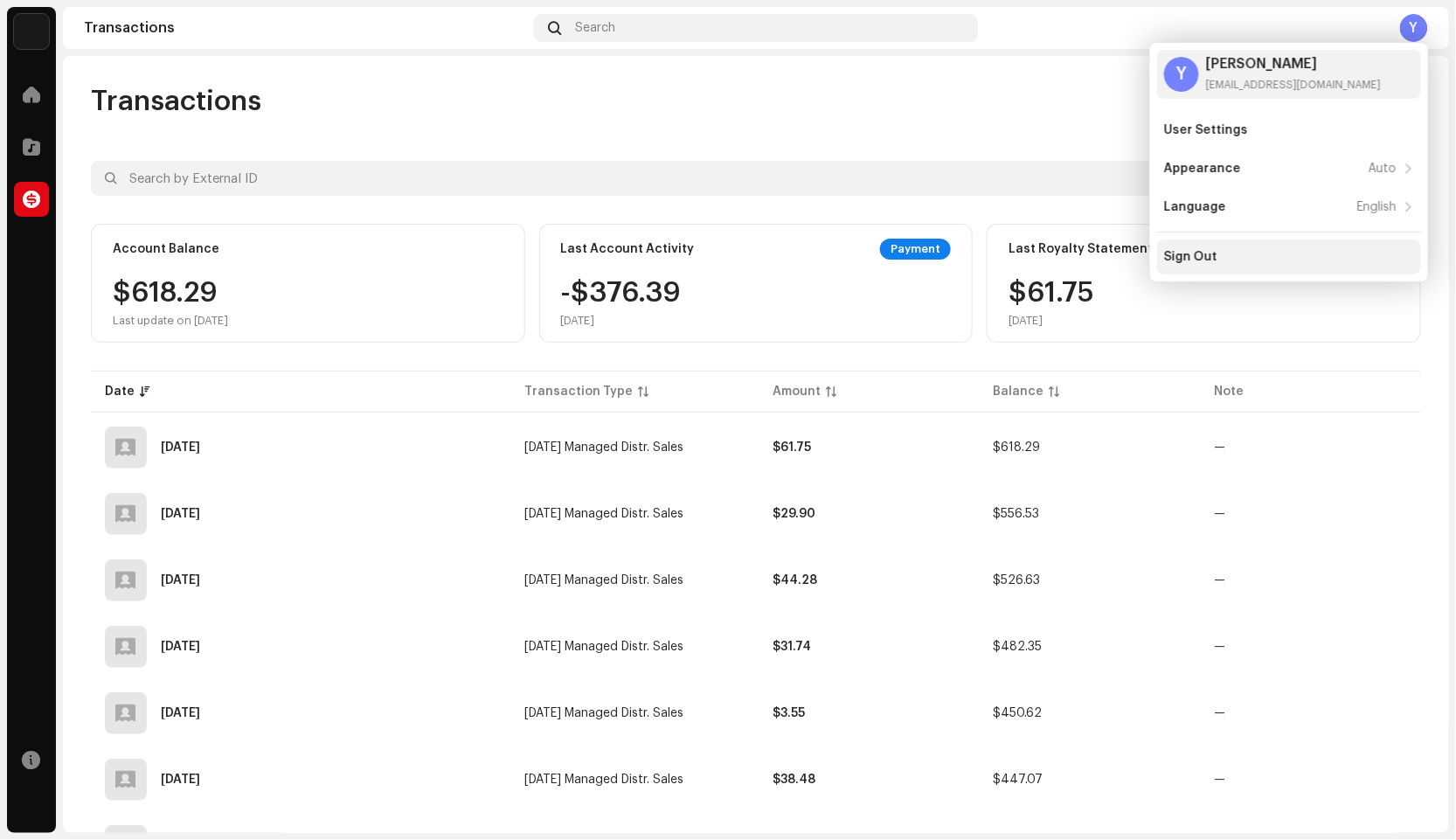
click at [1248, 239] on div "Sign Out" at bounding box center [1288, 257] width 264 height 35
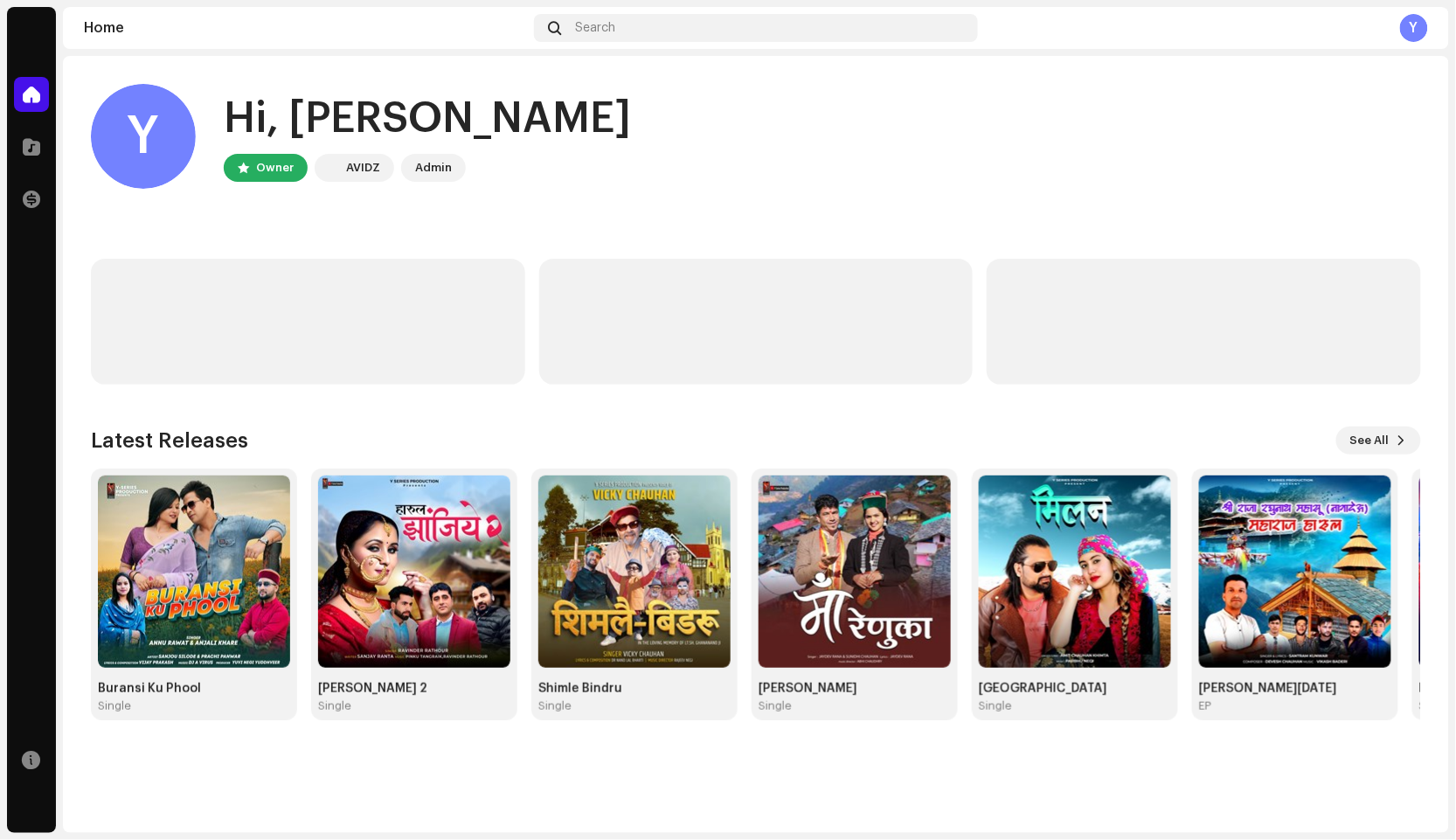
click at [1406, 25] on div "Y" at bounding box center [1414, 27] width 28 height 28
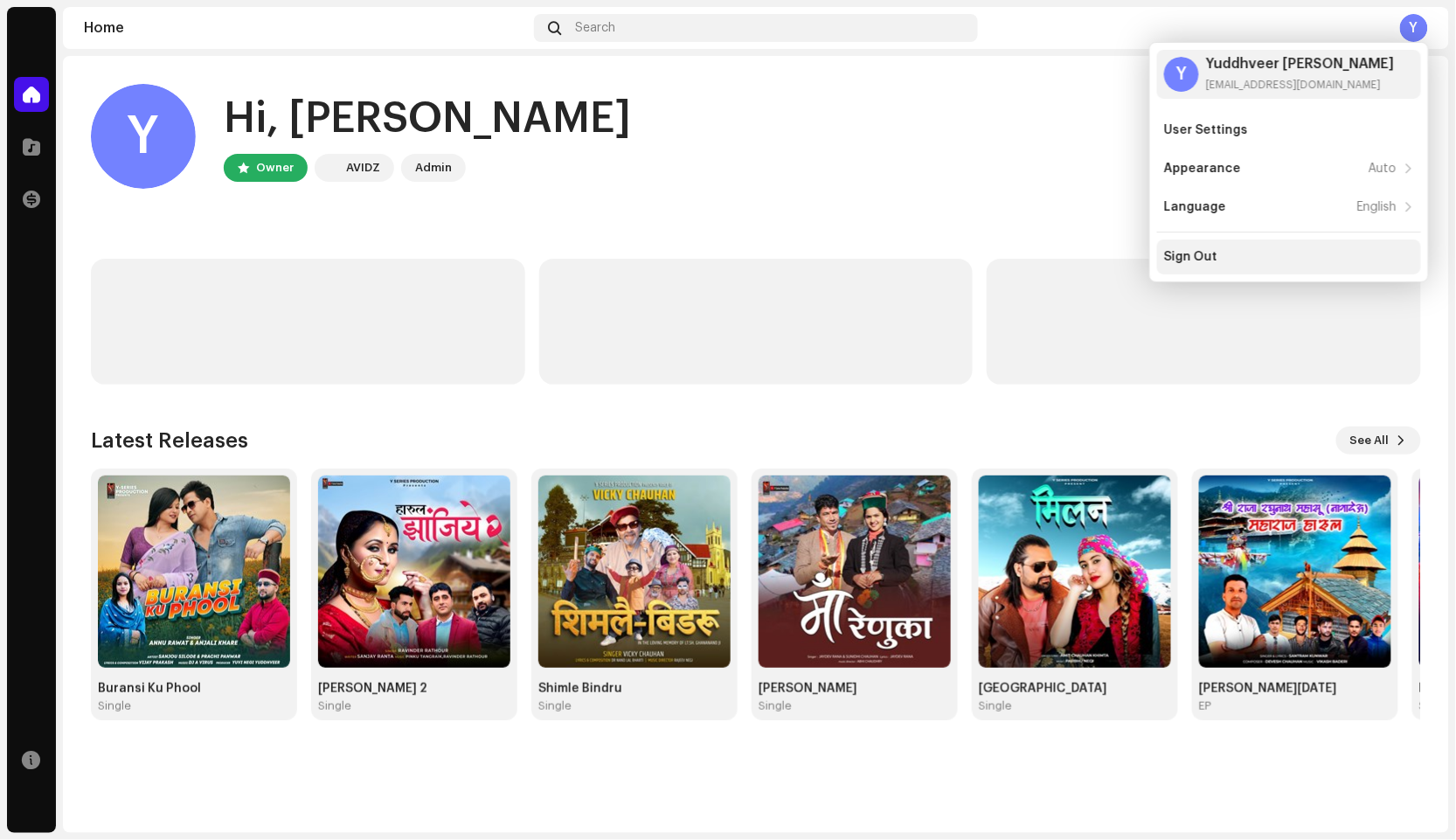
click at [1202, 250] on div "Sign Out" at bounding box center [1190, 257] width 53 height 14
